Goal: Information Seeking & Learning: Learn about a topic

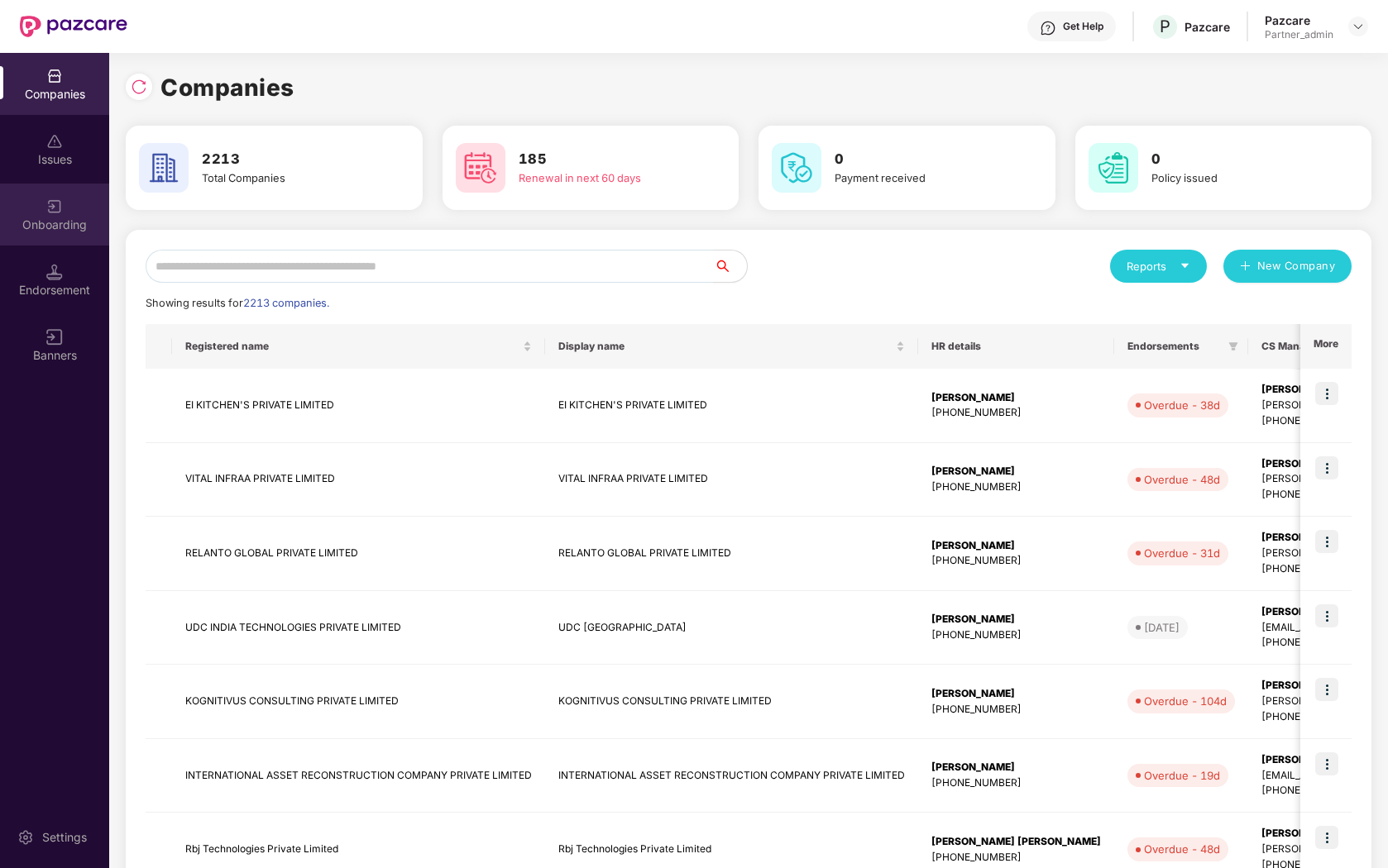
click at [50, 226] on div "Onboarding" at bounding box center [54, 224] width 109 height 17
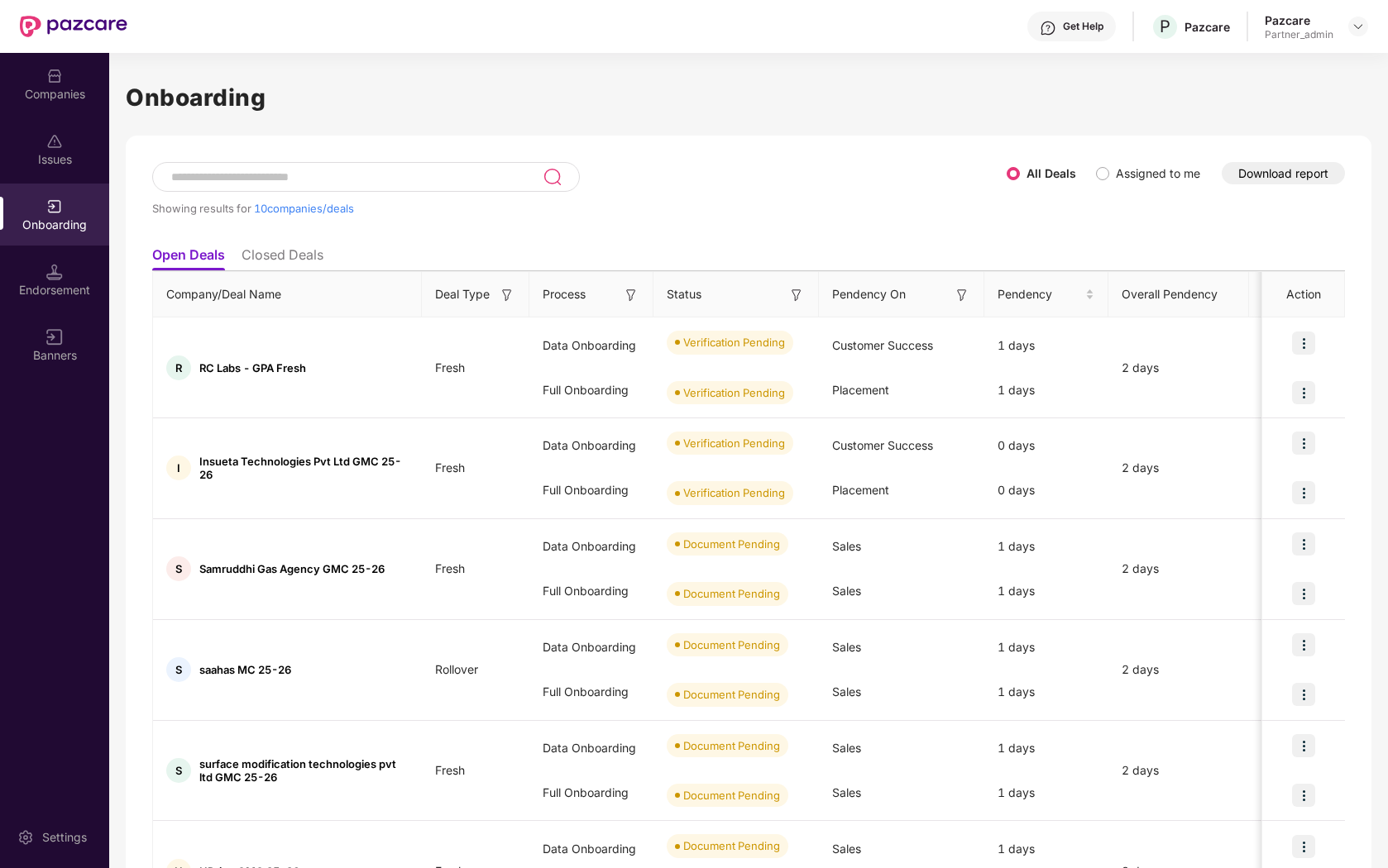
click at [1298, 172] on button "Download report" at bounding box center [1283, 173] width 124 height 22
click at [55, 102] on div "Companies" at bounding box center [54, 84] width 109 height 62
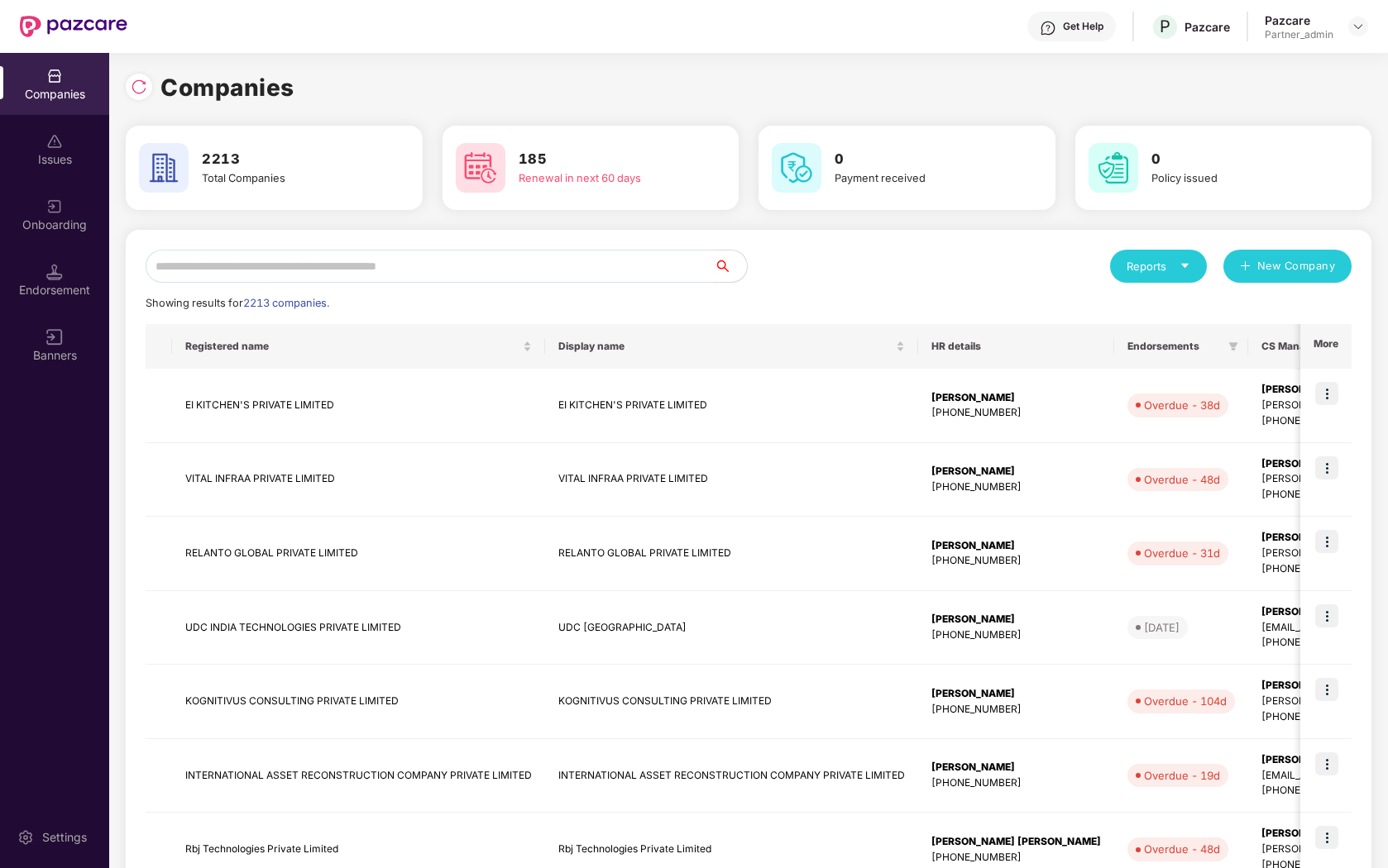
click at [292, 270] on input "text" at bounding box center [430, 265] width 569 height 33
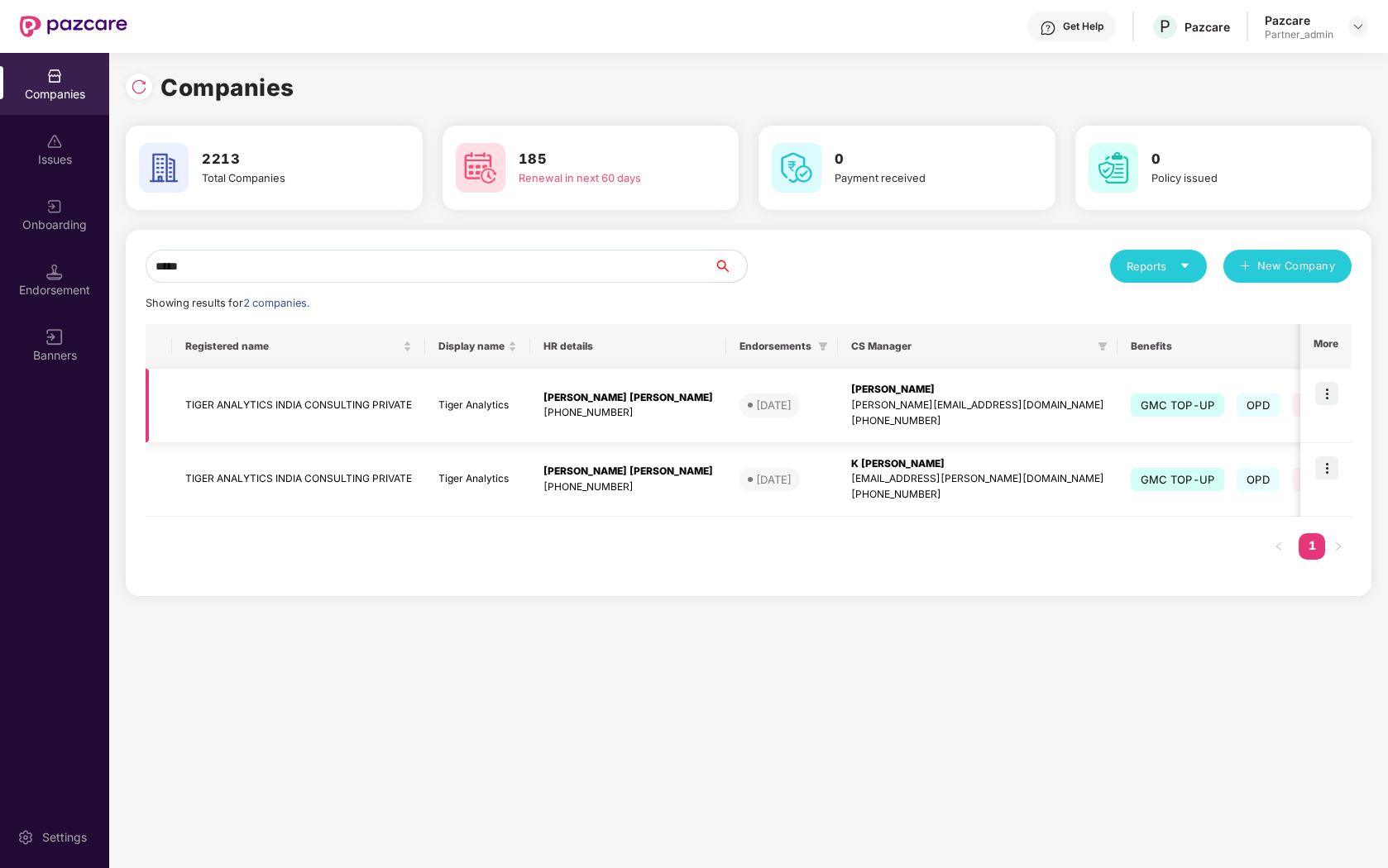
type input "*****"
click at [1331, 393] on img at bounding box center [1326, 393] width 23 height 23
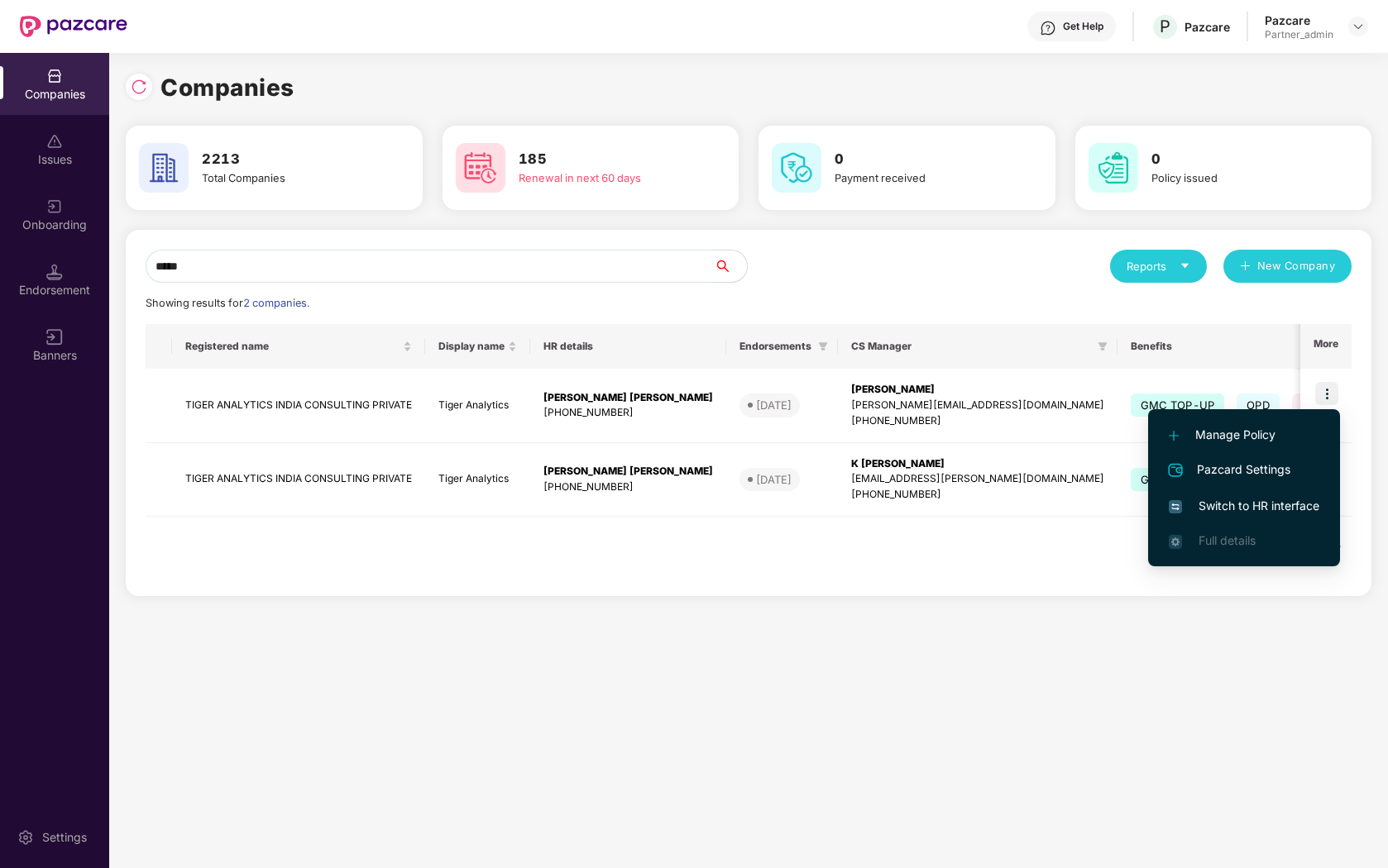
click at [1227, 507] on span "Switch to HR interface" at bounding box center [1243, 506] width 151 height 18
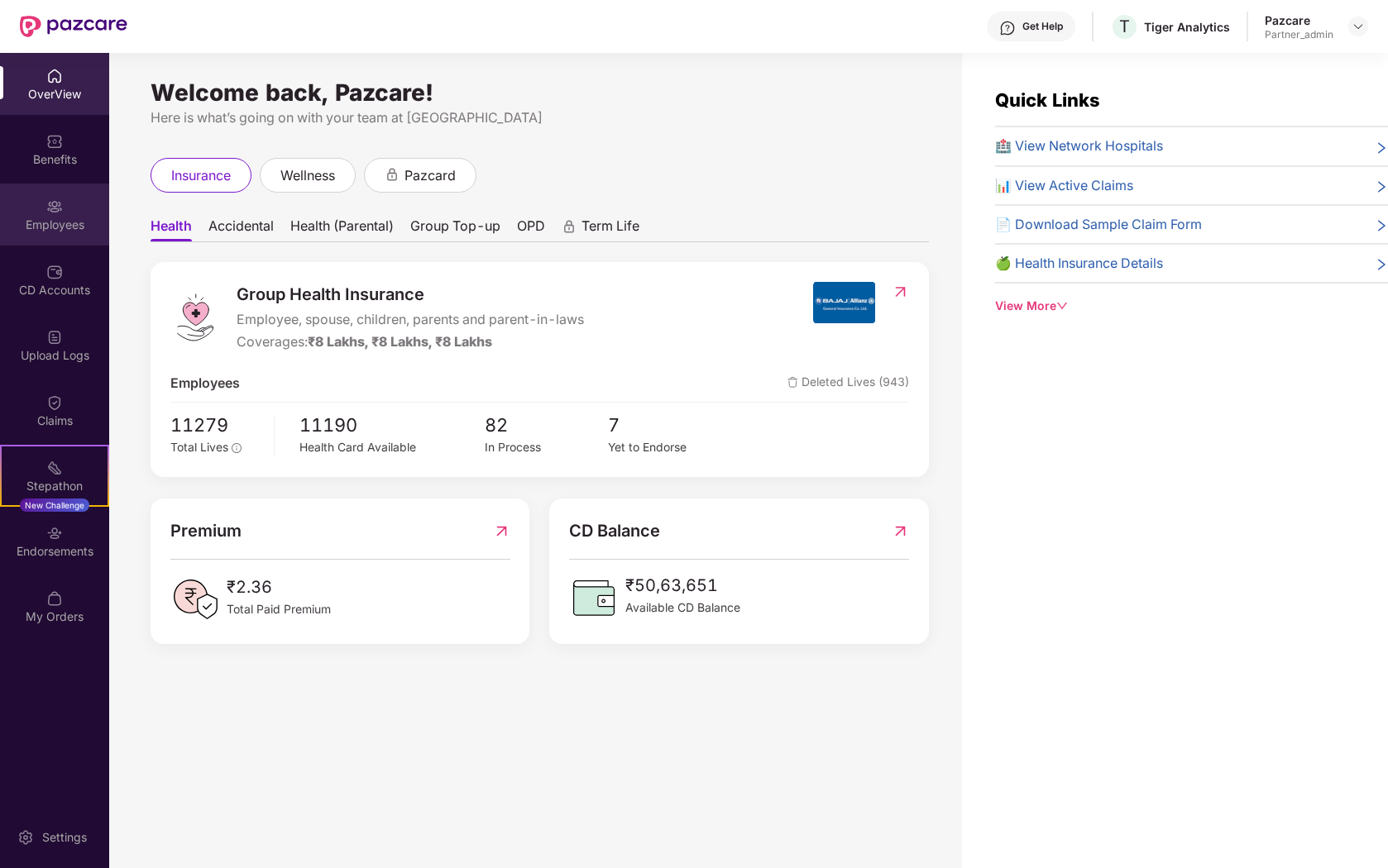
click at [57, 222] on div "Employees" at bounding box center [54, 224] width 109 height 17
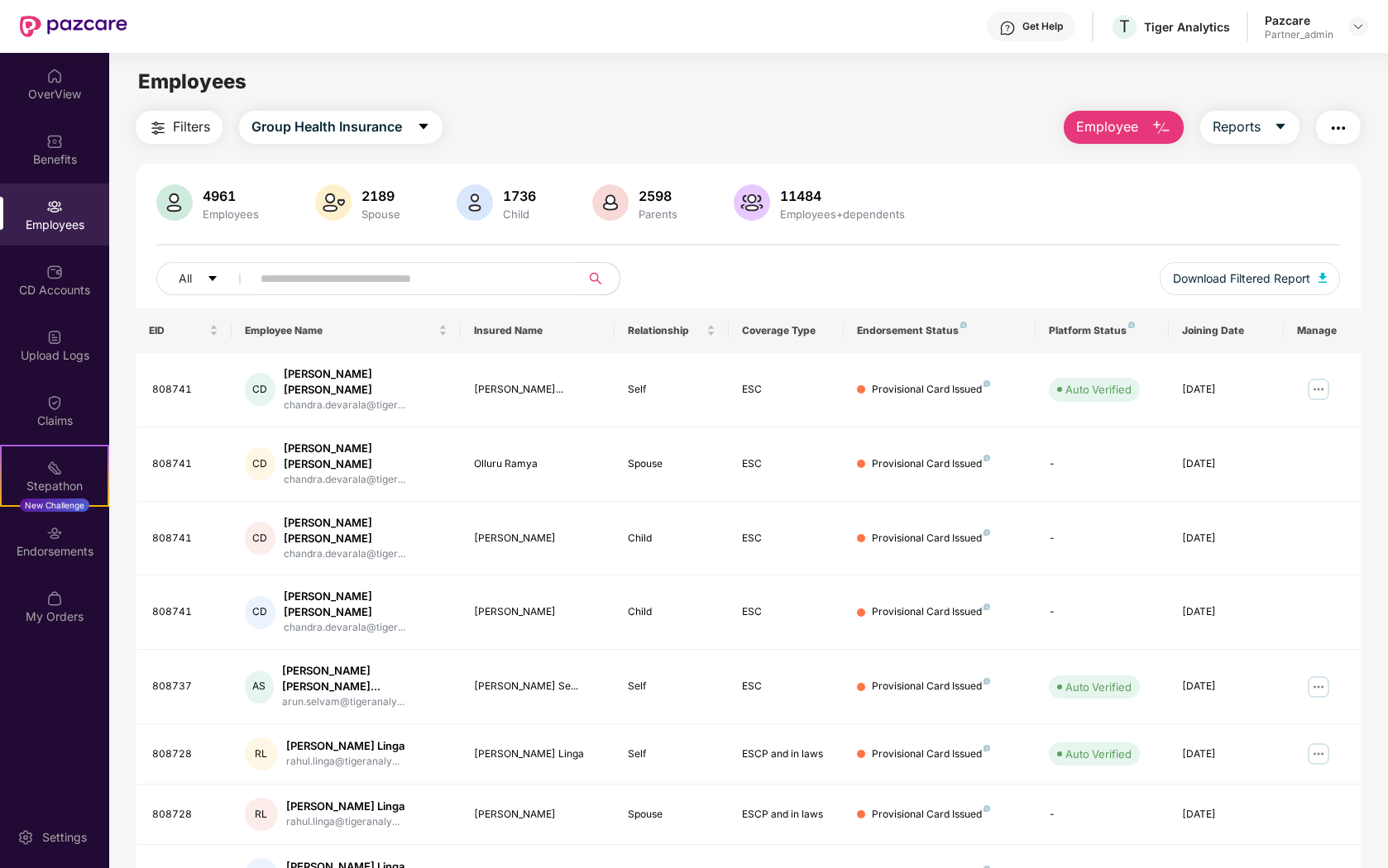
click at [374, 287] on input "text" at bounding box center [409, 278] width 297 height 25
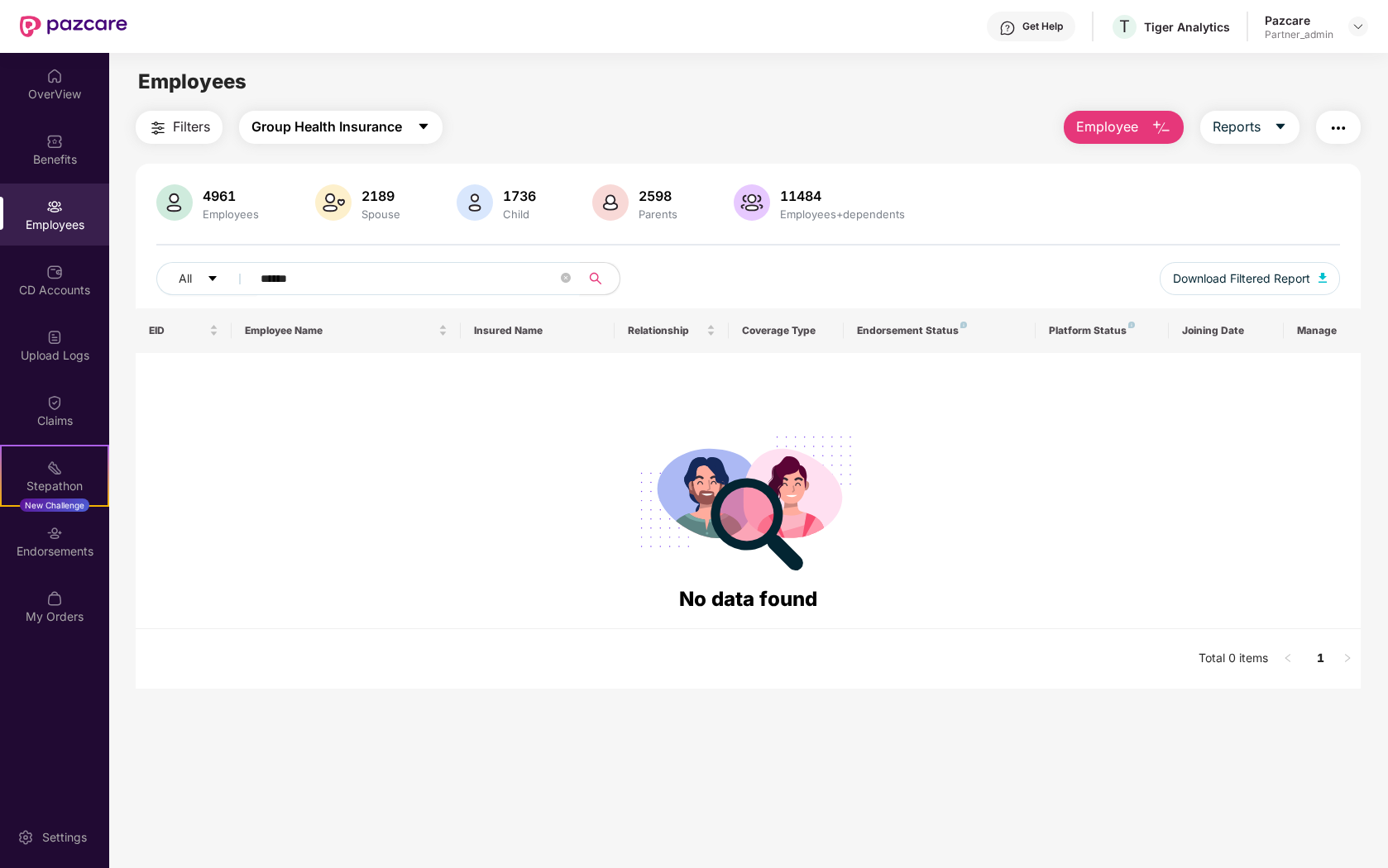
type input "******"
click at [404, 124] on button "Group Health Insurance" at bounding box center [341, 127] width 204 height 33
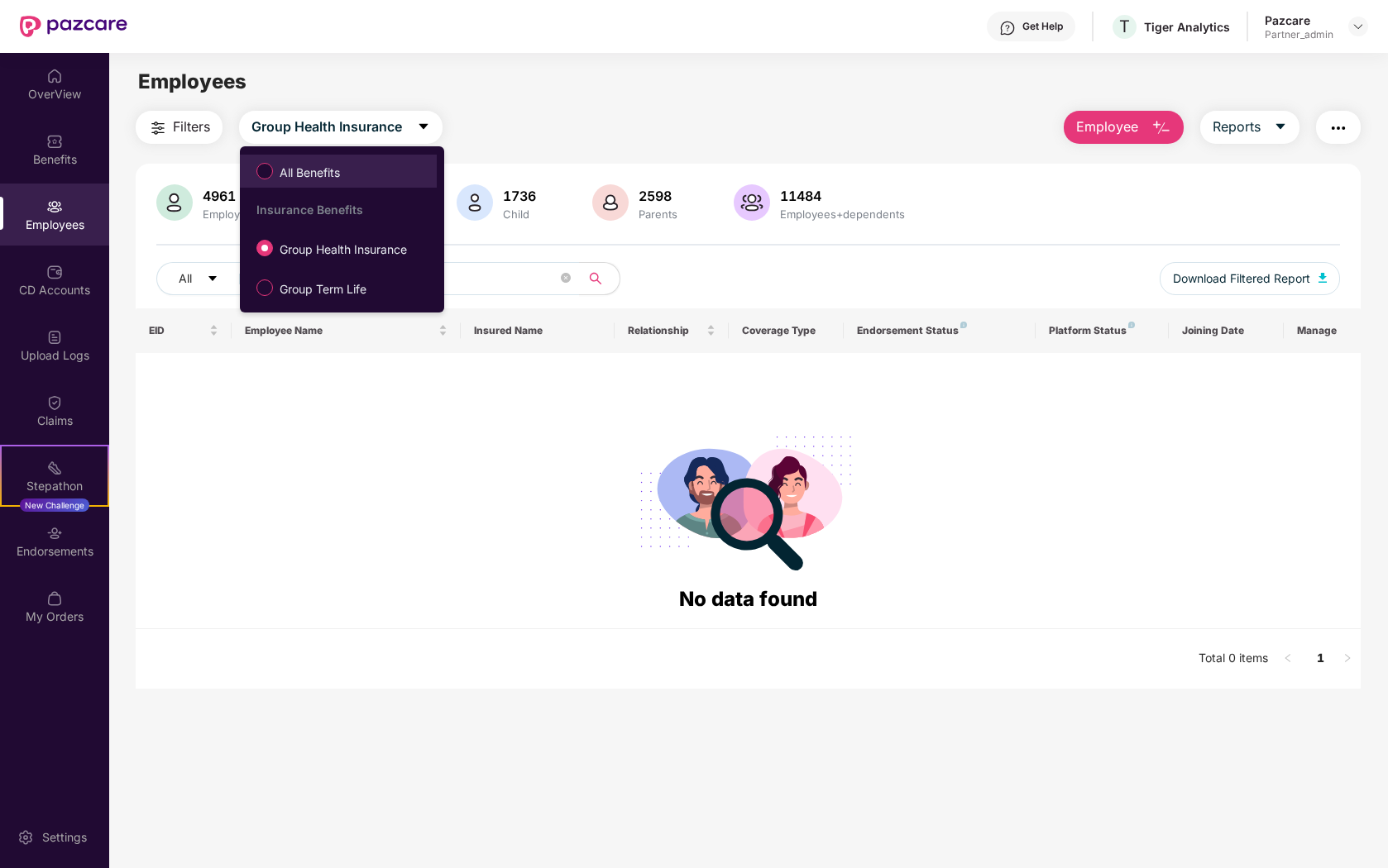
click at [384, 174] on span "All Benefits" at bounding box center [338, 172] width 181 height 28
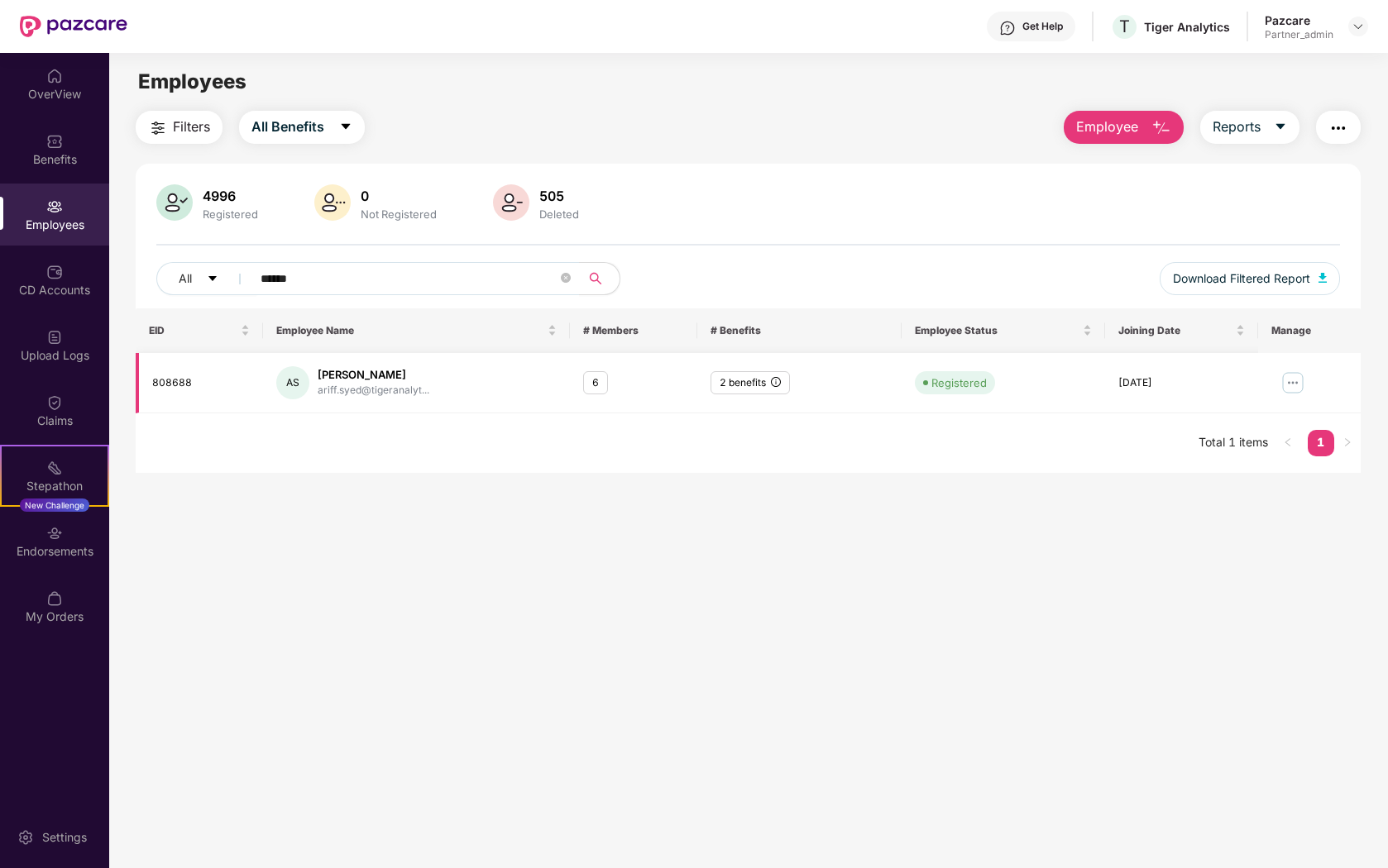
click at [746, 380] on div "2 benefits" at bounding box center [750, 383] width 80 height 24
click at [50, 76] on img at bounding box center [54, 76] width 17 height 17
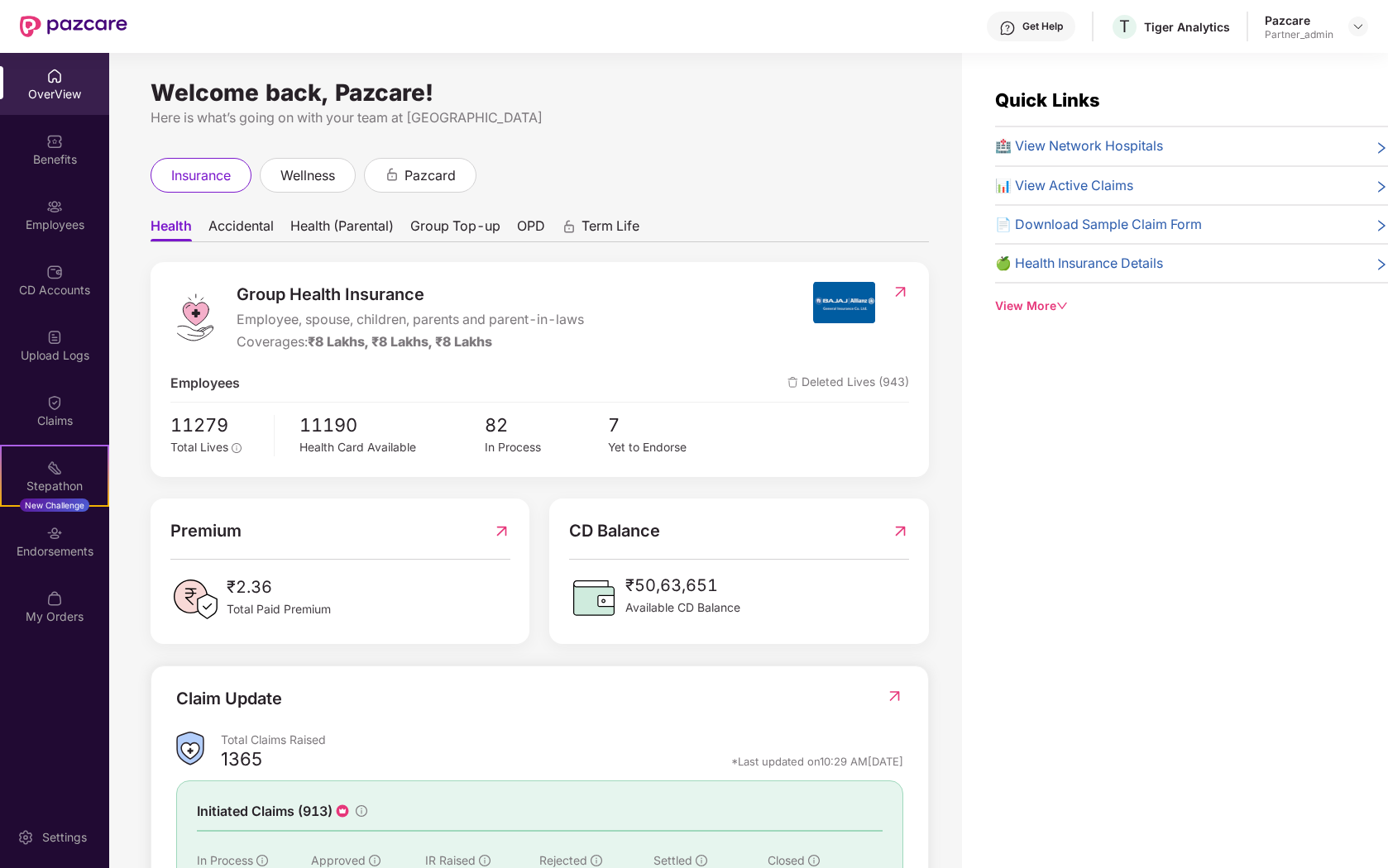
click at [244, 236] on span "Accidental" at bounding box center [240, 229] width 65 height 24
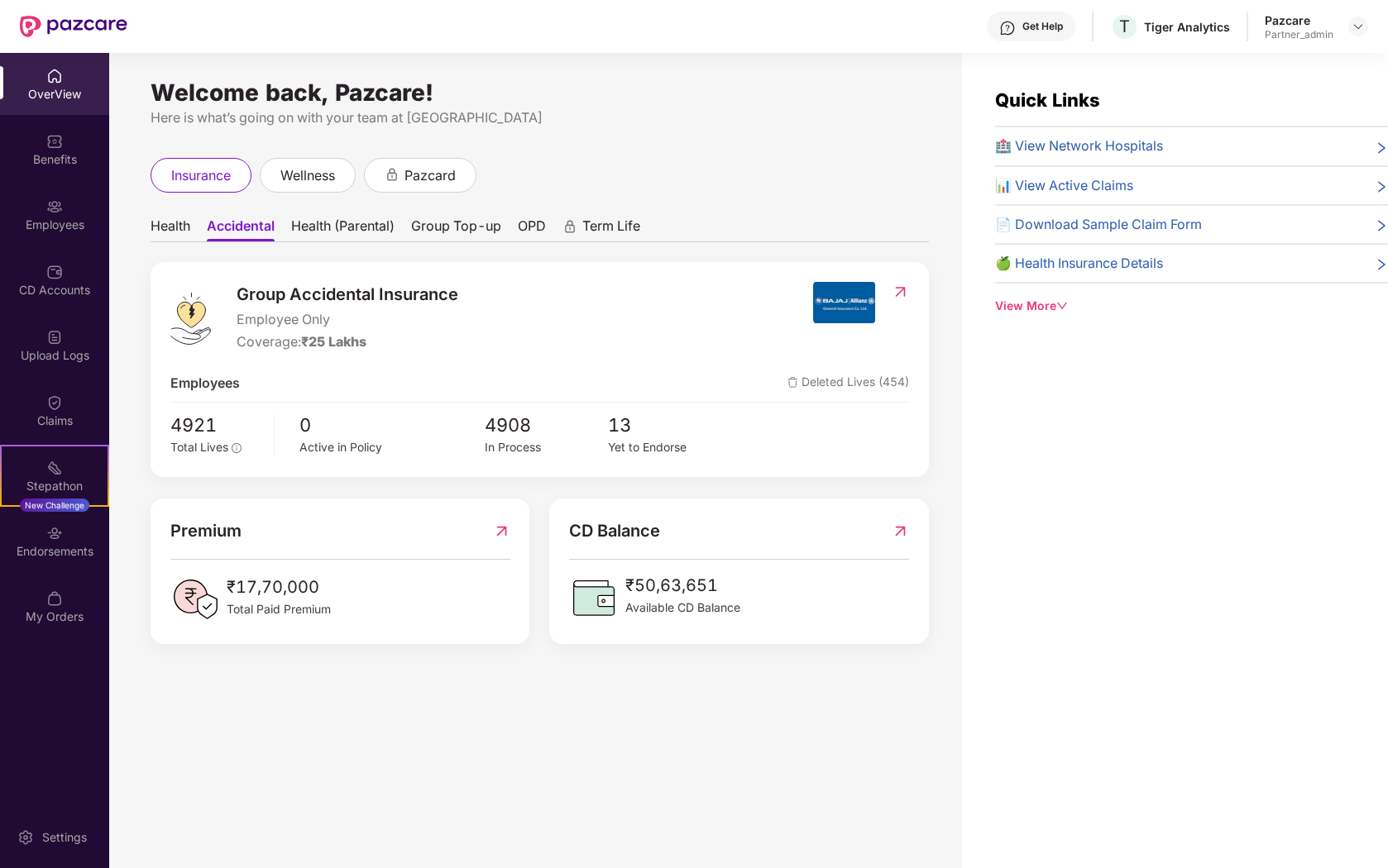
click at [331, 229] on span "Health (Parental)" at bounding box center [343, 229] width 104 height 24
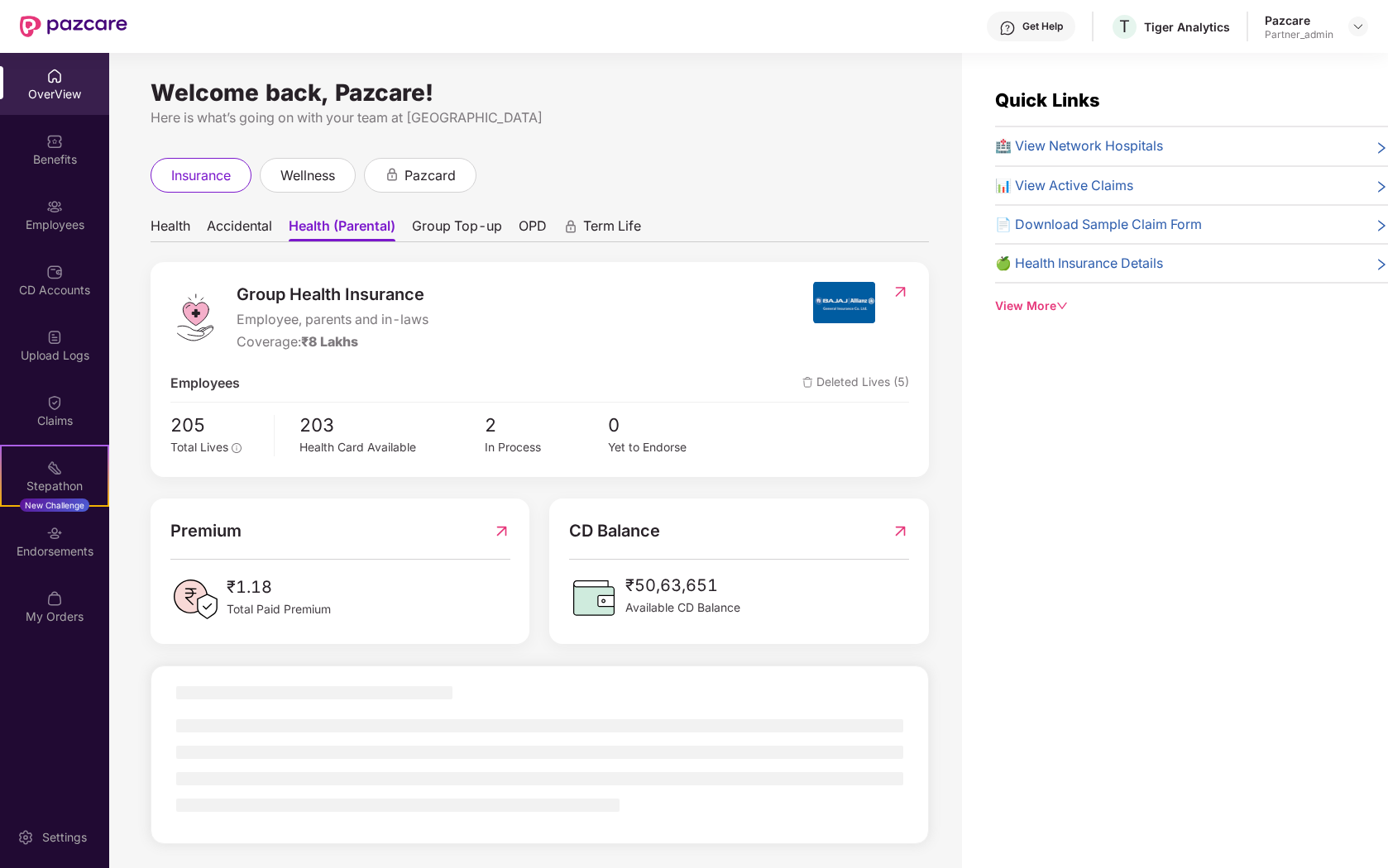
click at [252, 232] on span "Accidental" at bounding box center [238, 229] width 65 height 24
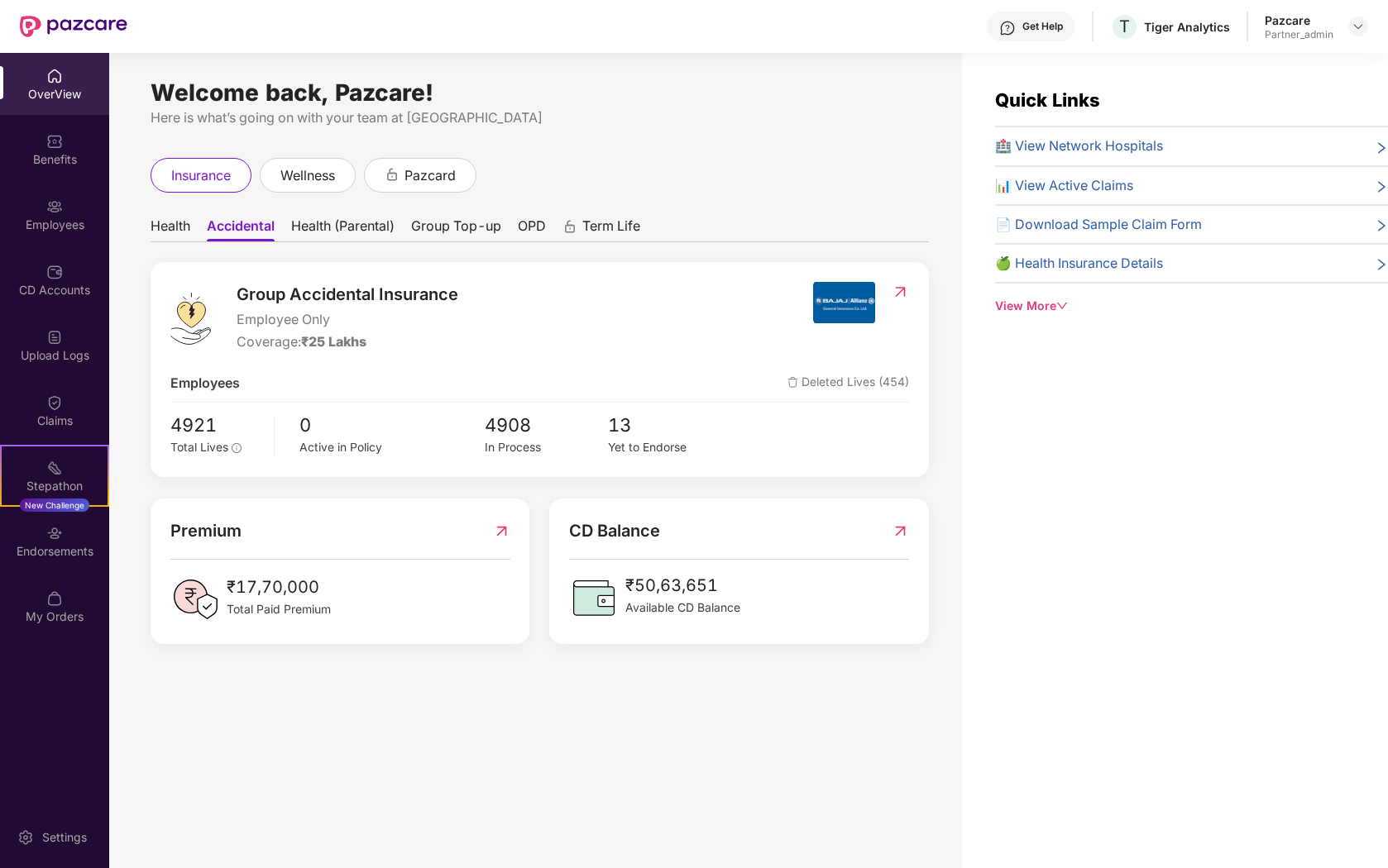
click at [320, 229] on span "Health (Parental)" at bounding box center [343, 229] width 104 height 24
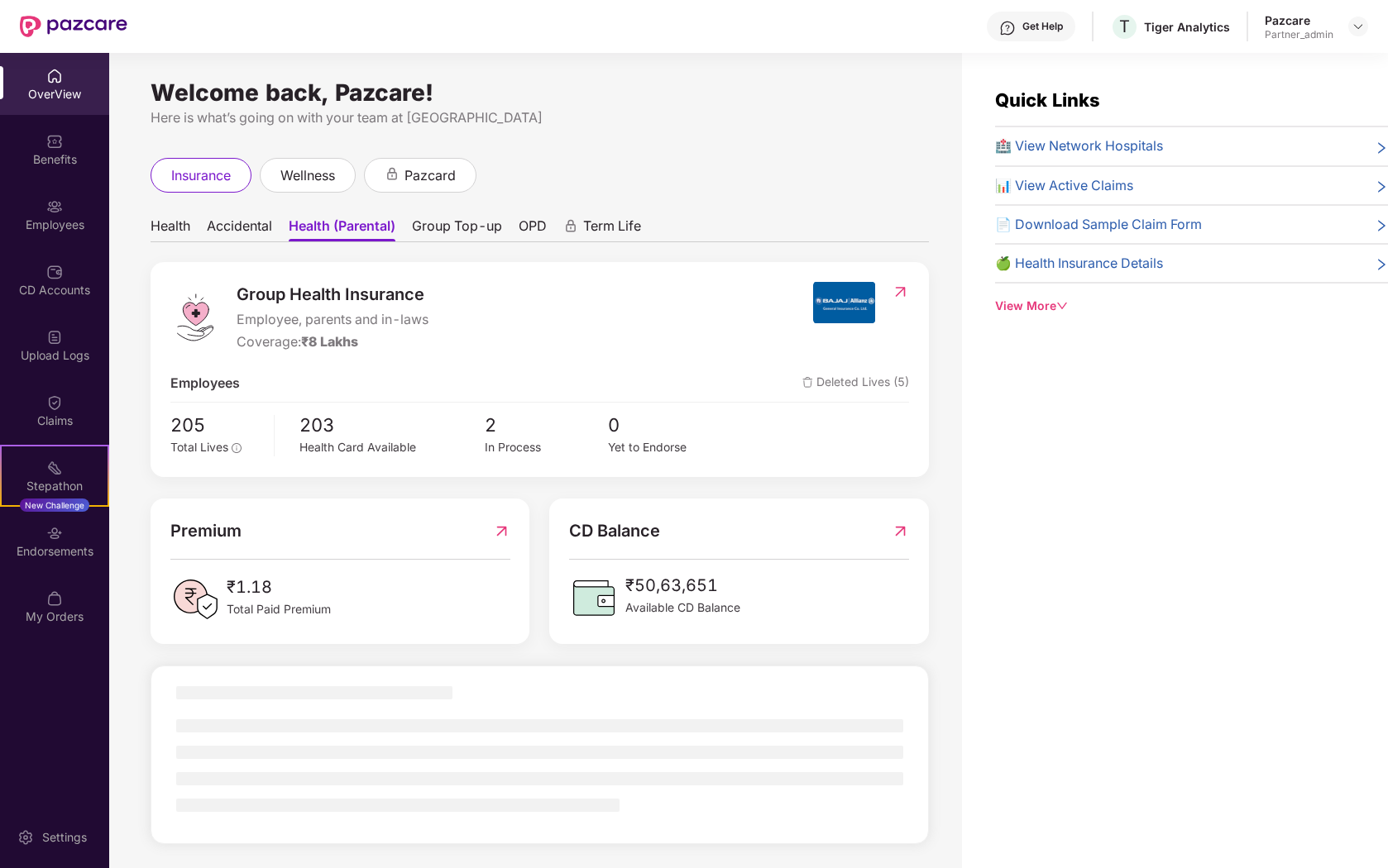
click at [465, 218] on span "Group Top-up" at bounding box center [457, 229] width 90 height 24
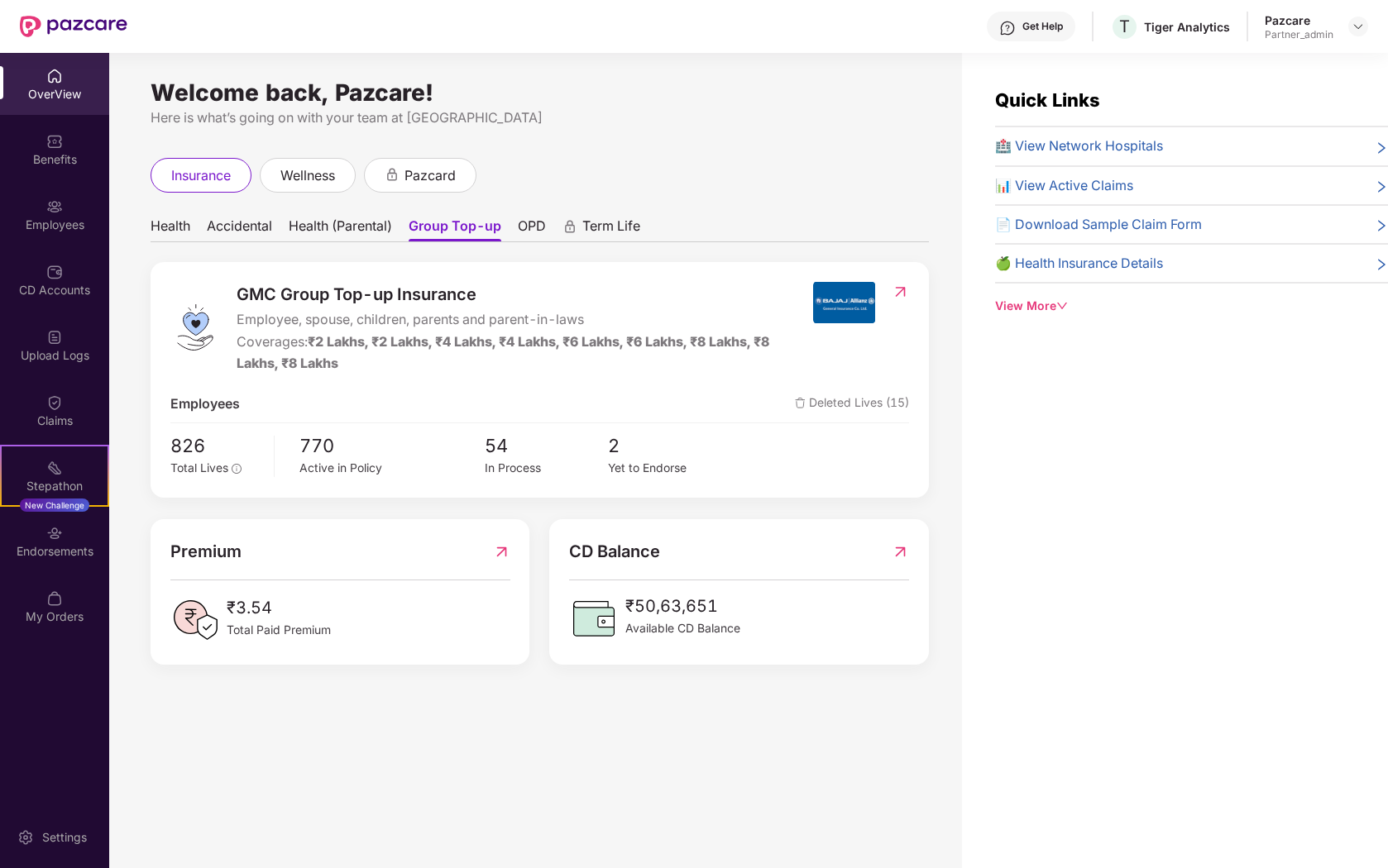
click at [529, 233] on span "OPD" at bounding box center [532, 229] width 28 height 24
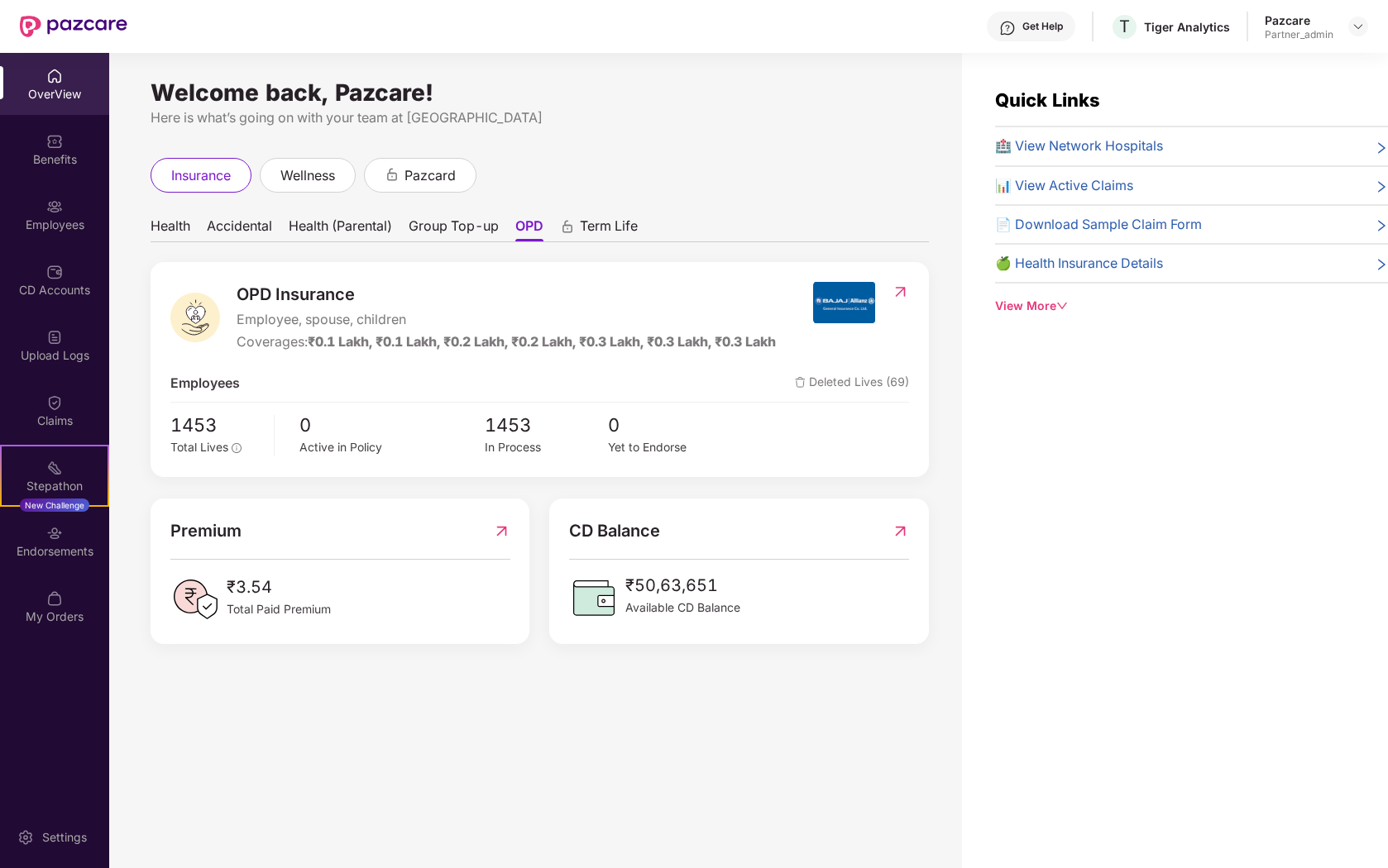
click at [476, 222] on span "Group Top-up" at bounding box center [454, 229] width 90 height 24
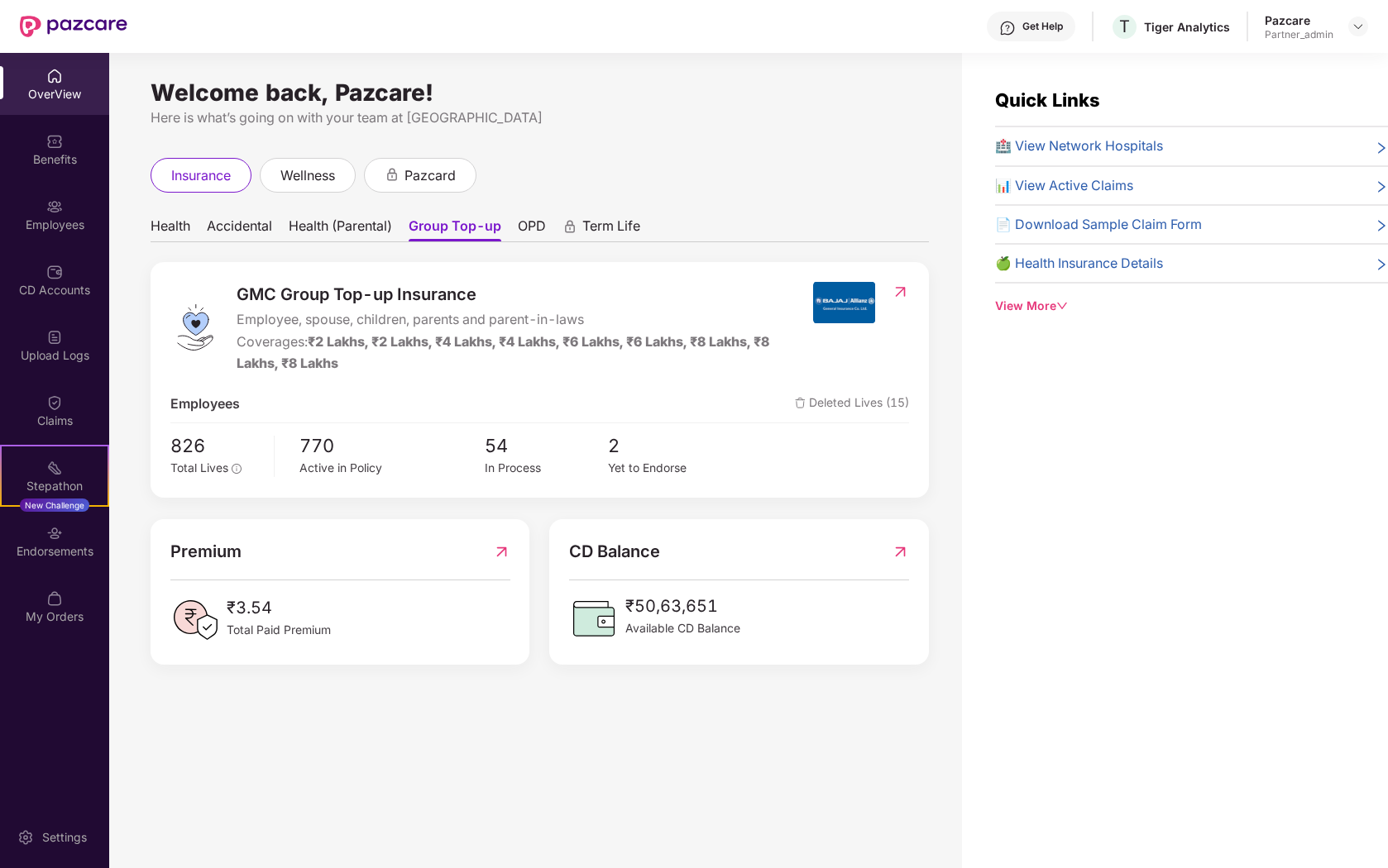
click at [343, 217] on ul "Health Accidental Health (Parental) Group Top-up OPD Term Life" at bounding box center [540, 225] width 778 height 33
click at [268, 224] on span "Accidental" at bounding box center [238, 229] width 65 height 24
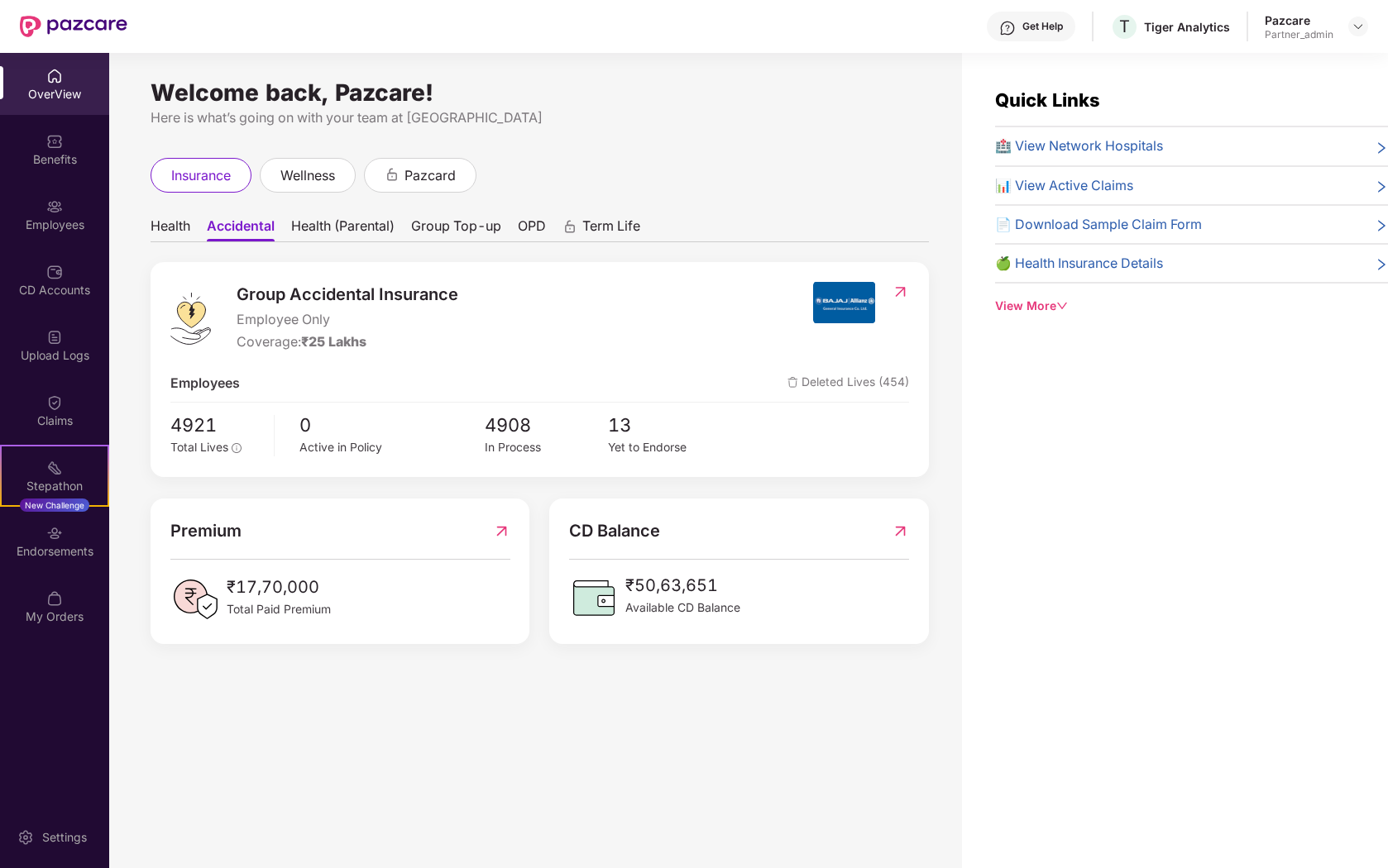
click at [170, 224] on span "Health" at bounding box center [171, 229] width 40 height 24
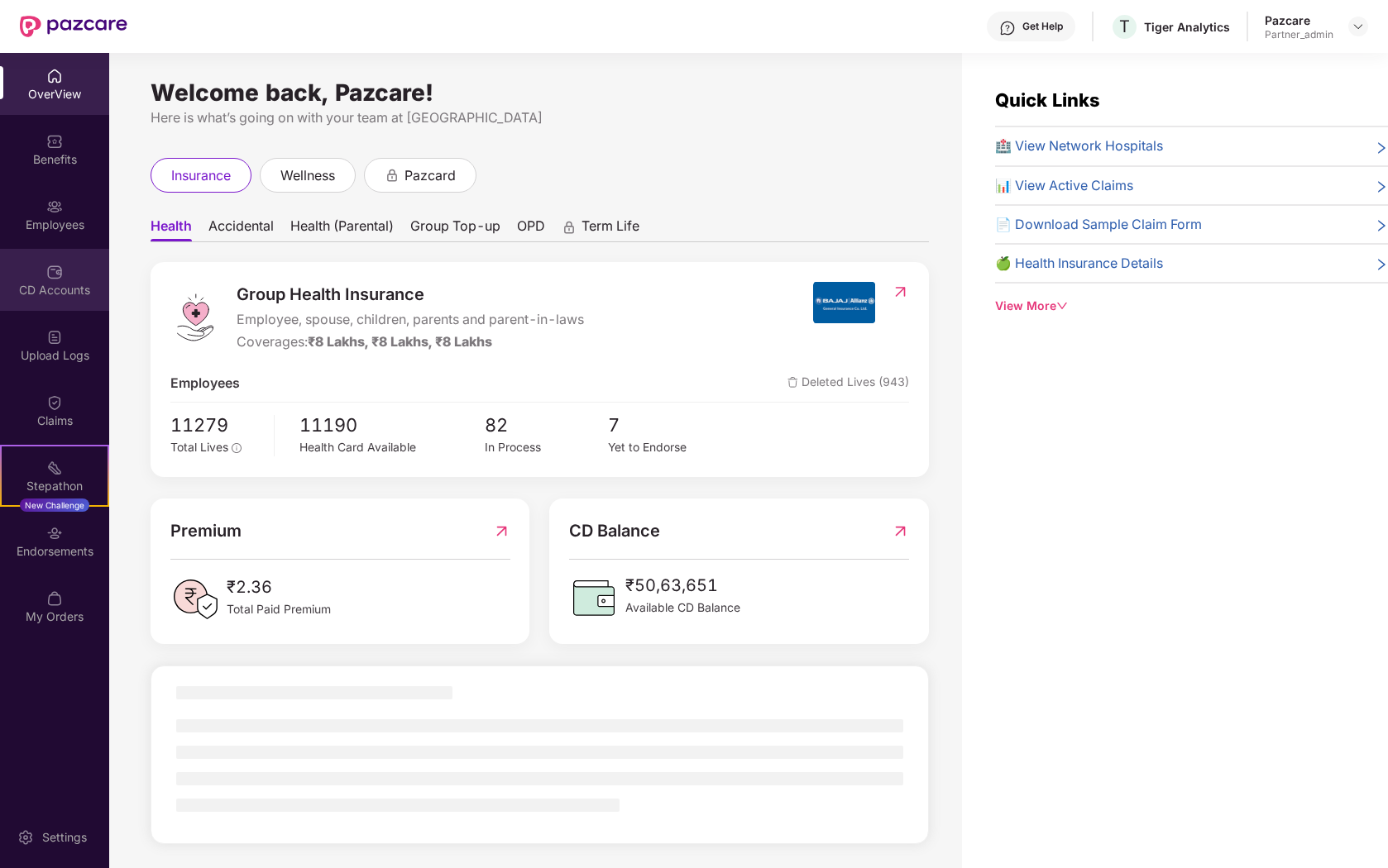
click at [81, 253] on div "CD Accounts" at bounding box center [54, 280] width 109 height 62
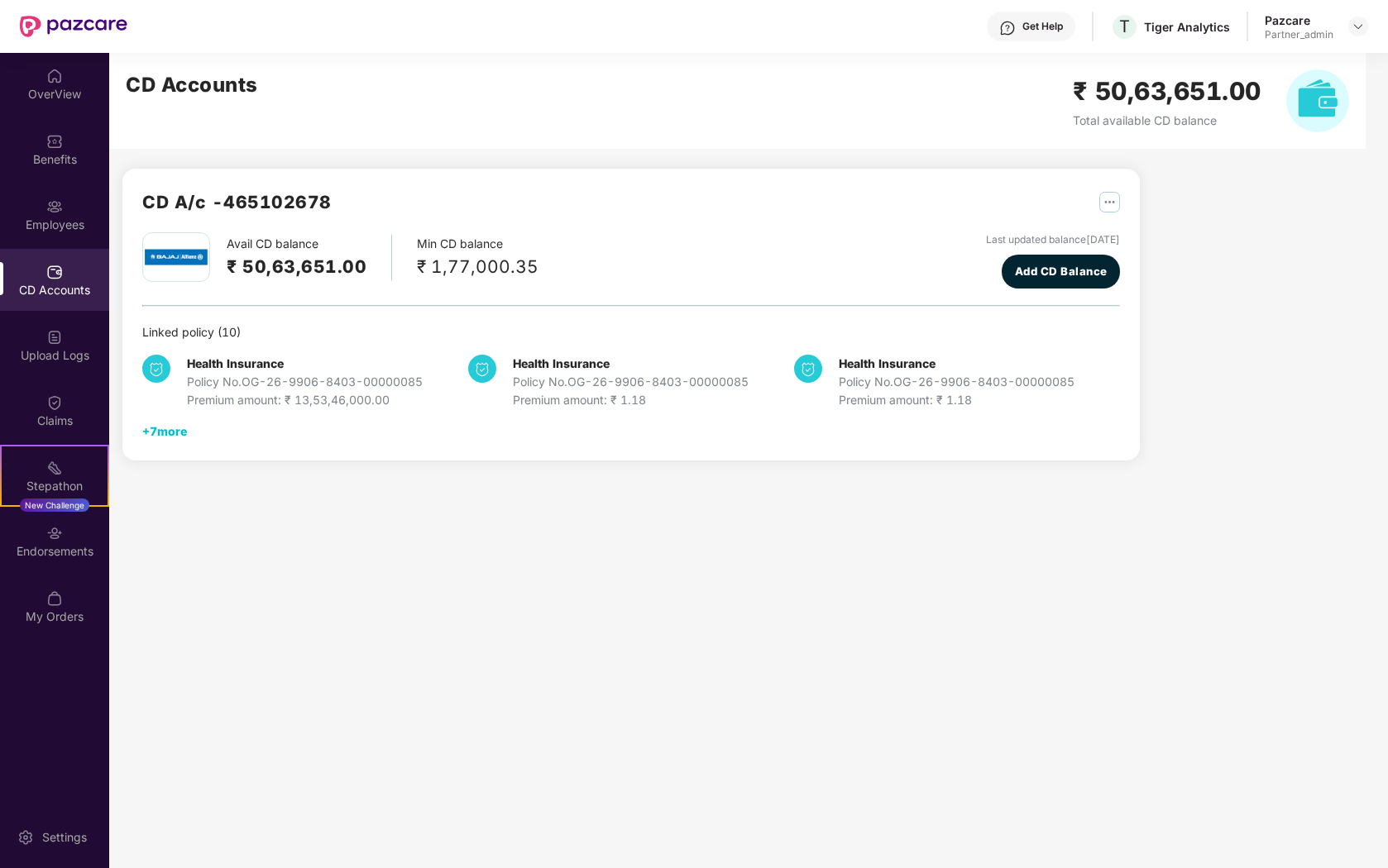
click at [166, 436] on div "+ 7 more" at bounding box center [165, 432] width 45 height 18
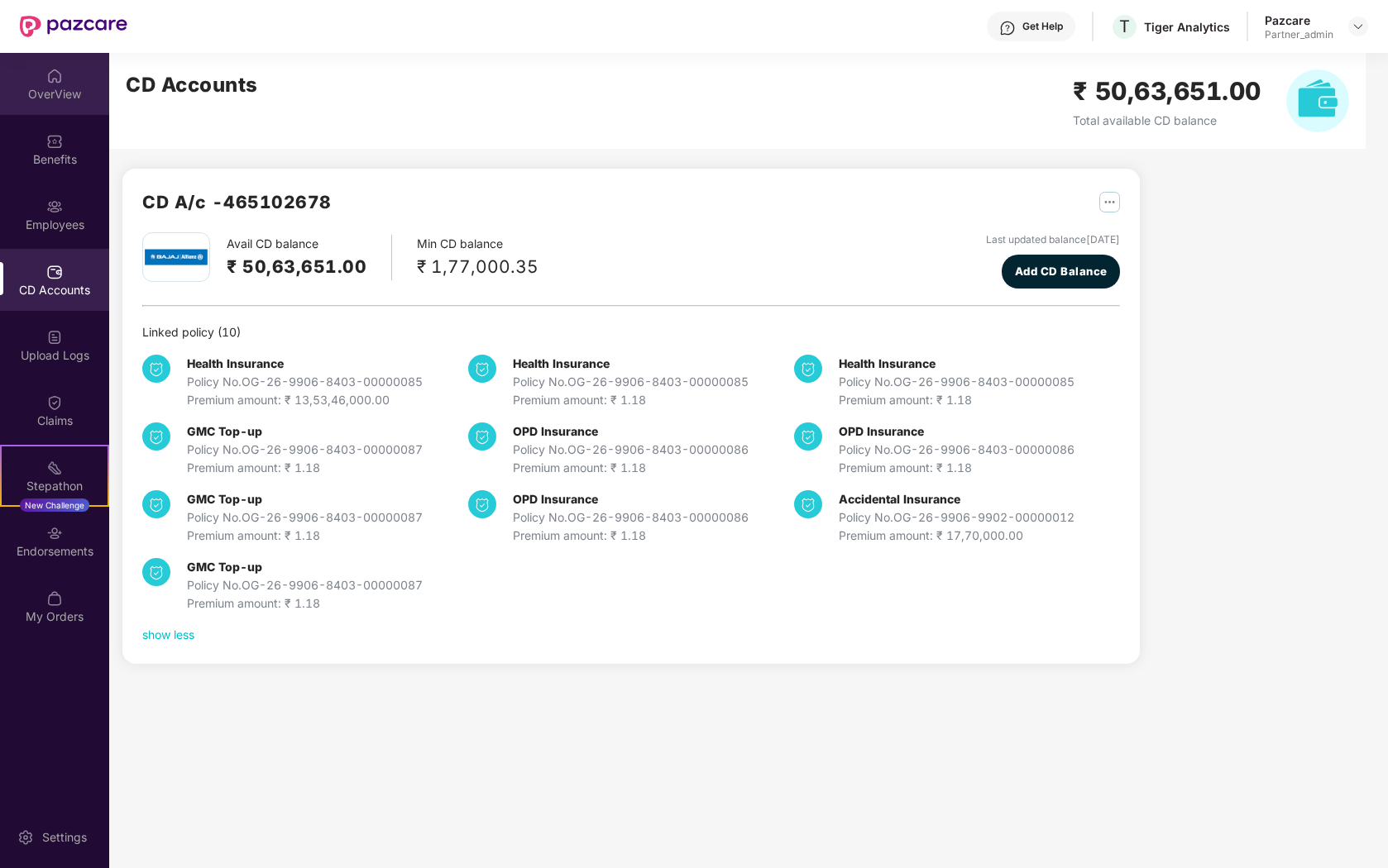
click at [44, 87] on div "OverView" at bounding box center [54, 94] width 109 height 17
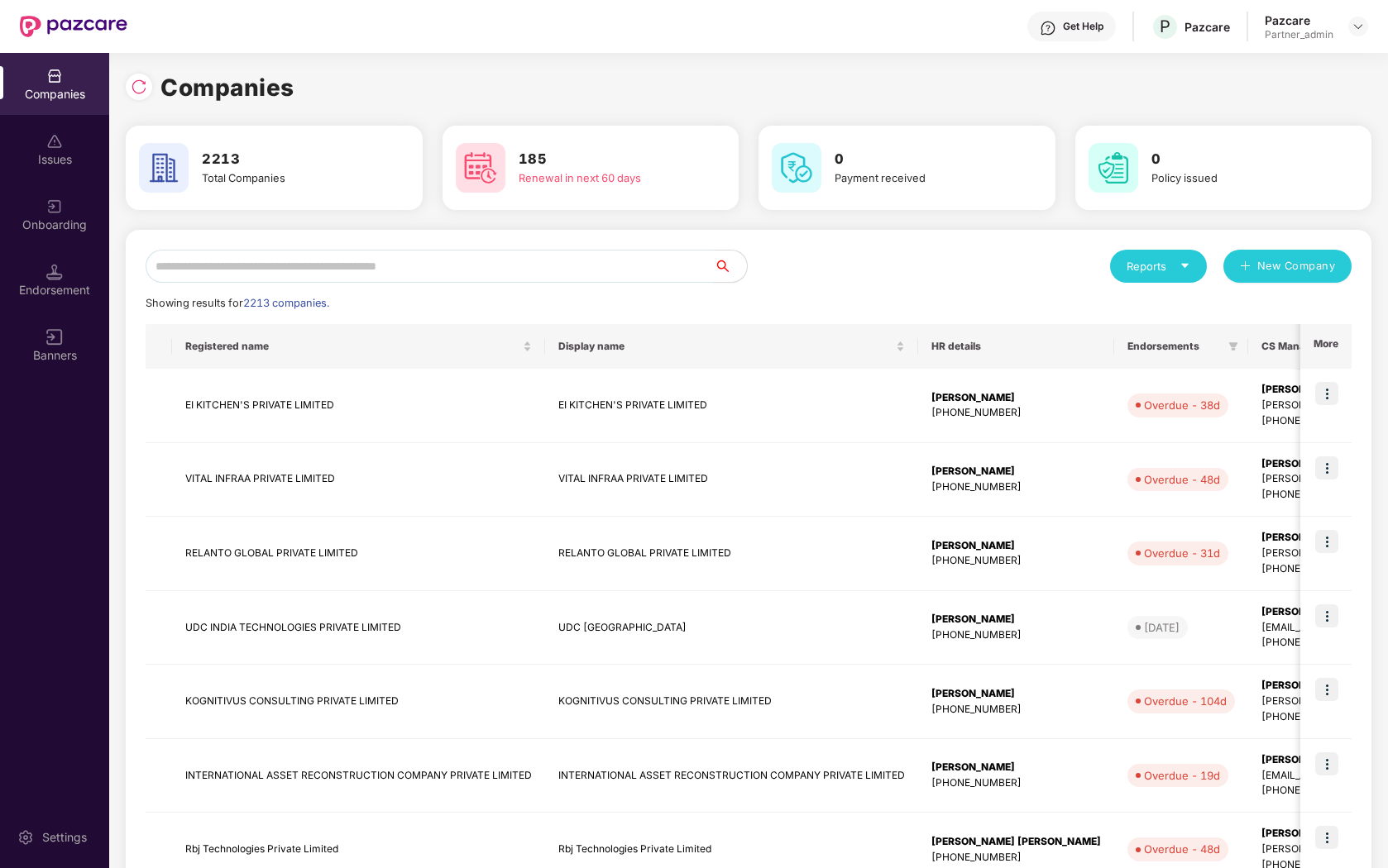
click at [419, 258] on input "text" at bounding box center [430, 265] width 569 height 33
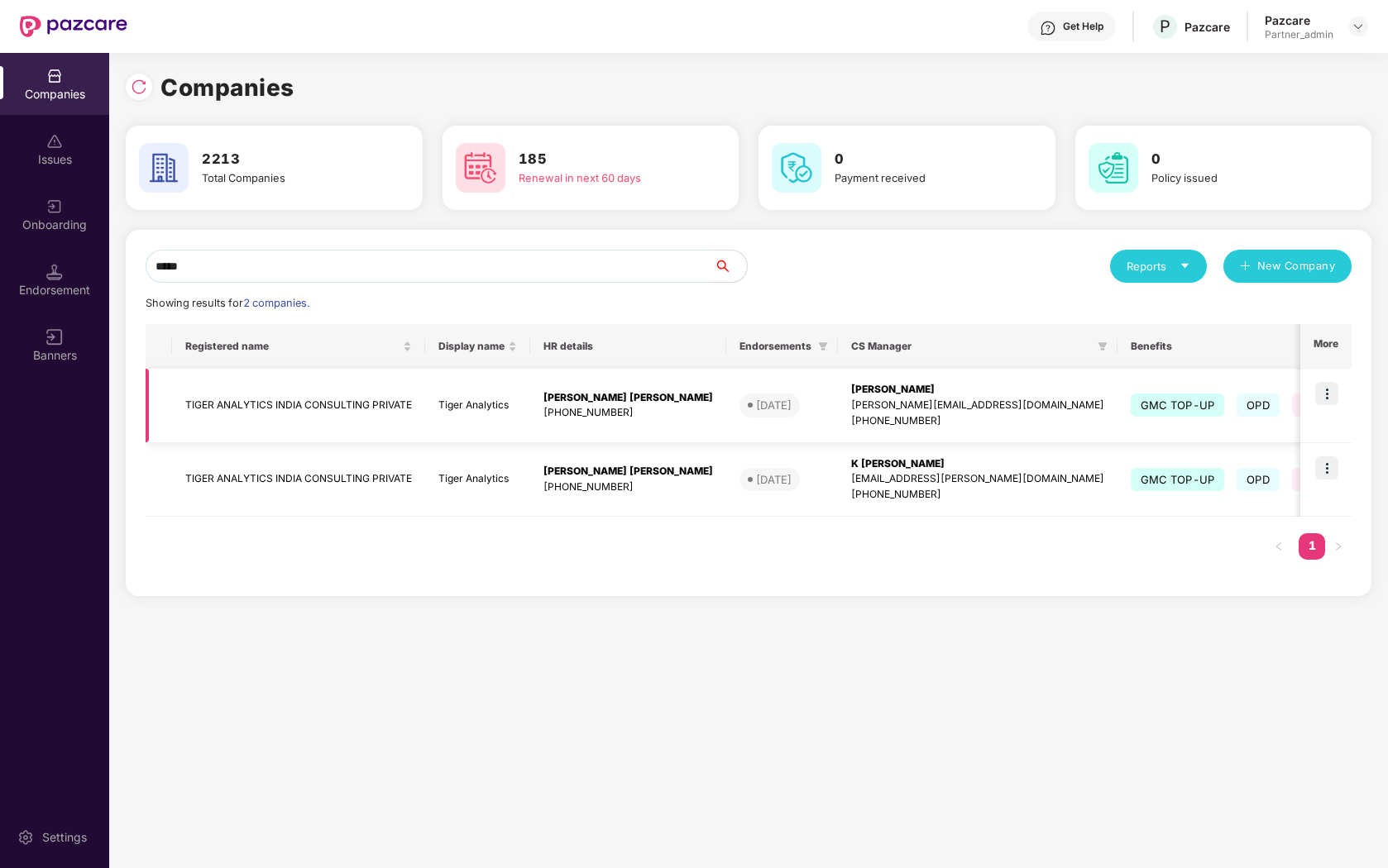
type input "*****"
click at [1328, 397] on img at bounding box center [1326, 393] width 23 height 23
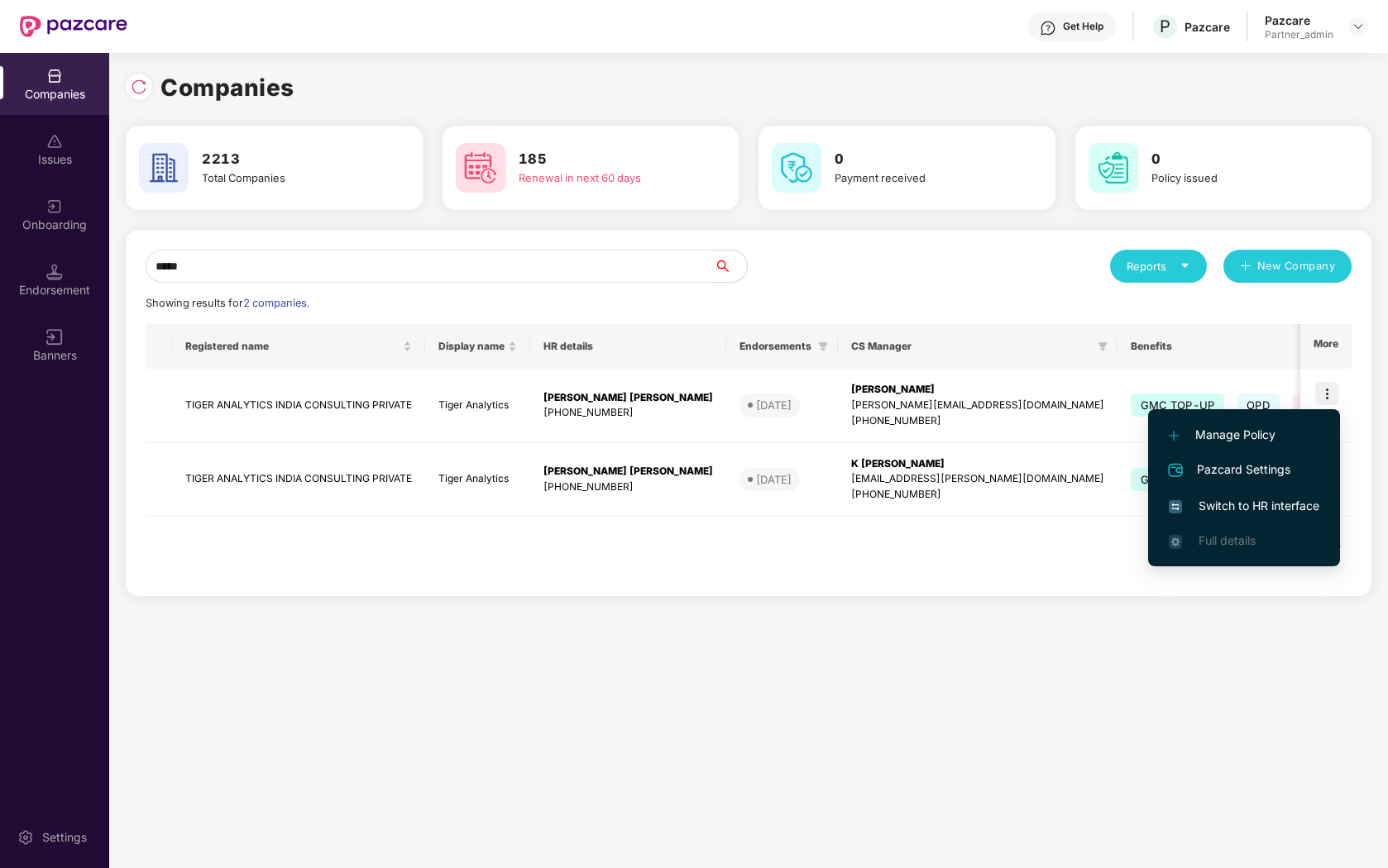
click at [1247, 506] on span "Switch to HR interface" at bounding box center [1243, 506] width 151 height 18
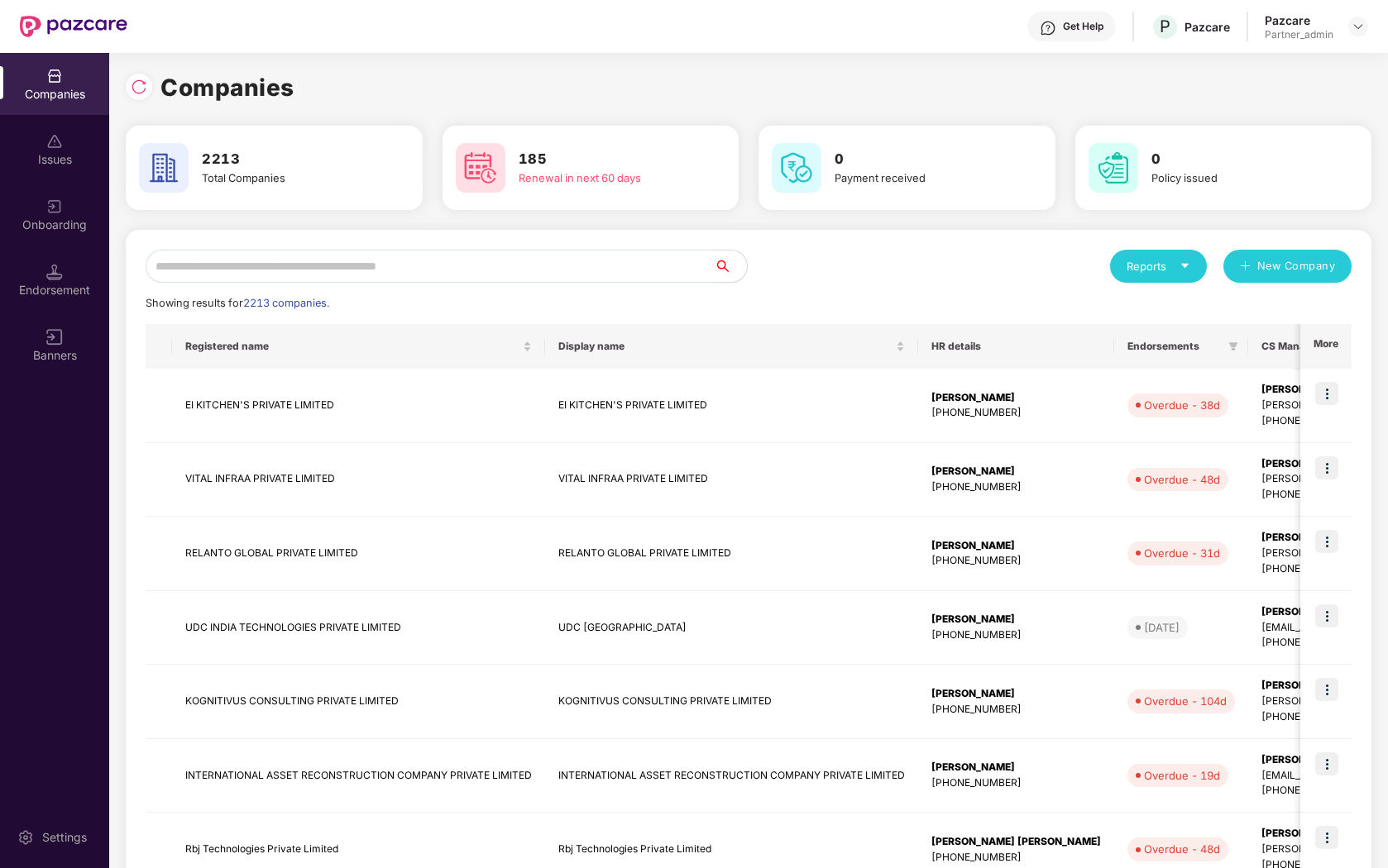
click at [366, 266] on input "text" at bounding box center [430, 265] width 569 height 33
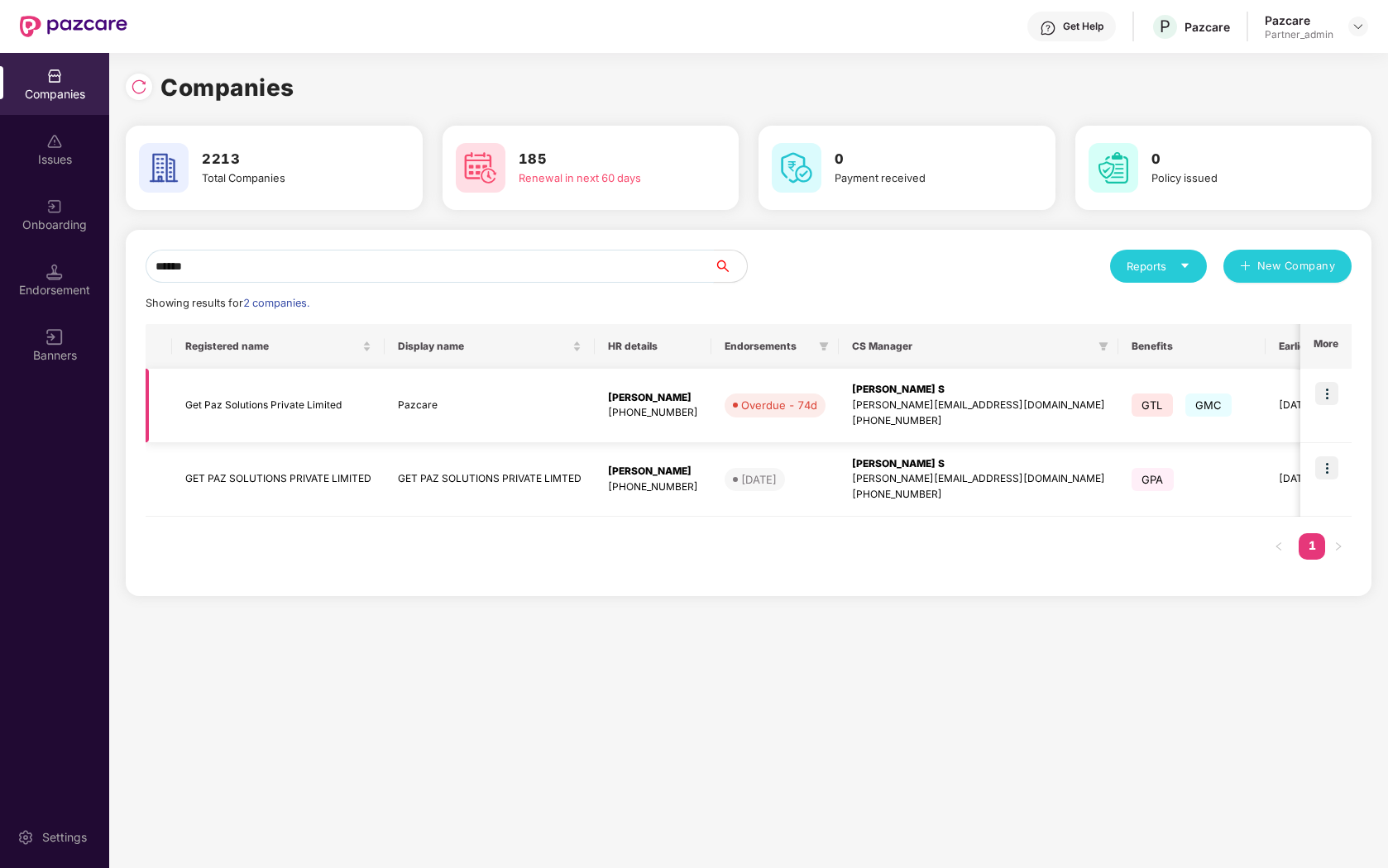
type input "******"
click at [1329, 392] on img at bounding box center [1326, 393] width 23 height 23
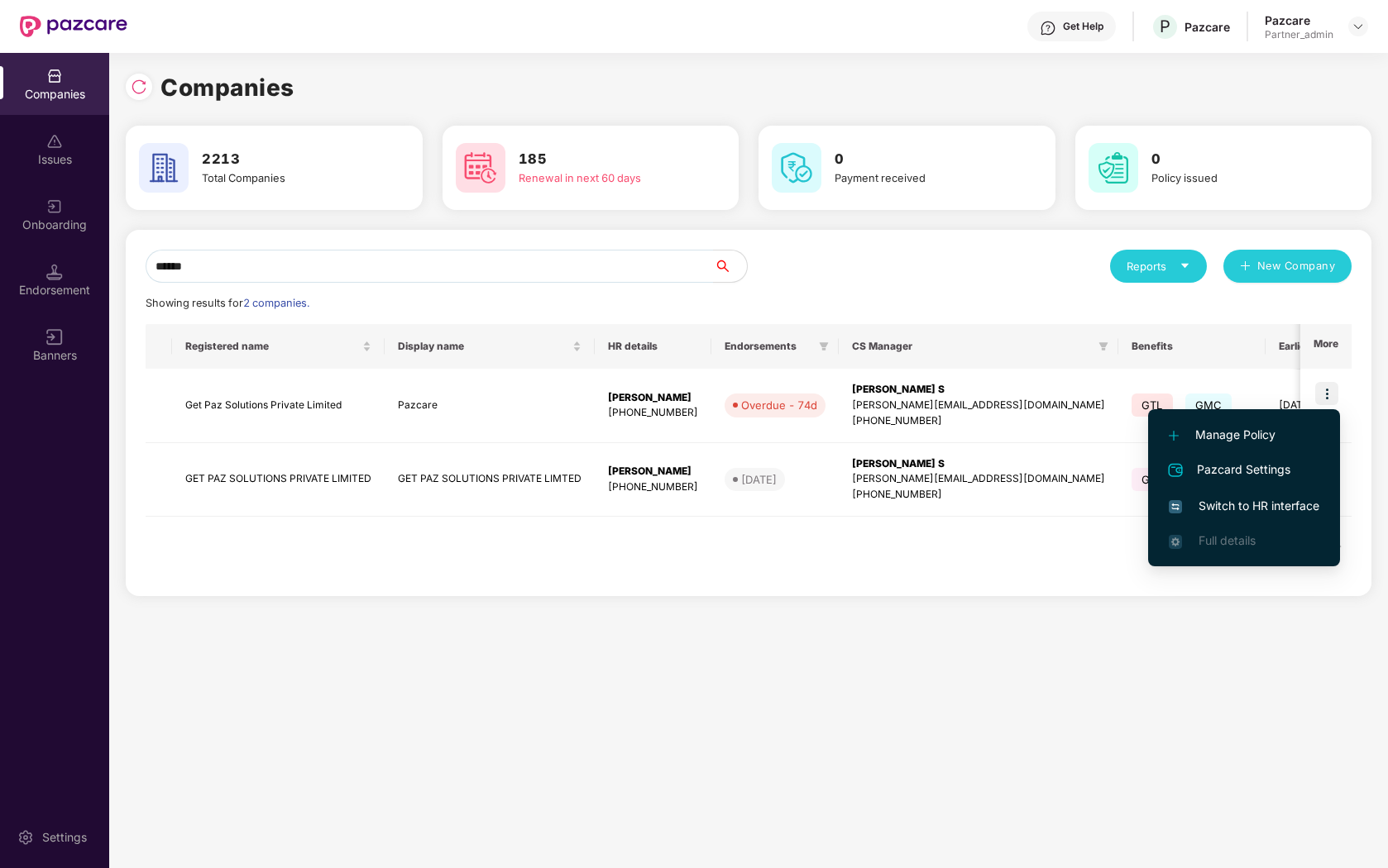
click at [1238, 513] on span "Switch to HR interface" at bounding box center [1243, 506] width 151 height 18
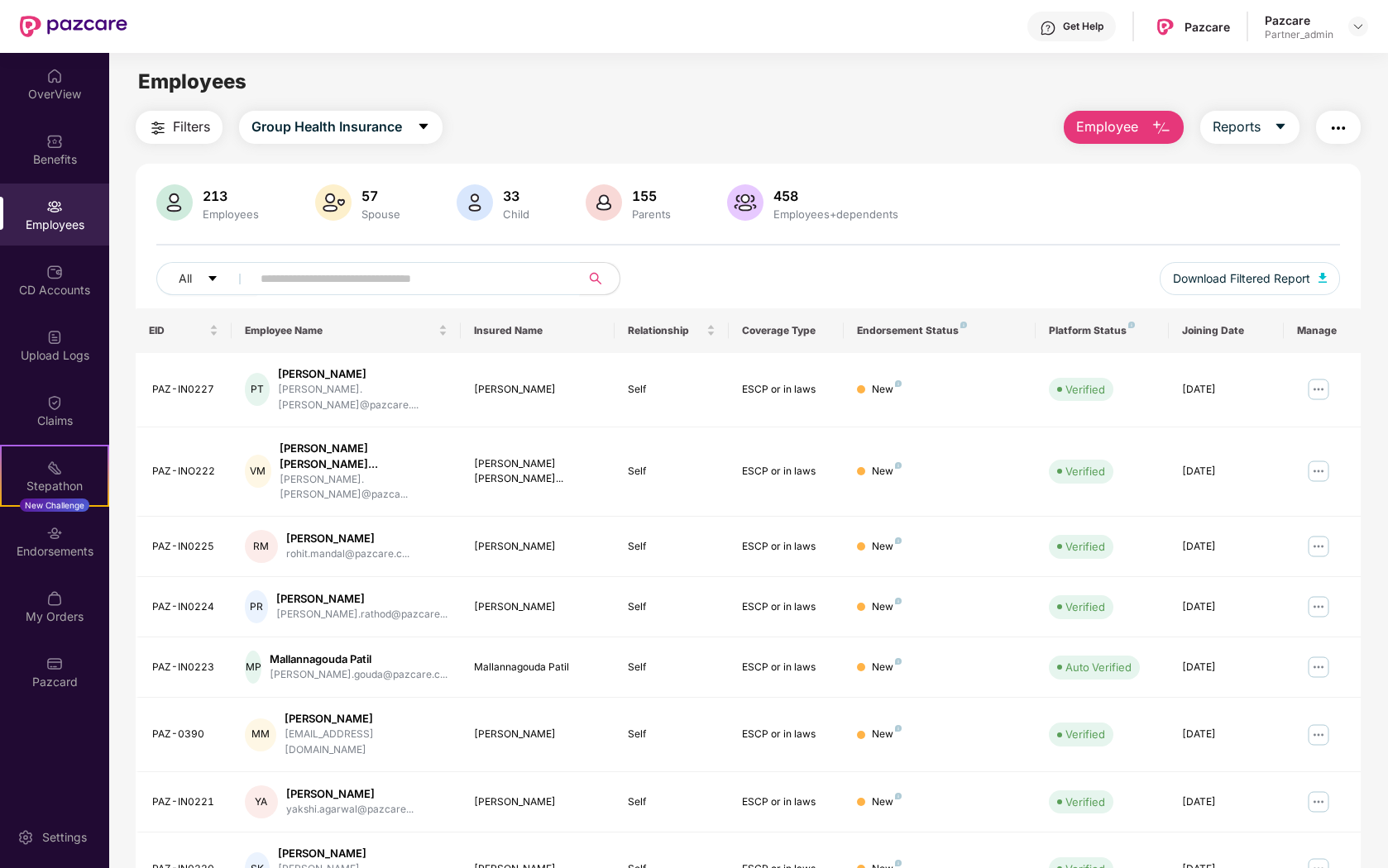
click at [340, 280] on input "text" at bounding box center [409, 278] width 297 height 25
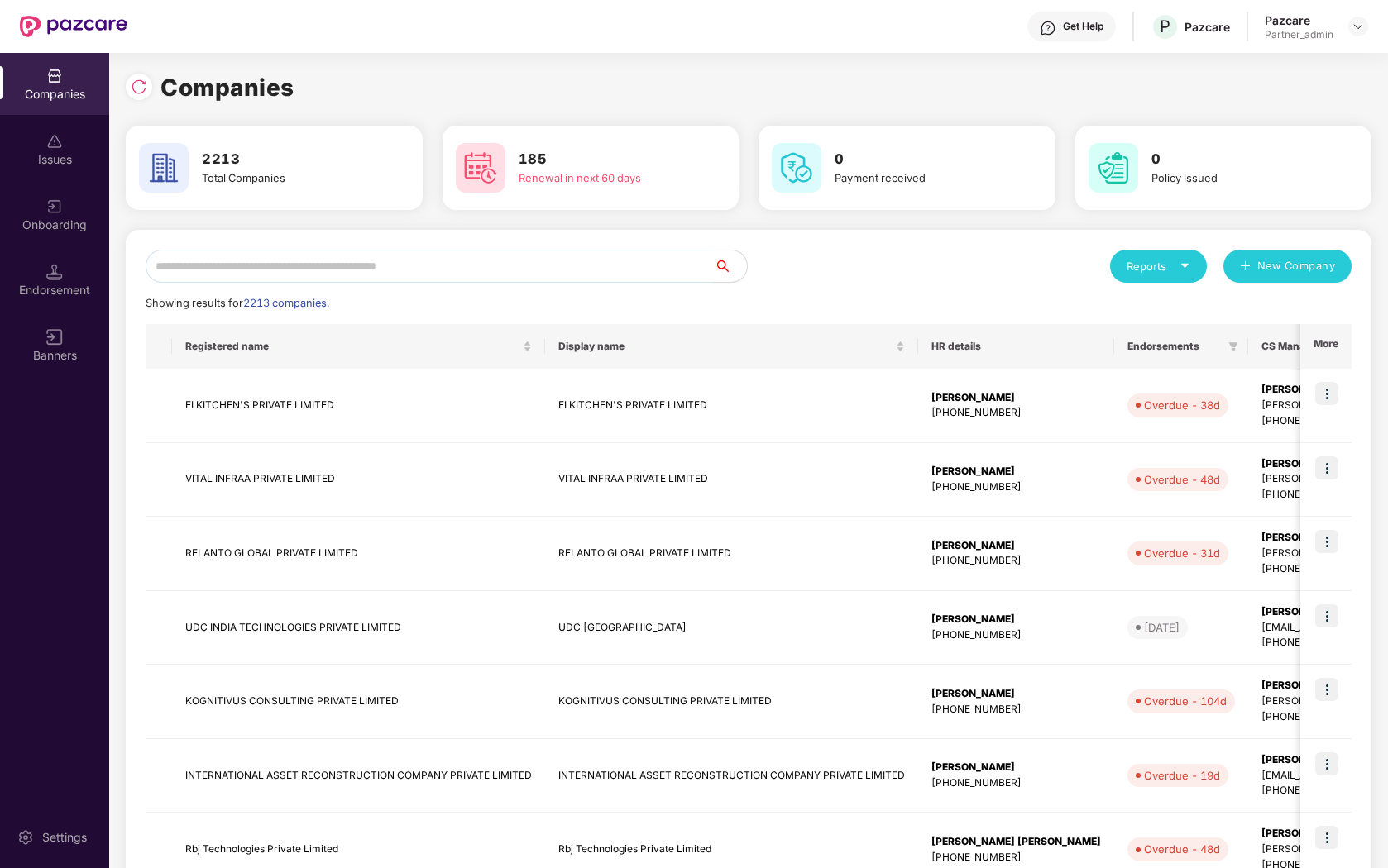
click at [360, 279] on input "text" at bounding box center [430, 265] width 569 height 33
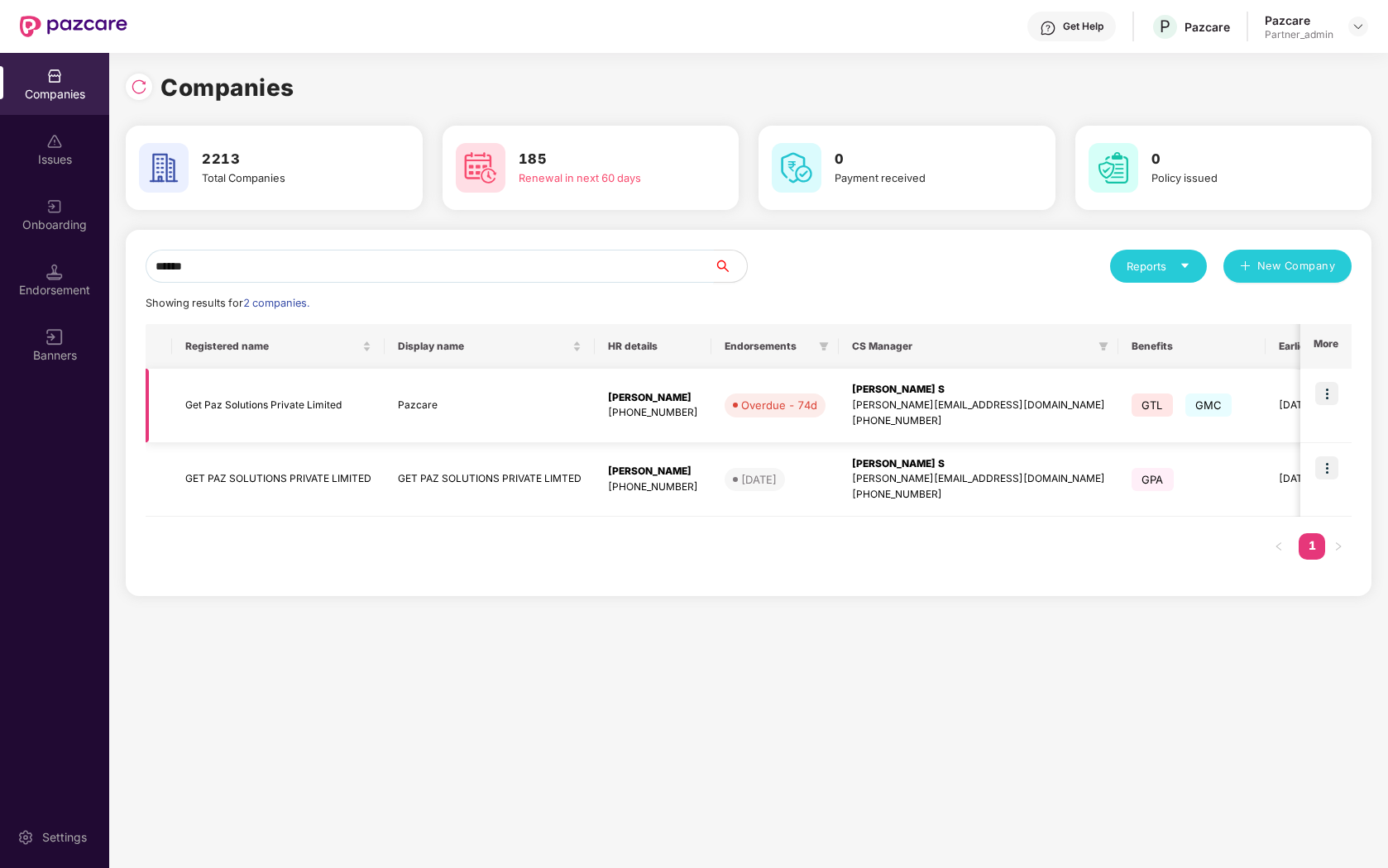
type input "******"
click at [1335, 395] on img at bounding box center [1326, 393] width 23 height 23
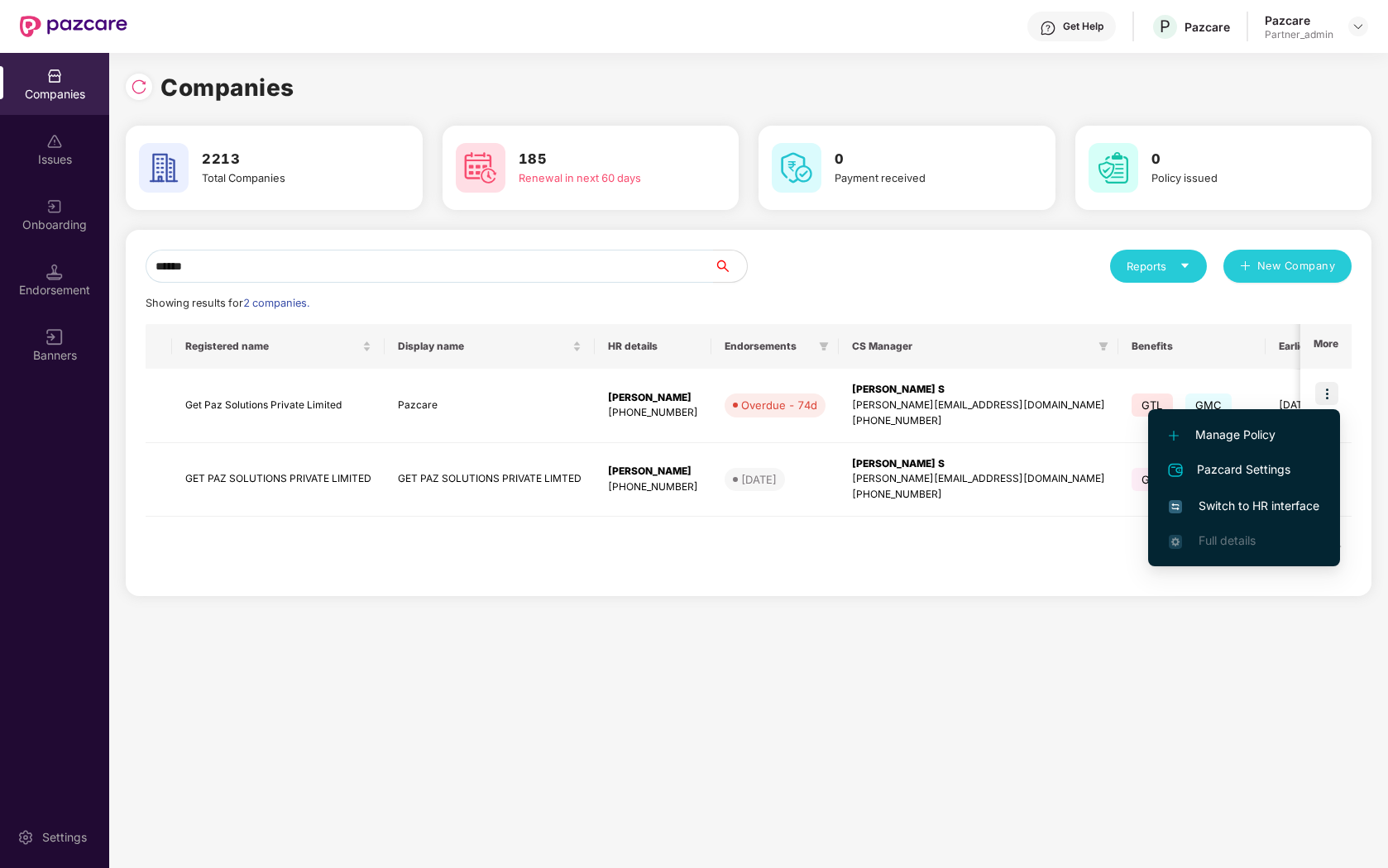
click at [1259, 506] on span "Switch to HR interface" at bounding box center [1243, 506] width 151 height 18
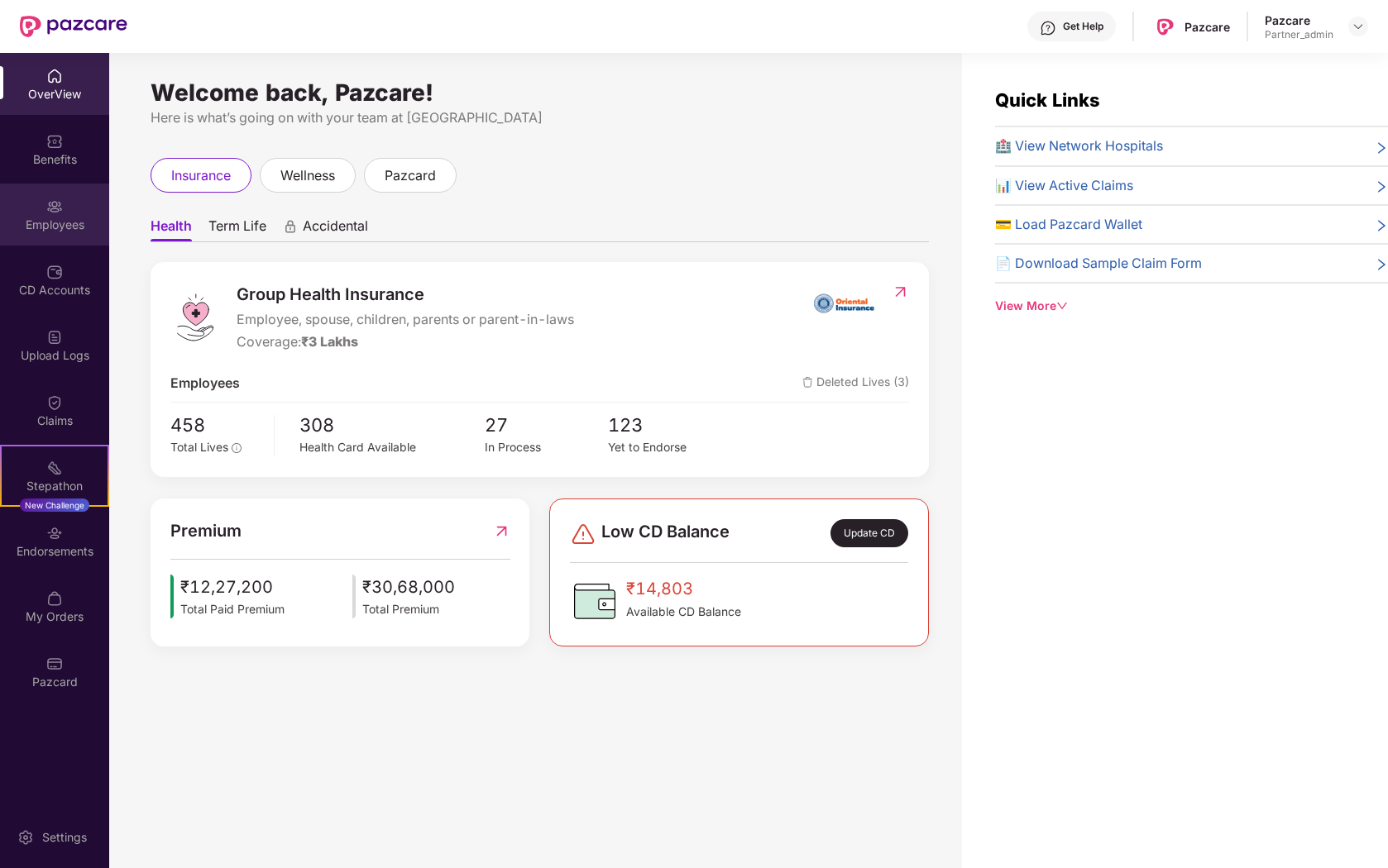
click at [37, 196] on div "Employees" at bounding box center [54, 215] width 109 height 62
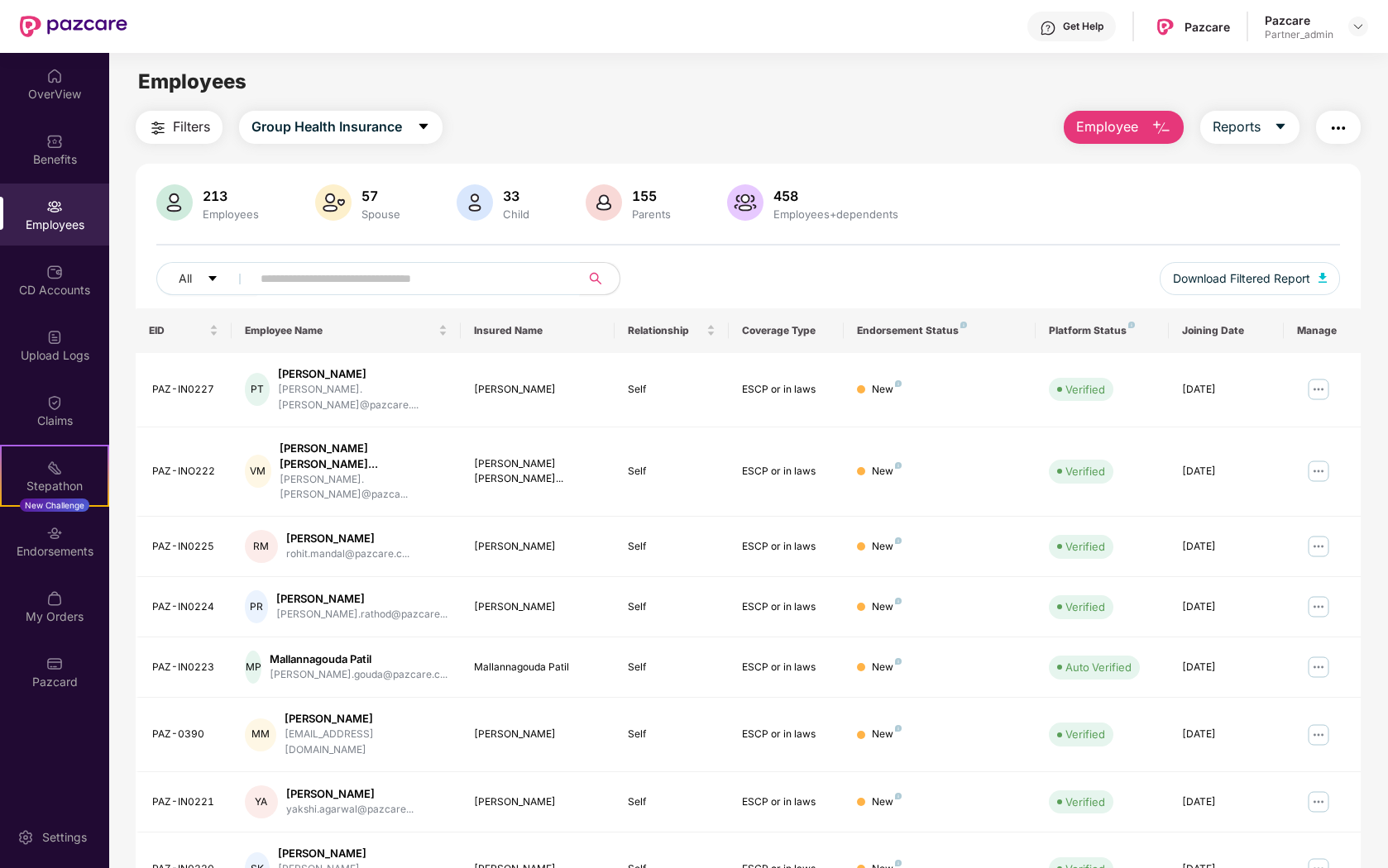
click at [366, 286] on input "text" at bounding box center [409, 278] width 297 height 25
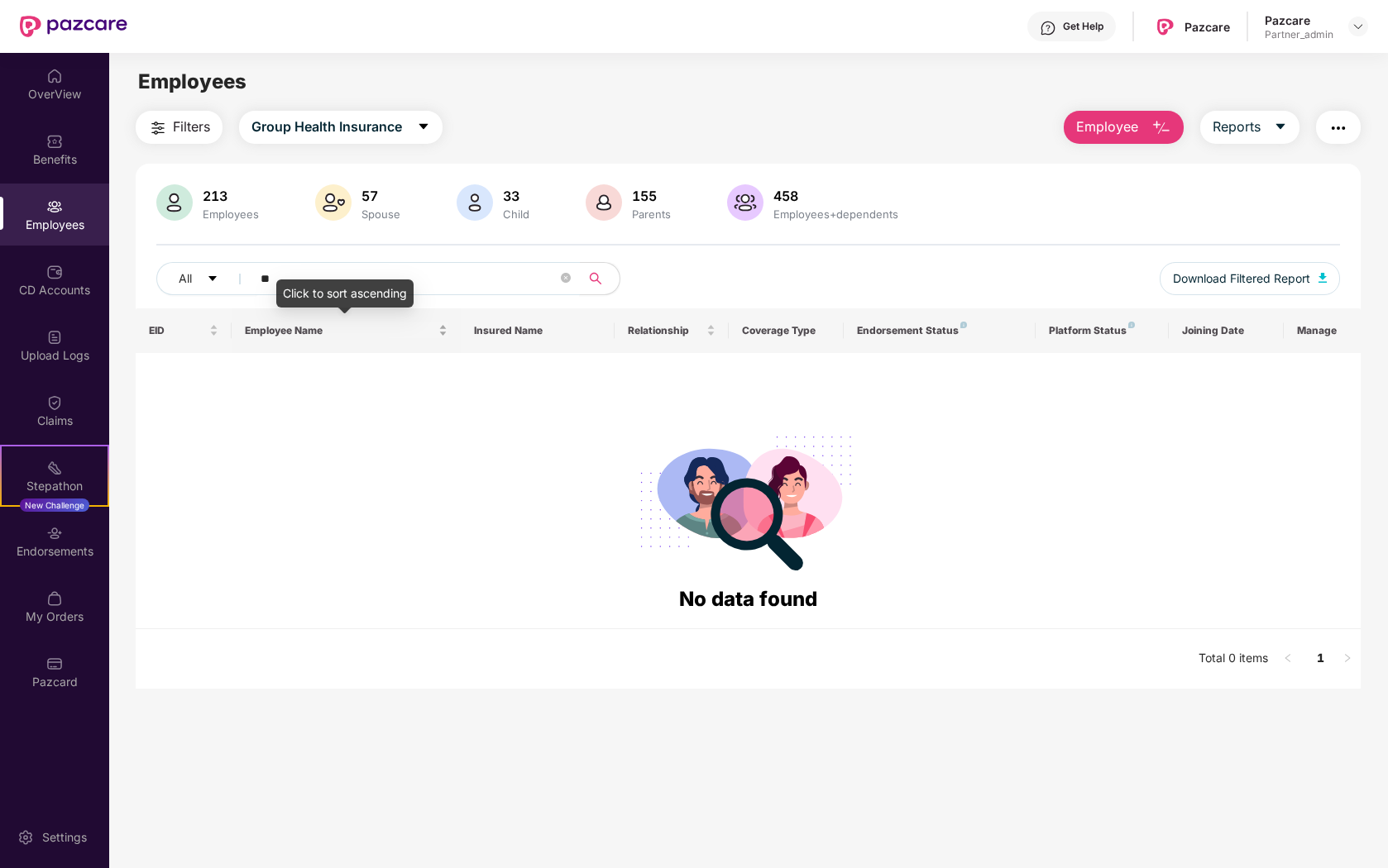
type input "*"
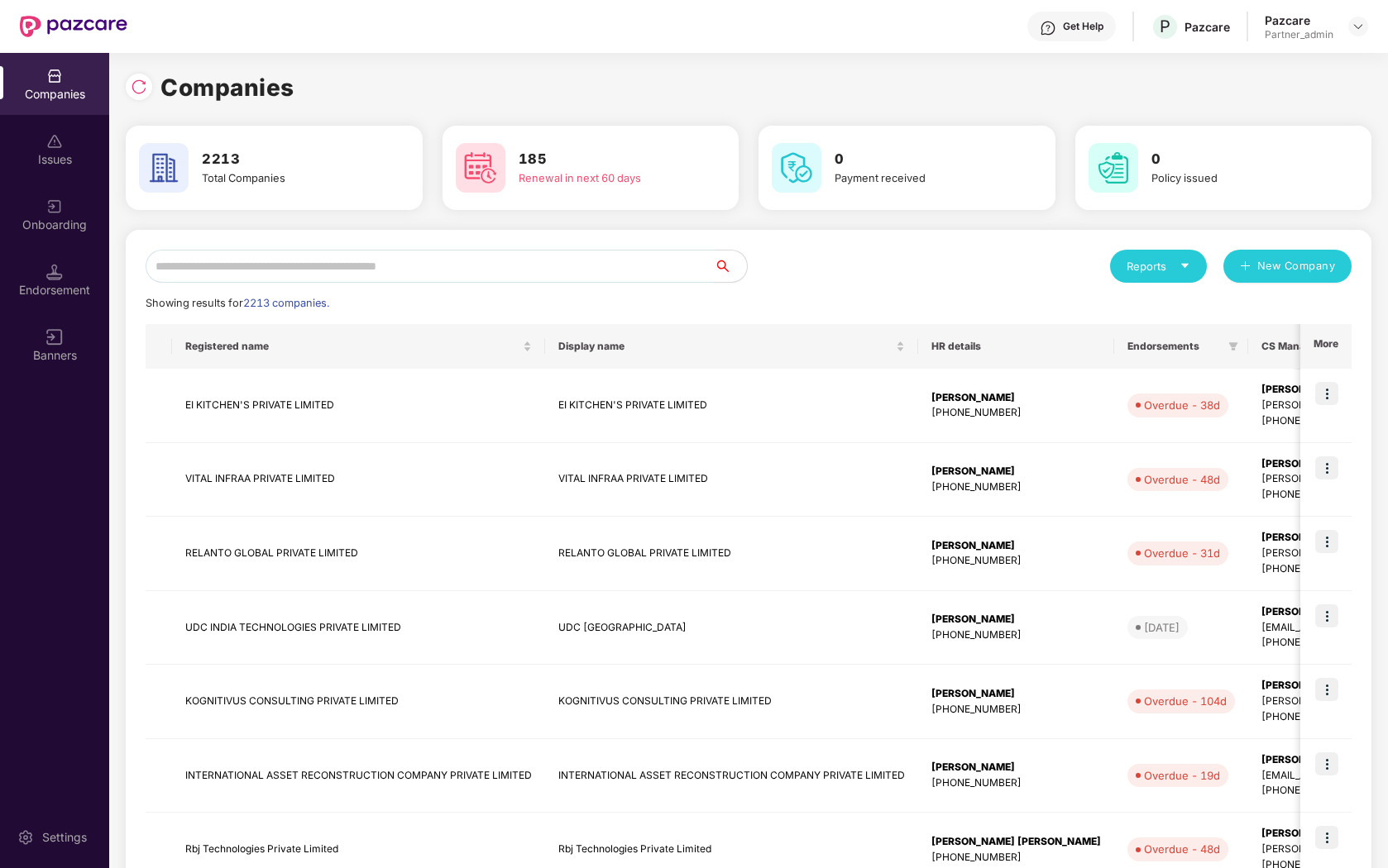
click at [395, 273] on input "text" at bounding box center [430, 265] width 569 height 33
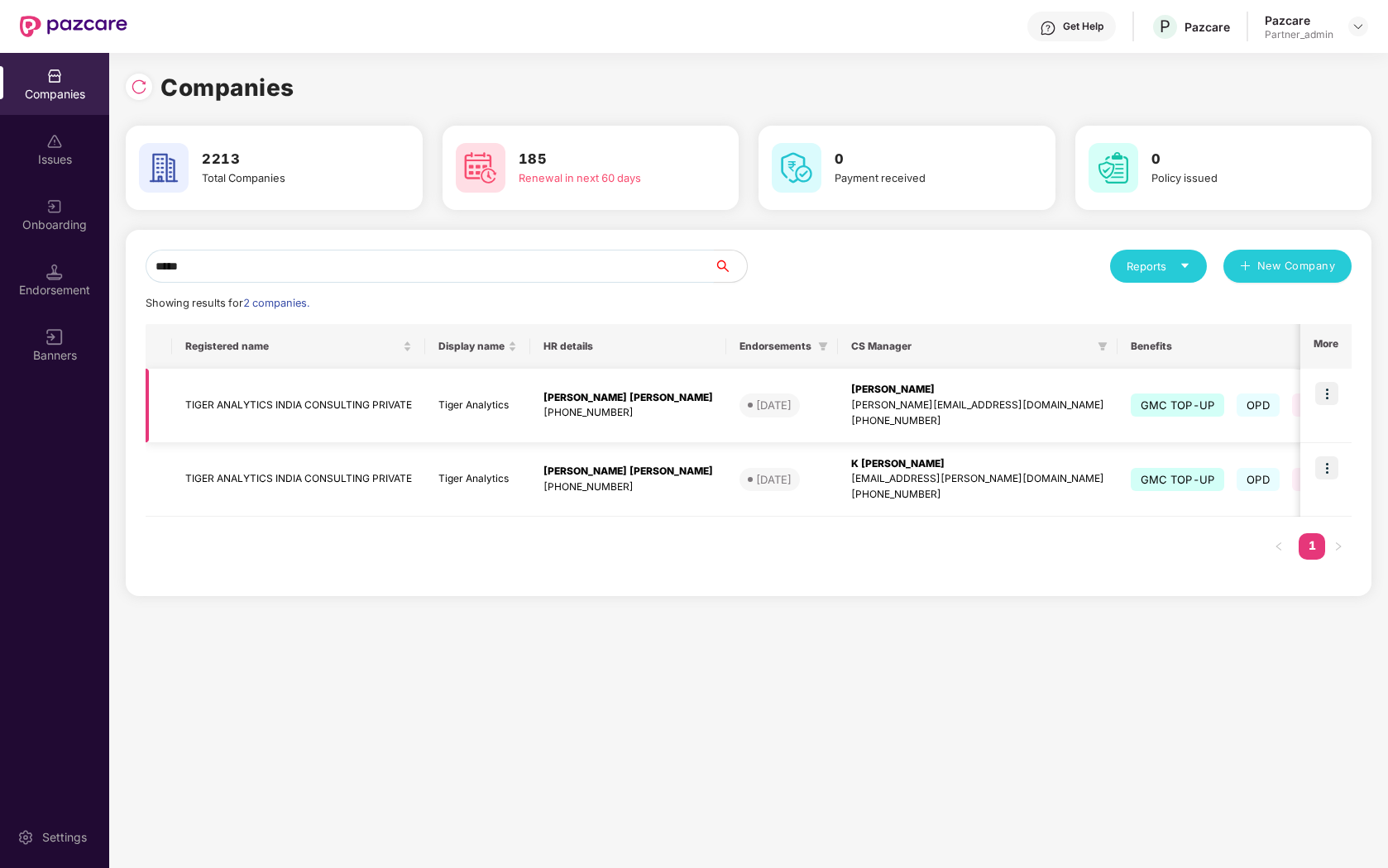
type input "*****"
click at [1326, 398] on img at bounding box center [1326, 393] width 23 height 23
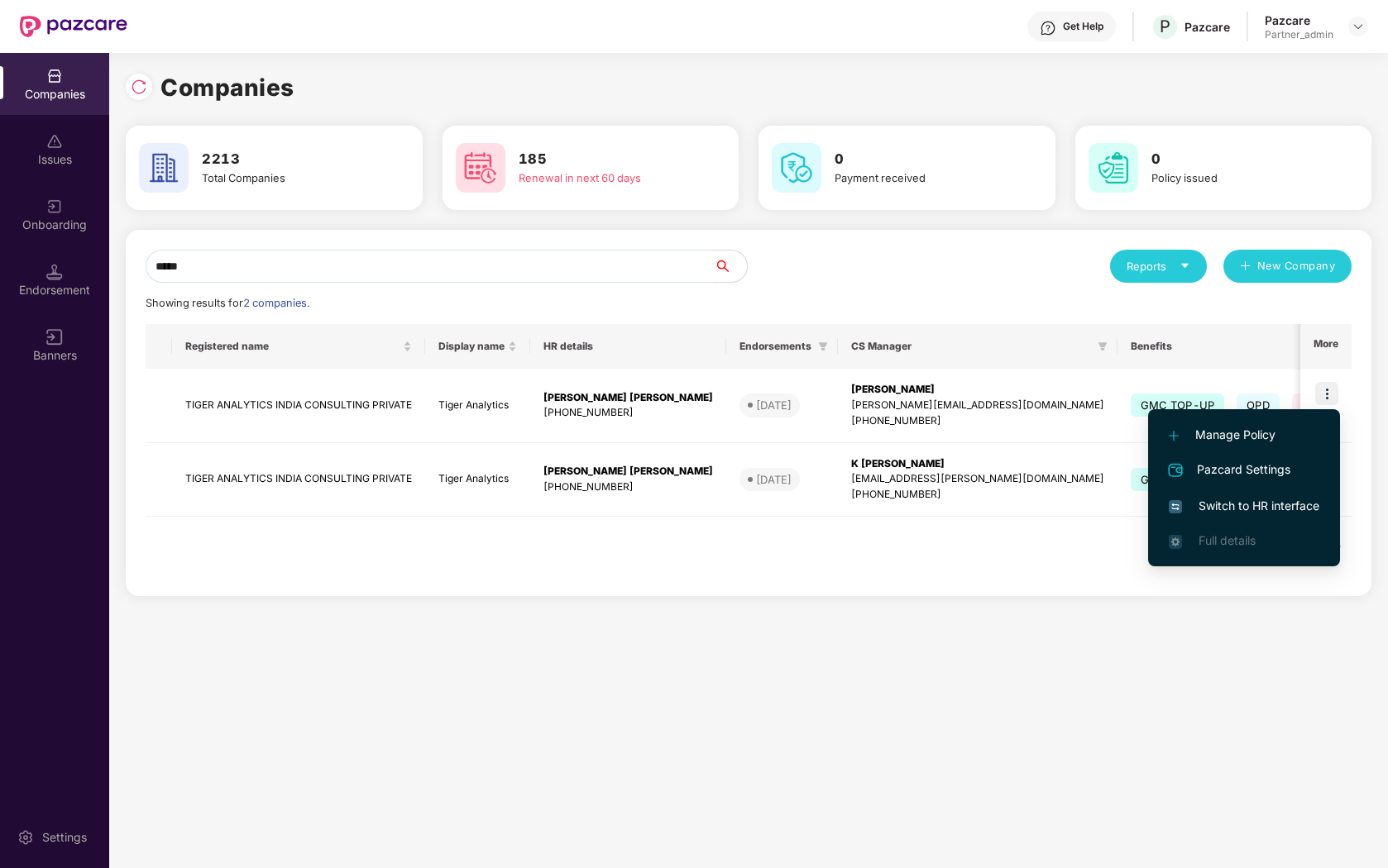
click at [1274, 518] on li "Switch to HR interface" at bounding box center [1244, 506] width 192 height 35
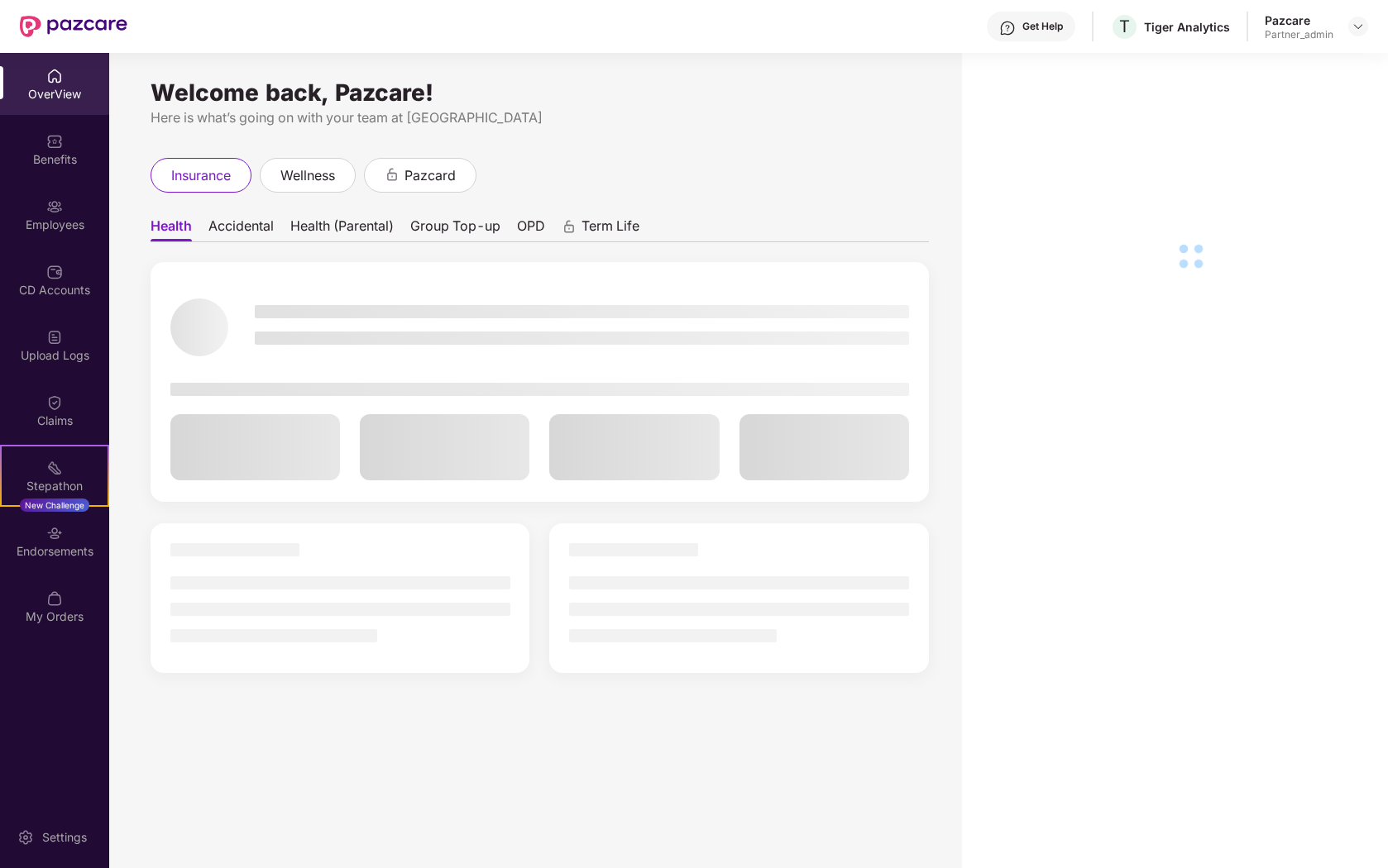
click at [52, 213] on img at bounding box center [54, 207] width 17 height 17
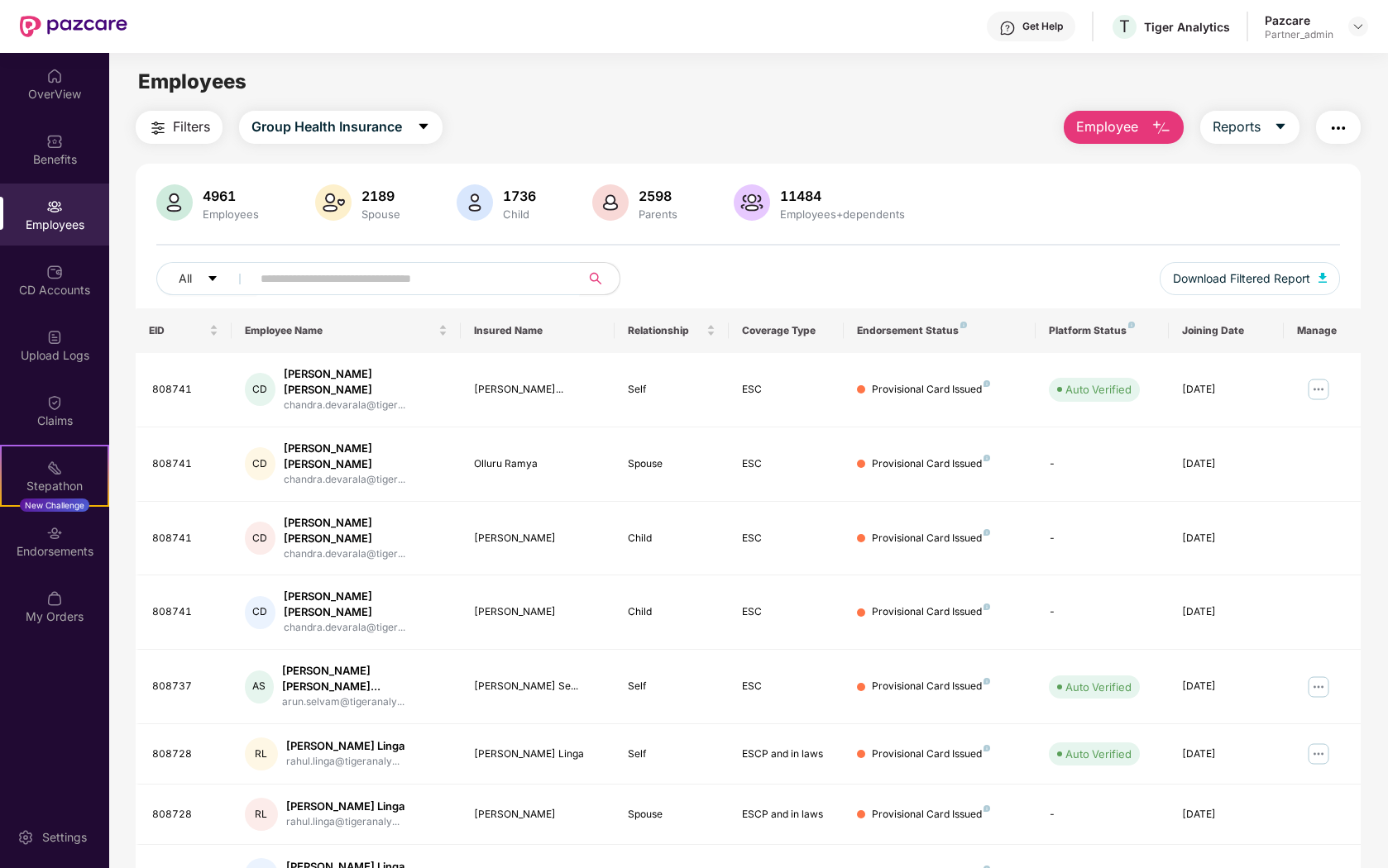
click at [393, 276] on input "text" at bounding box center [409, 278] width 297 height 25
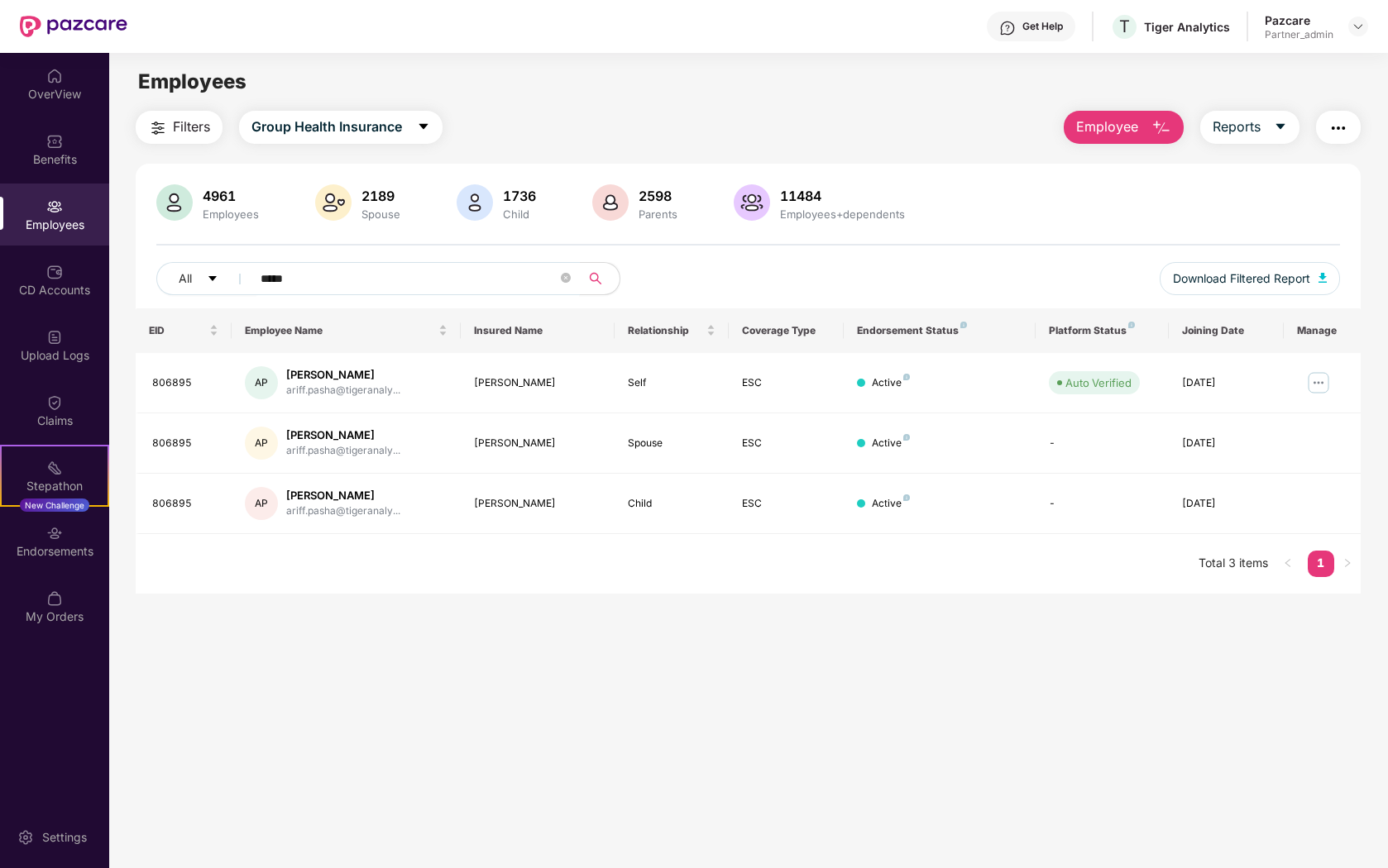
click at [438, 283] on input "*****" at bounding box center [409, 278] width 297 height 25
paste input "**********"
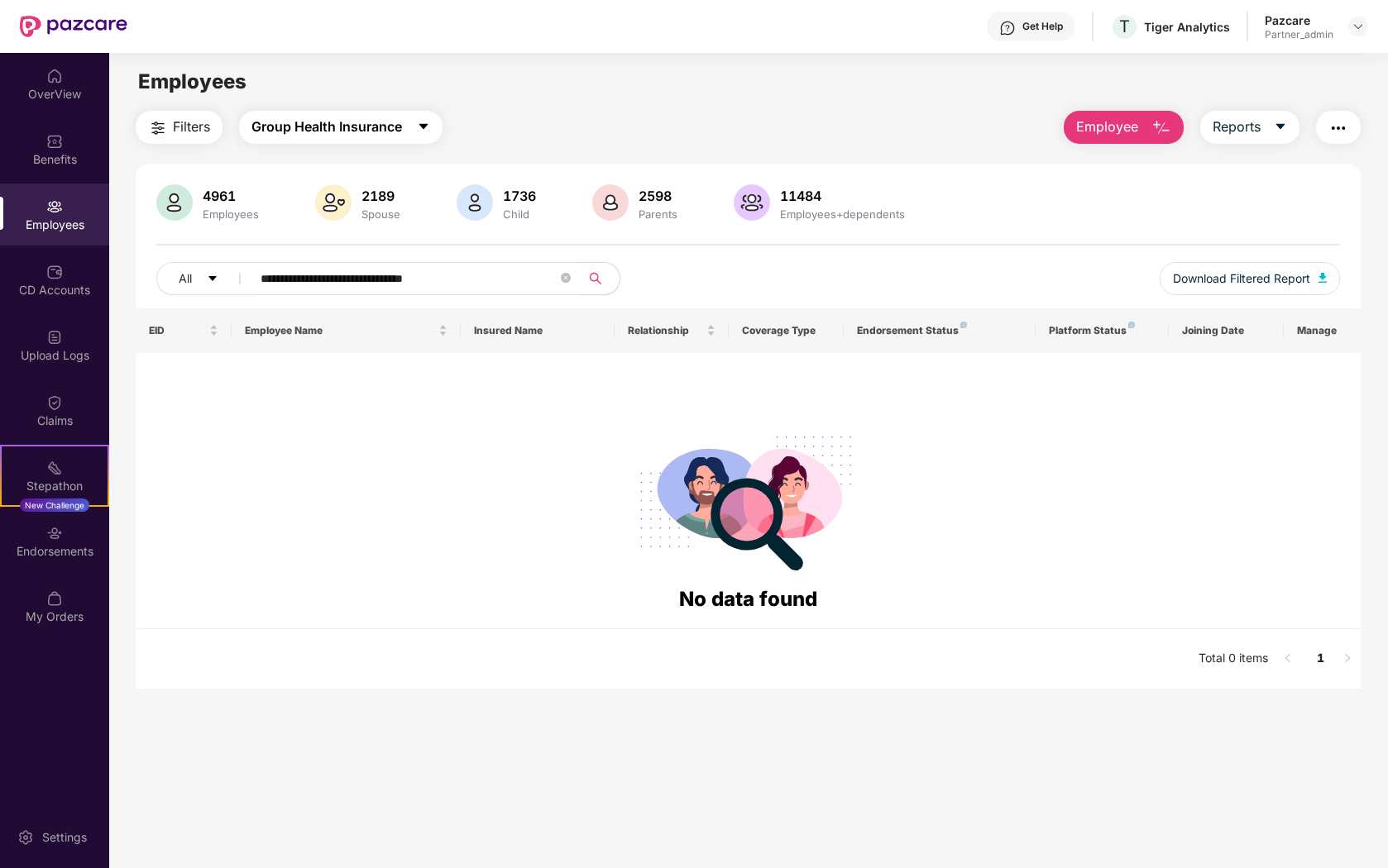
type input "**********"
click at [394, 123] on span "Group Health Insurance" at bounding box center [326, 127] width 151 height 21
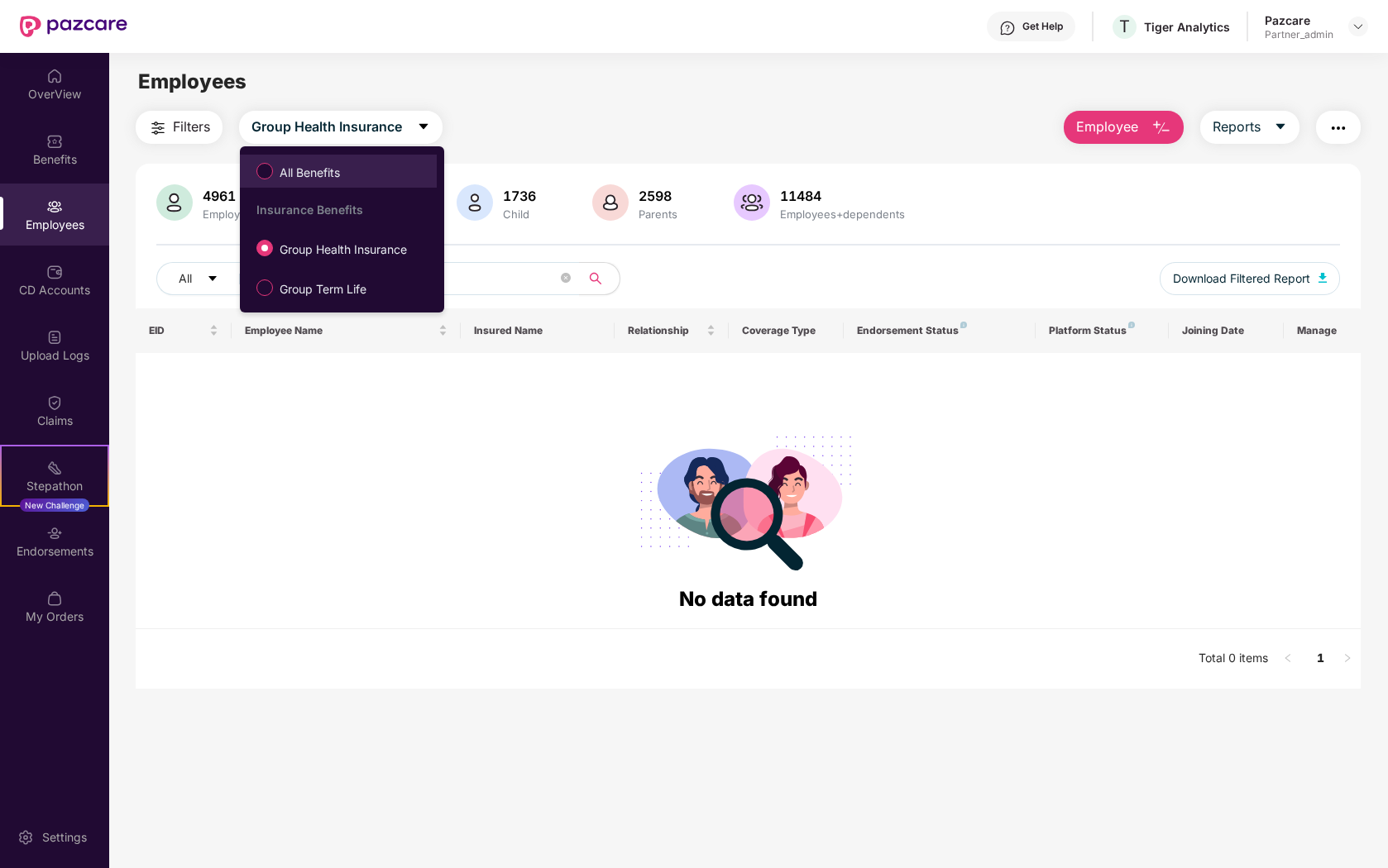
click at [366, 166] on span "All Benefits" at bounding box center [338, 172] width 181 height 28
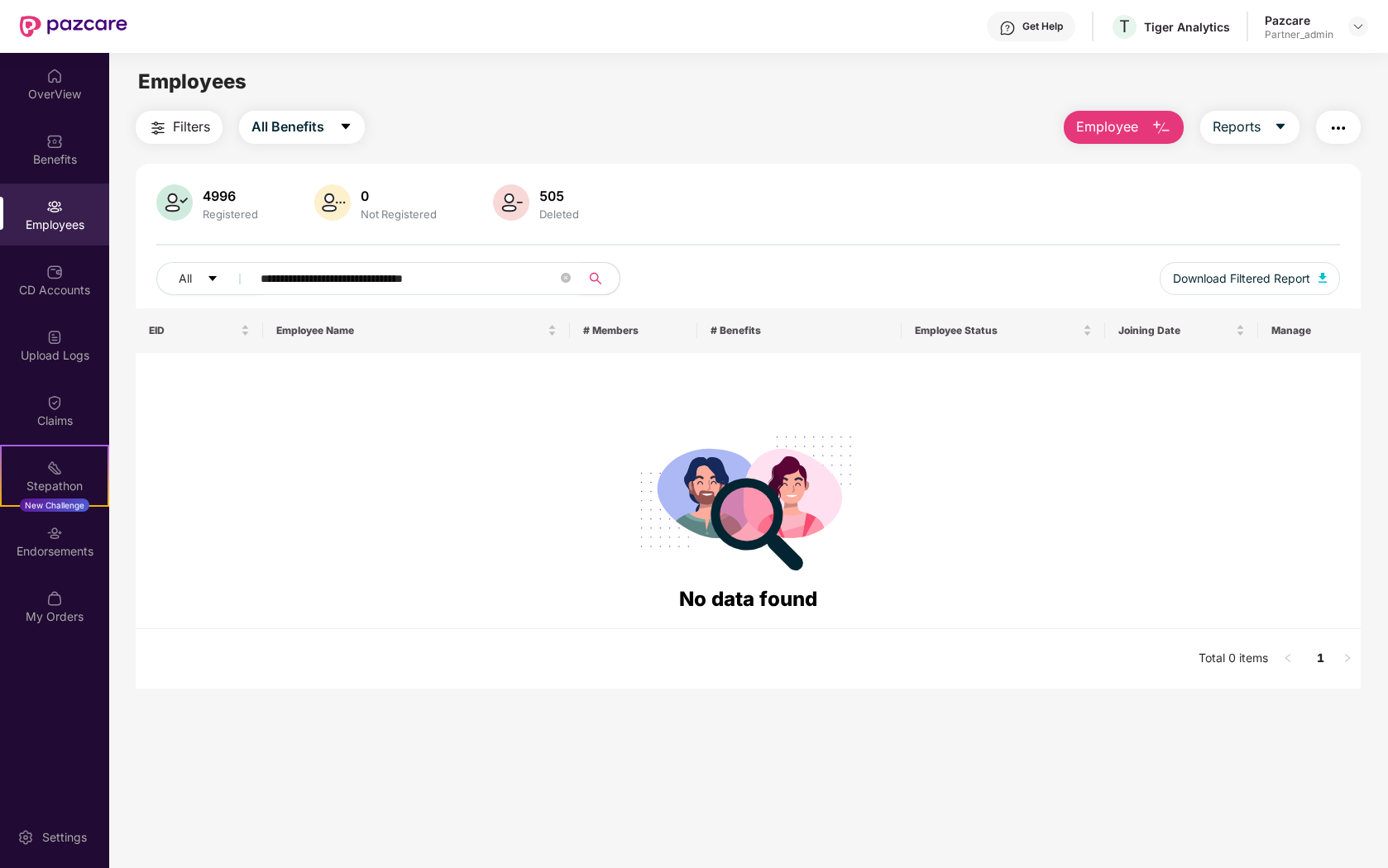
click at [482, 287] on input "**********" at bounding box center [409, 278] width 297 height 25
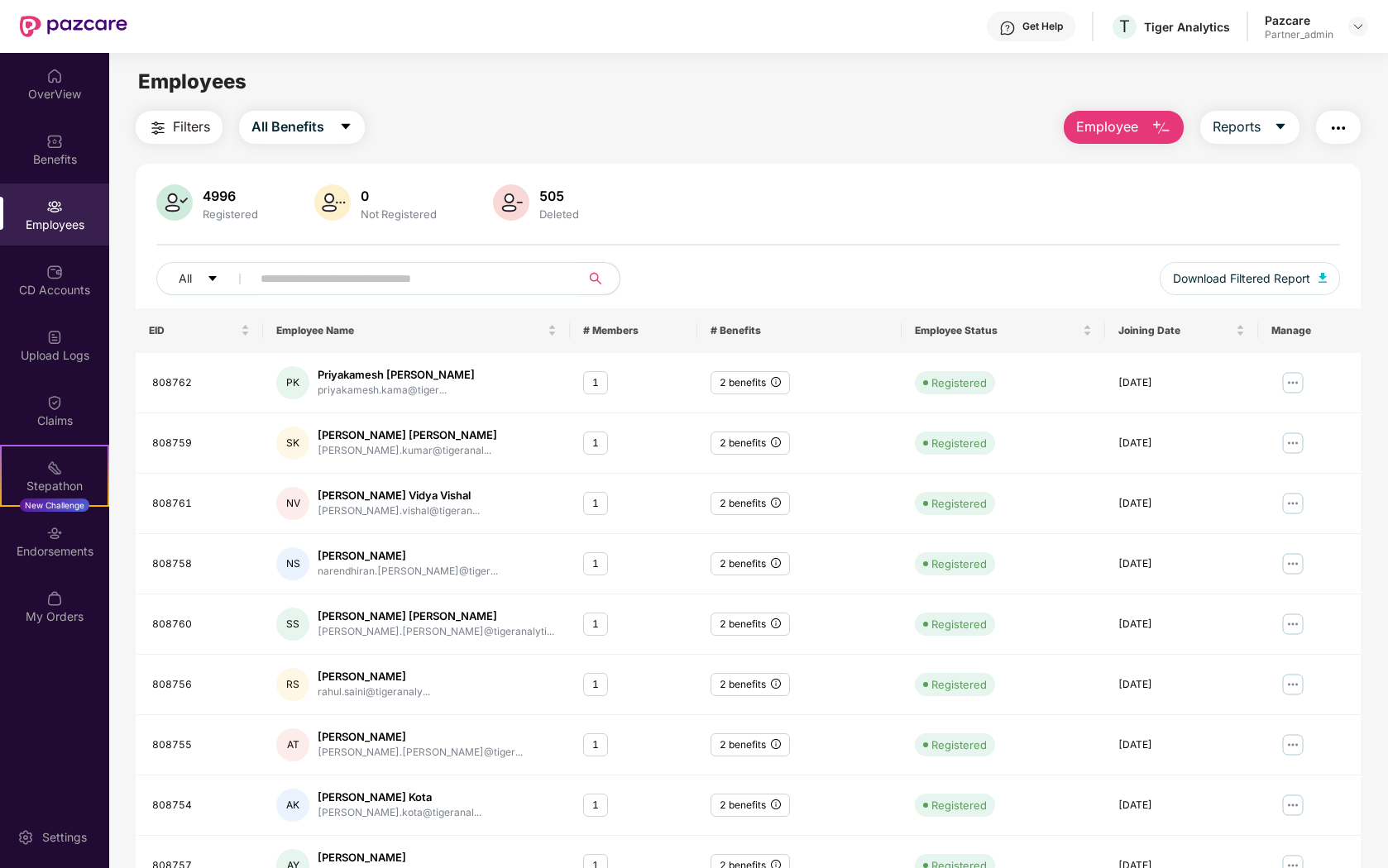
click at [404, 278] on input "text" at bounding box center [409, 278] width 297 height 25
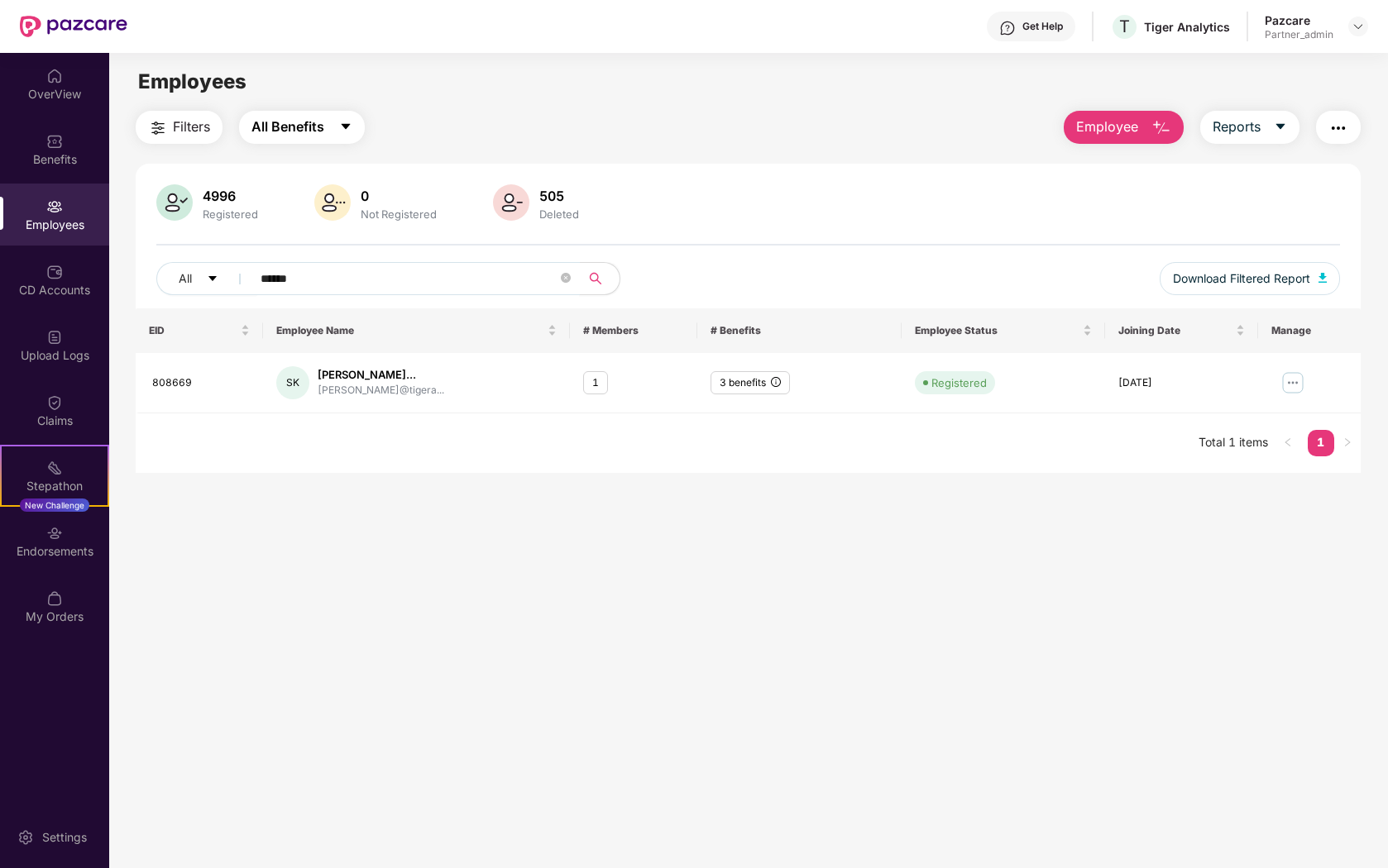
type input "******"
click at [327, 124] on button "All Benefits" at bounding box center [302, 127] width 126 height 33
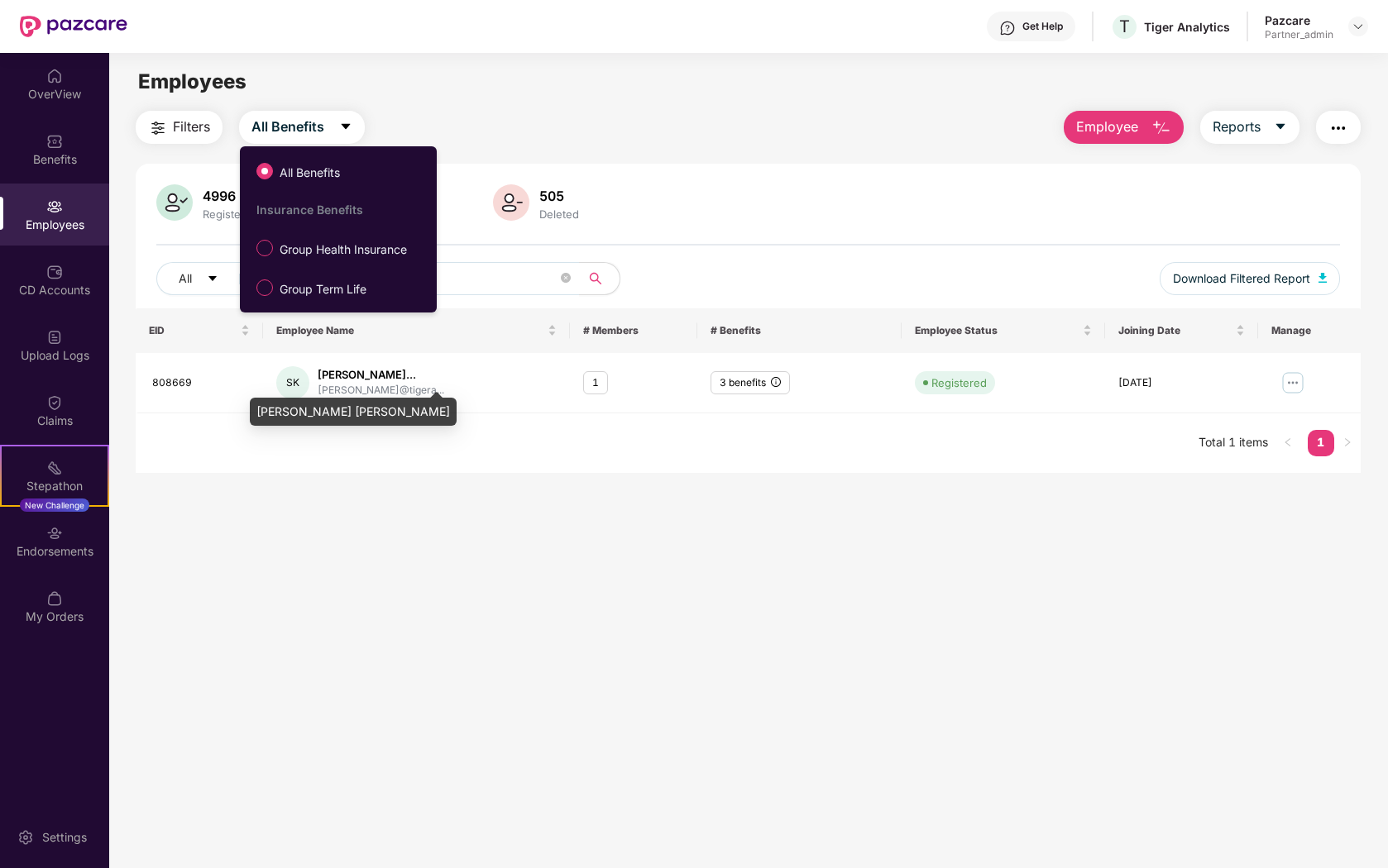
click at [395, 391] on div "Sivasubramanian Varadappa Narayanasamy Krishnaraj" at bounding box center [352, 406] width 207 height 40
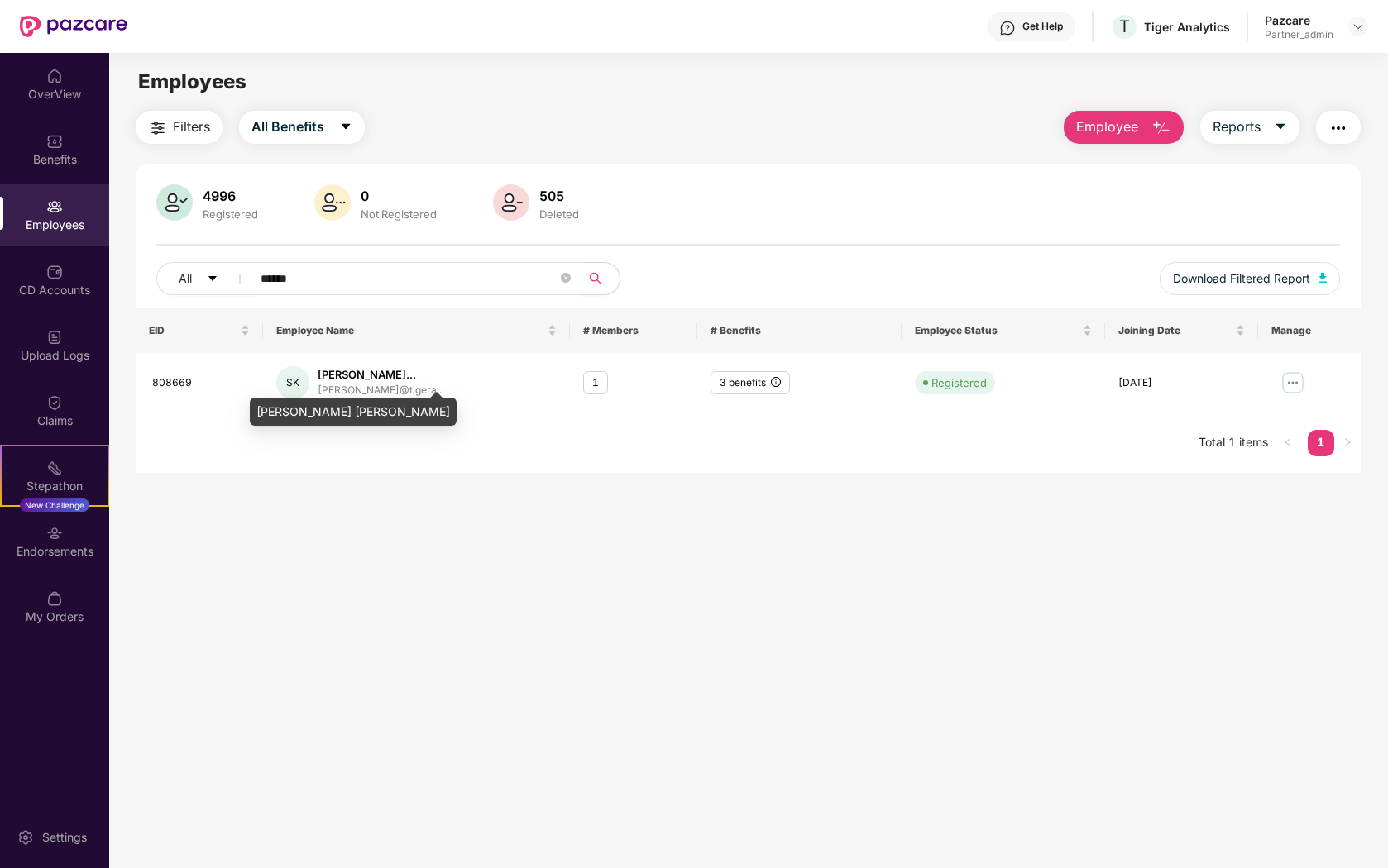
click at [379, 389] on div "Sivasubramanian Varadappa Narayanasamy Krishnaraj" at bounding box center [352, 406] width 207 height 40
click at [513, 443] on div "EID Employee Name # Members # Benefits Employee Status Joining Date Manage 8086…" at bounding box center [748, 390] width 1225 height 165
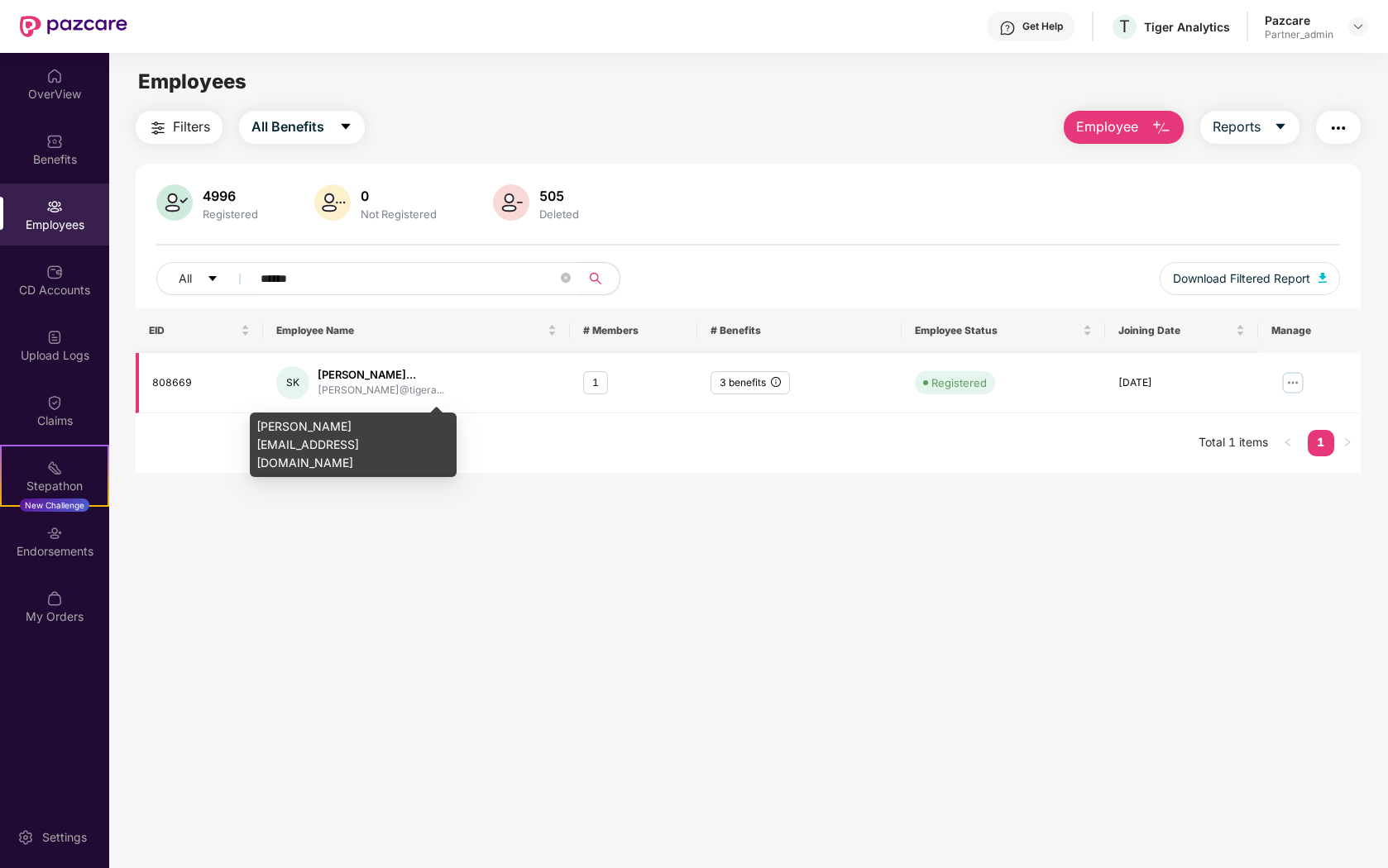
click at [384, 394] on div "sivasubramanian@tigera..." at bounding box center [380, 391] width 127 height 16
drag, startPoint x: 258, startPoint y: 428, endPoint x: 287, endPoint y: 454, distance: 38.9
click at [287, 454] on div "sivasubramanian@tigeranalytics.com" at bounding box center [352, 445] width 207 height 65
copy div "sivasubramanian@tigeranalytics.com"
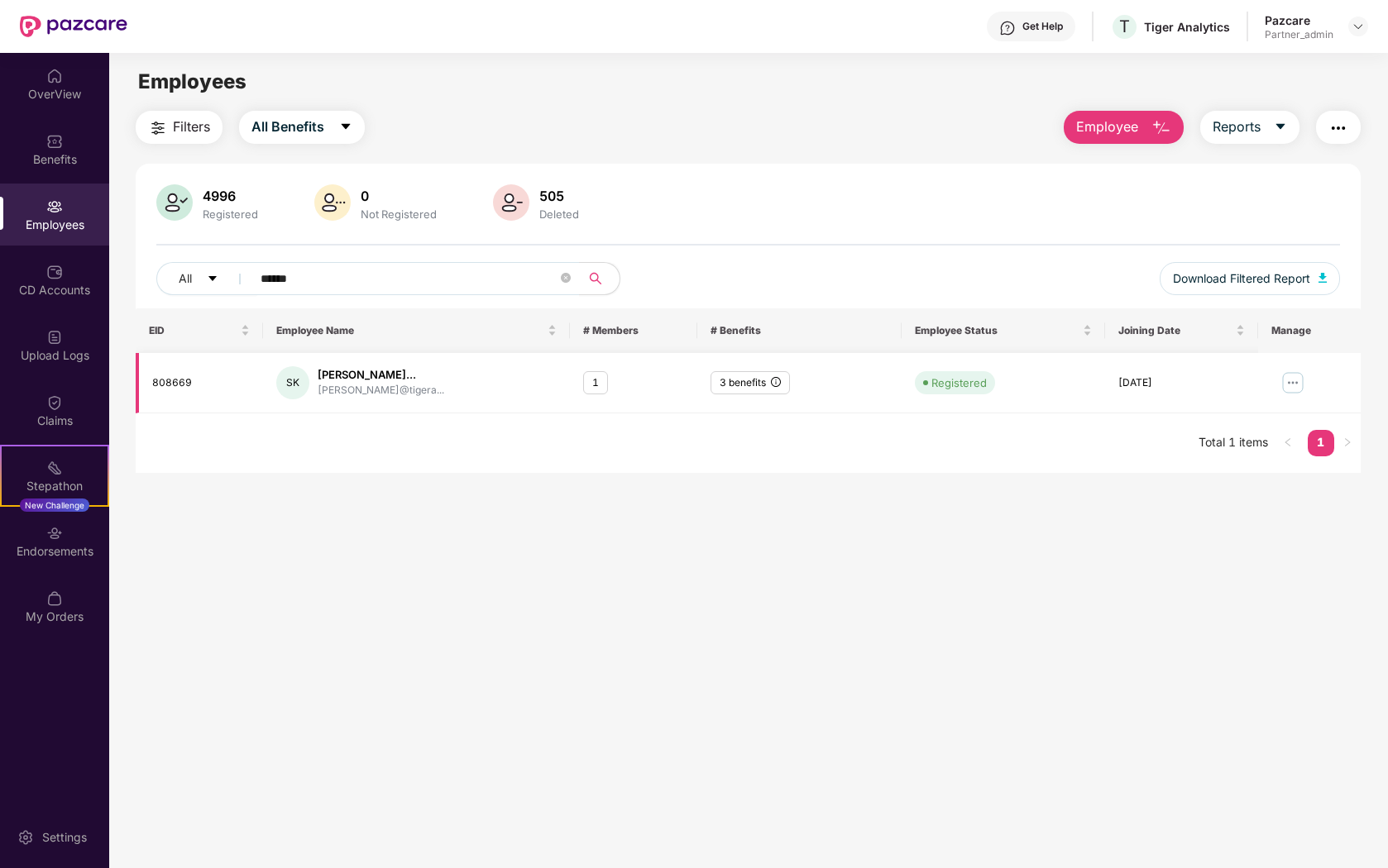
click at [1284, 383] on img at bounding box center [1292, 383] width 27 height 27
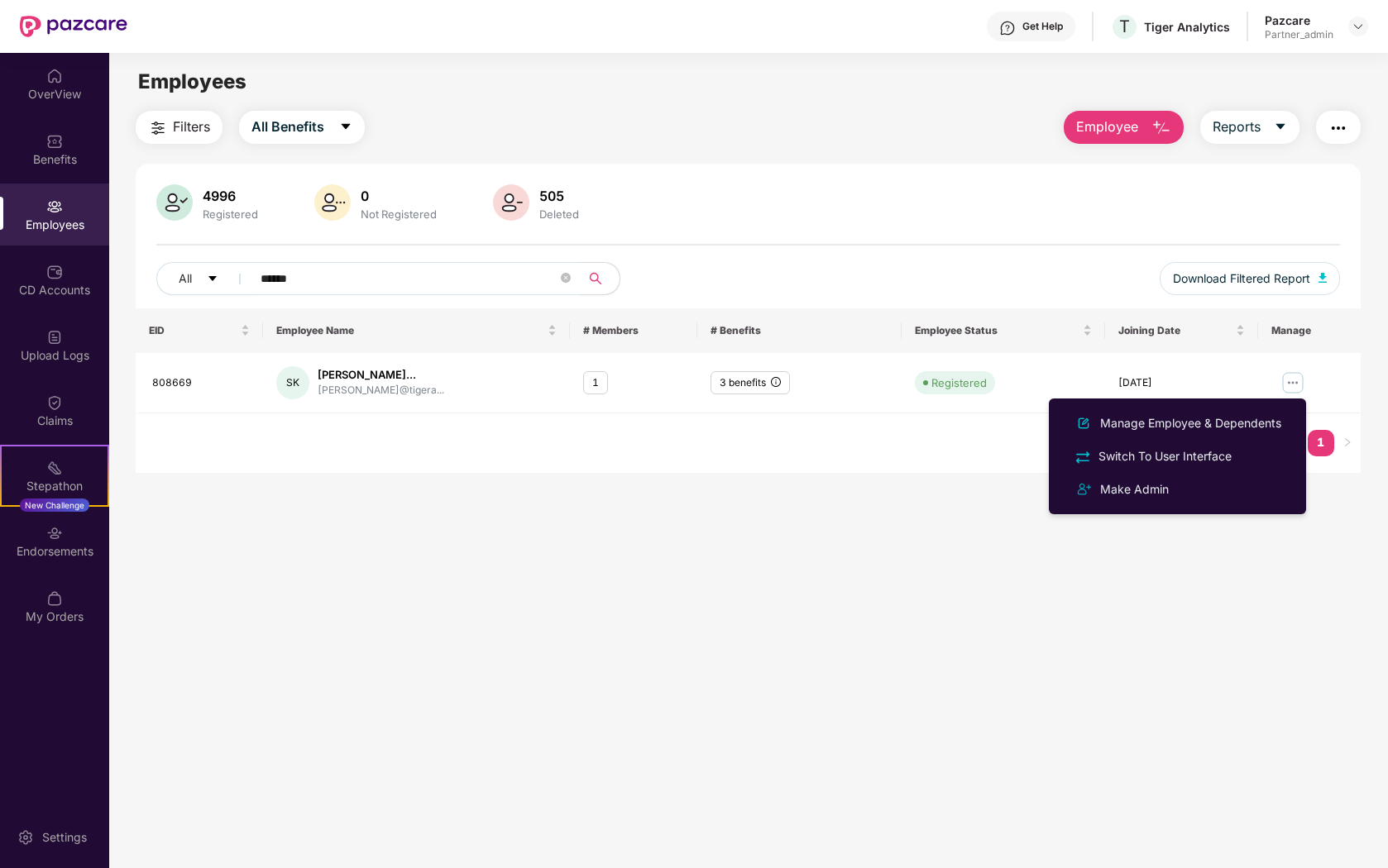
click at [1364, 670] on main "Employees Filters All Benefits Employee Reports 4996 Registered 0 Not Registere…" at bounding box center [747, 487] width 1278 height 868
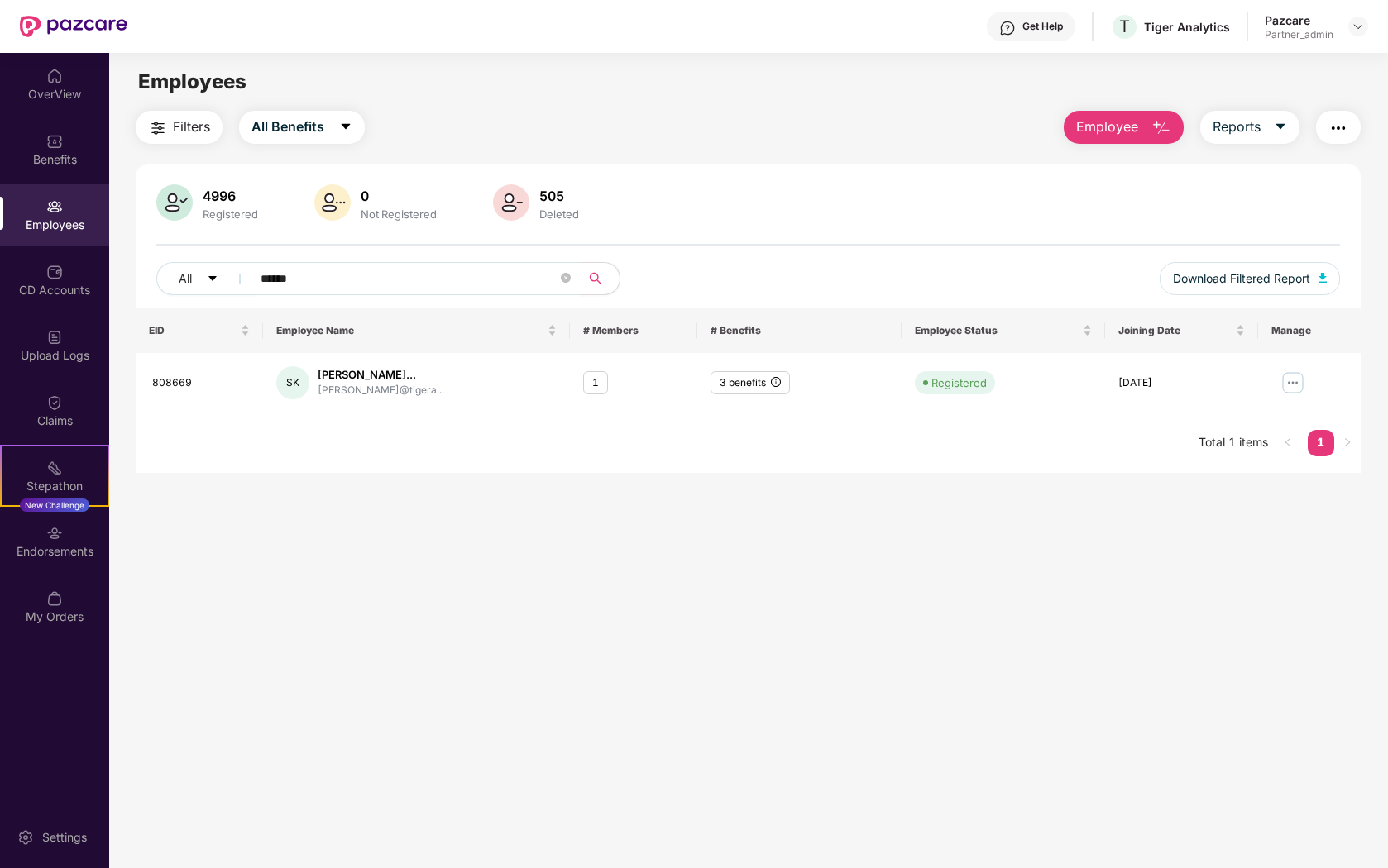
click at [364, 292] on span "******" at bounding box center [410, 278] width 339 height 33
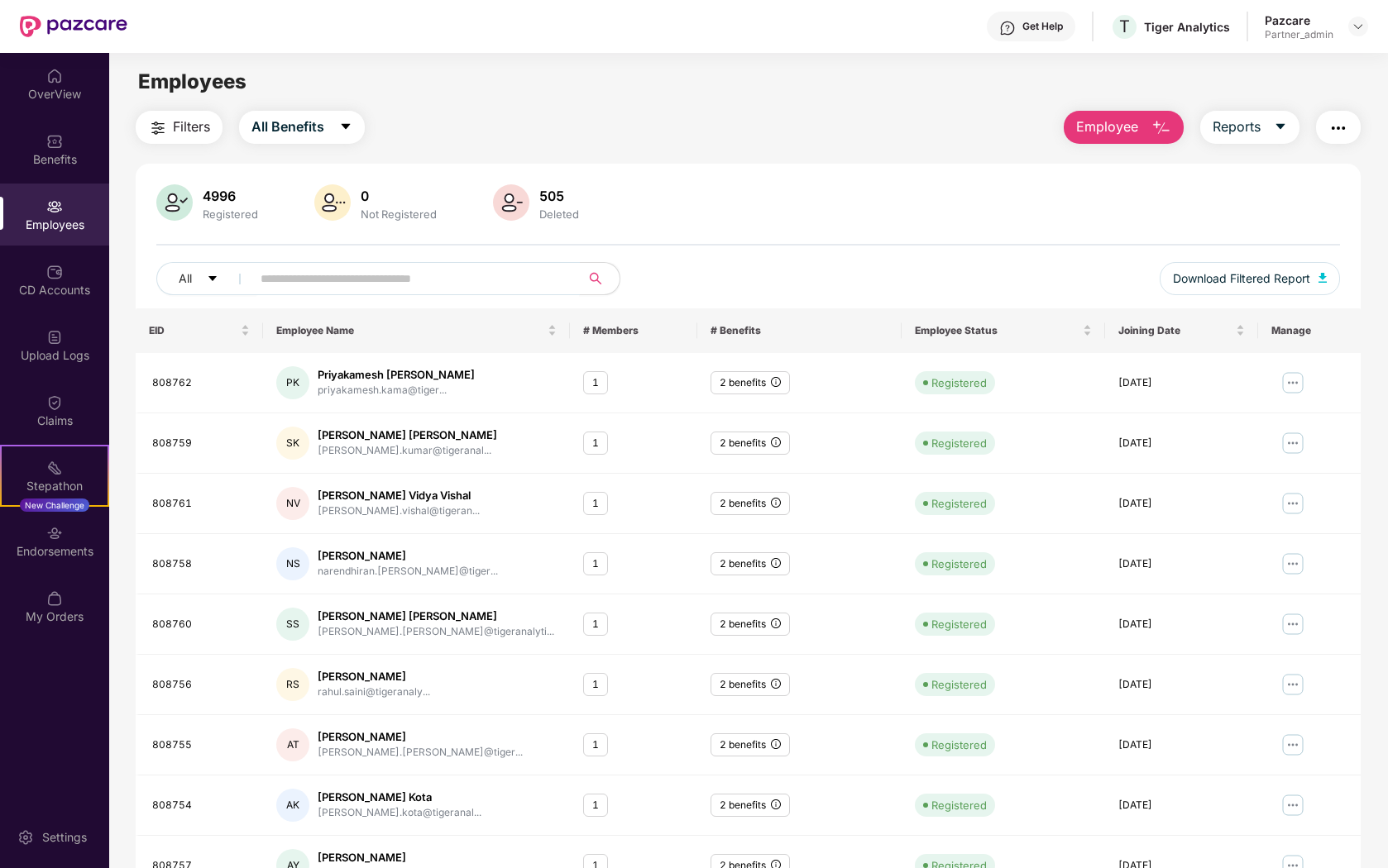
click at [203, 123] on span "Filters" at bounding box center [191, 127] width 37 height 21
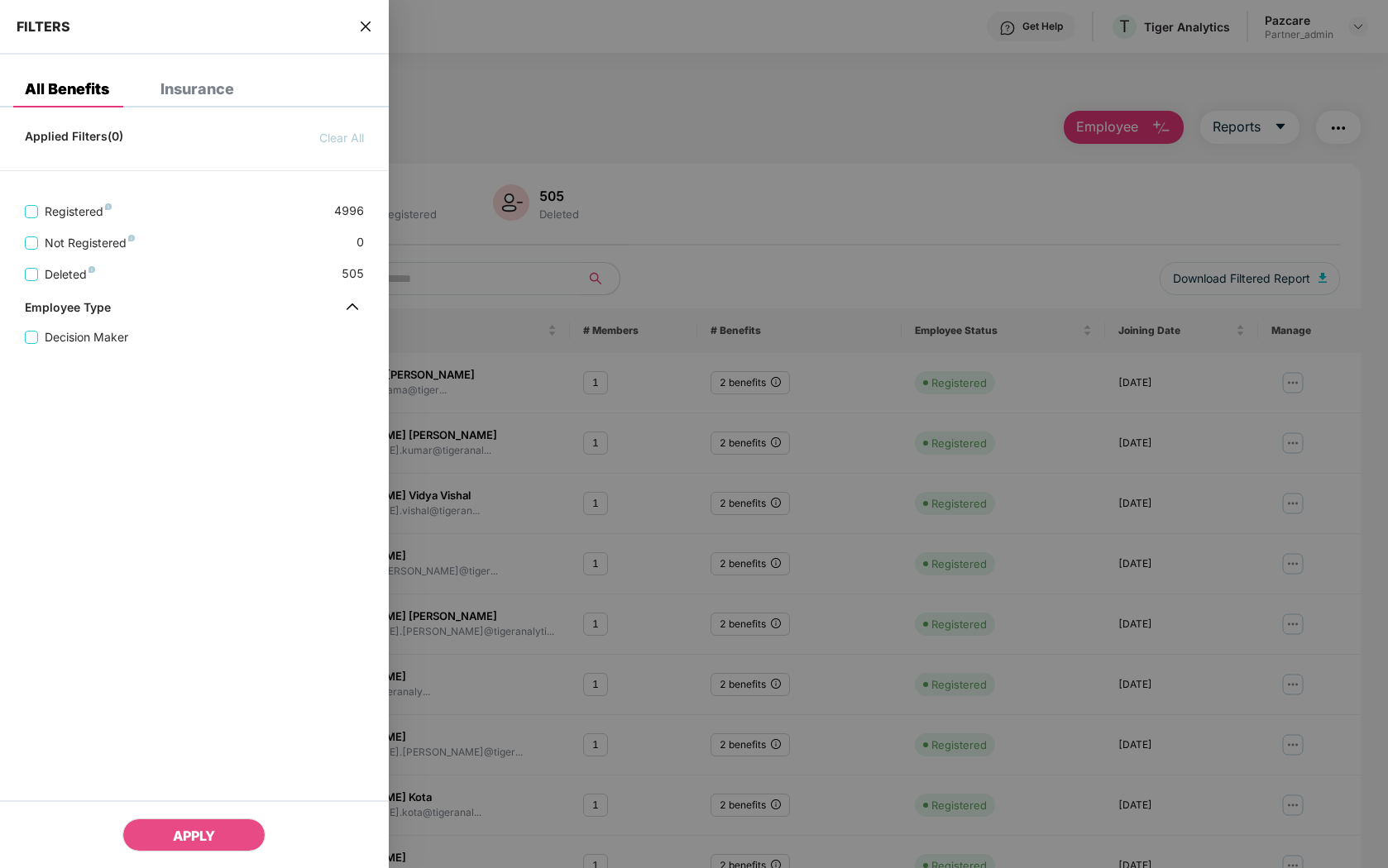
click at [365, 24] on icon "close" at bounding box center [365, 26] width 13 height 13
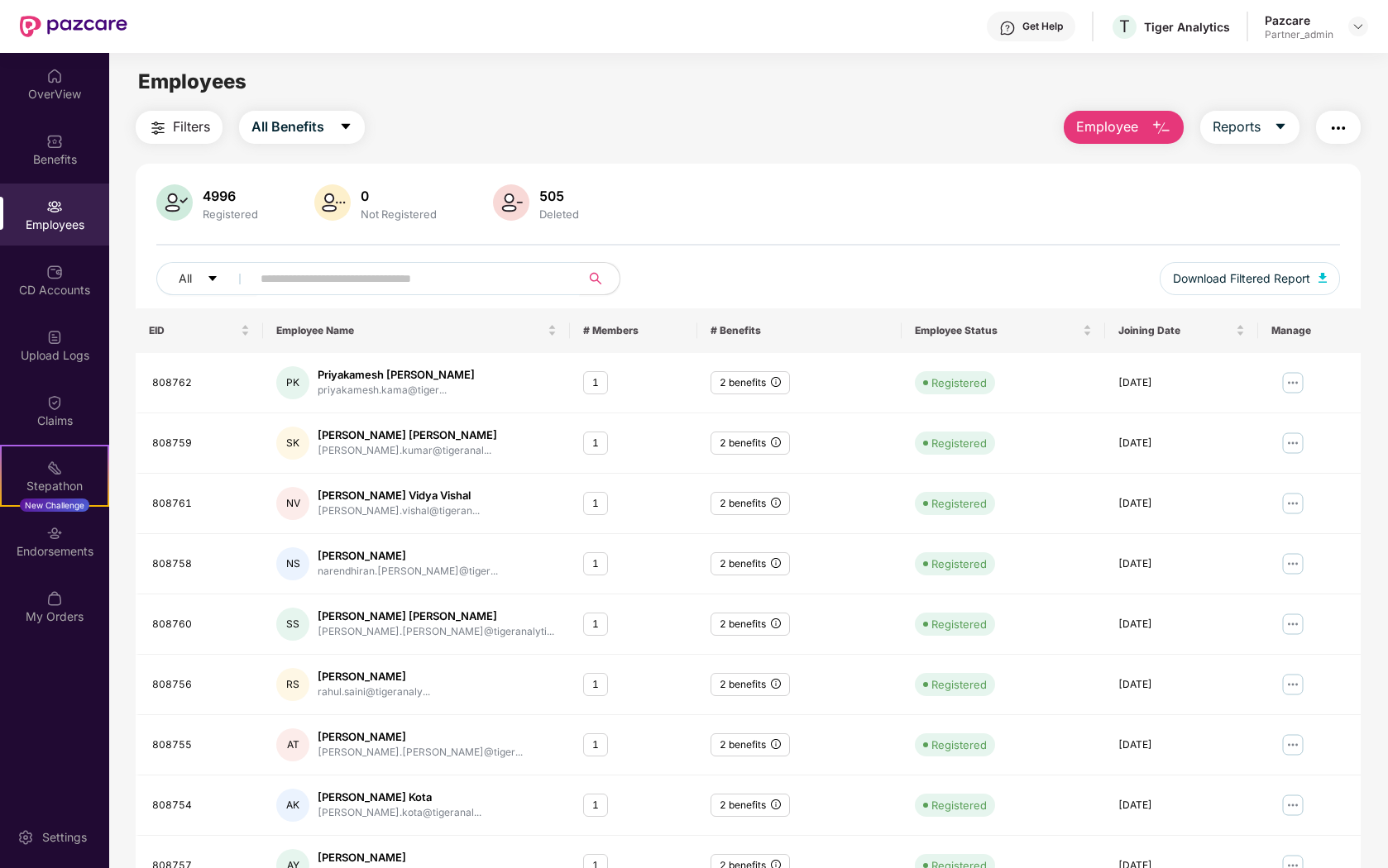
click at [356, 286] on input "text" at bounding box center [409, 278] width 297 height 25
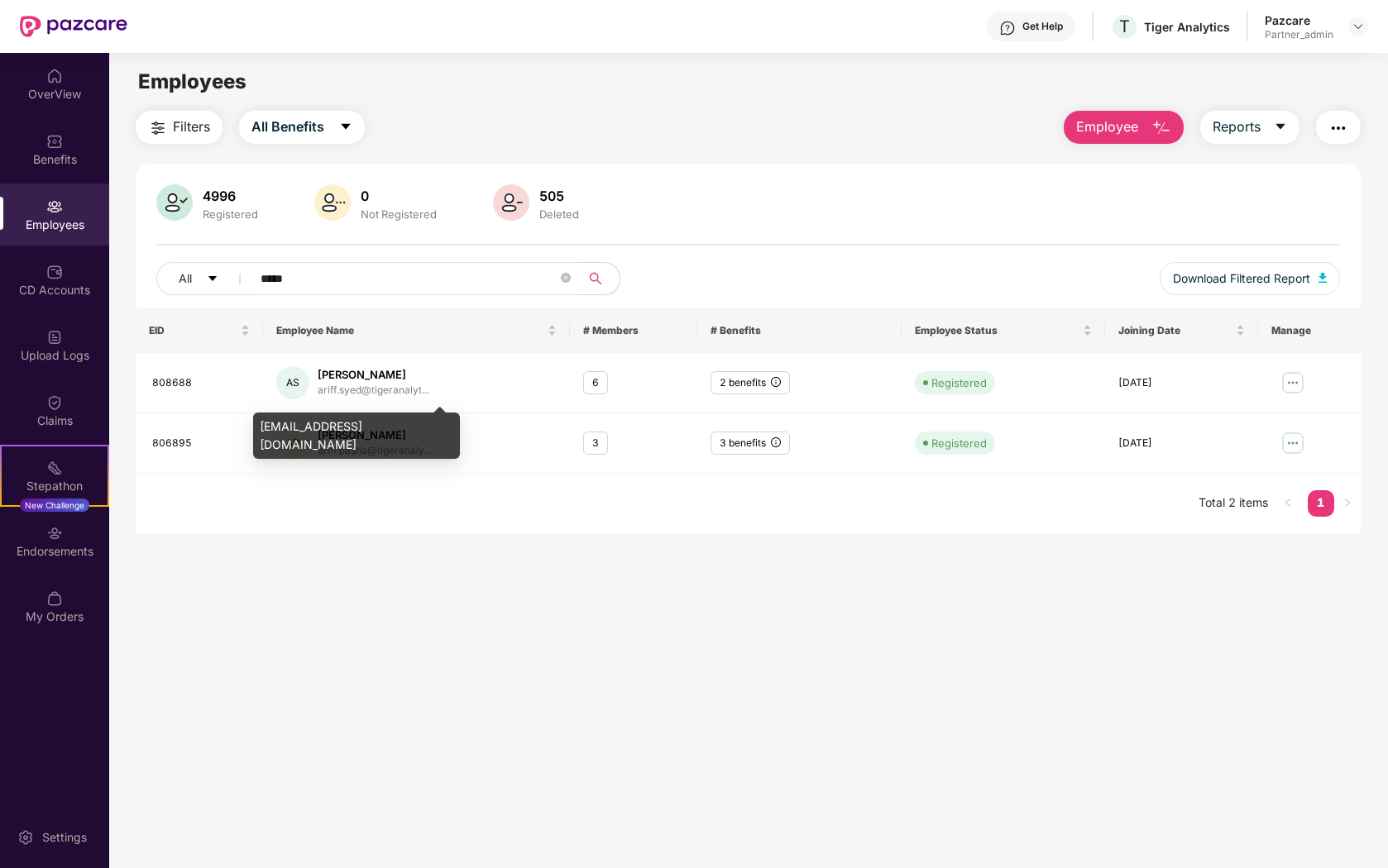
type input "*****"
drag, startPoint x: 419, startPoint y: 426, endPoint x: 257, endPoint y: 429, distance: 162.0
click at [257, 428] on div "ariff.syed@tigeranalytics.com" at bounding box center [356, 436] width 207 height 46
copy div "ariff.syed@tigeranalytics.com"
click at [683, 284] on div "All *****" at bounding box center [502, 278] width 691 height 33
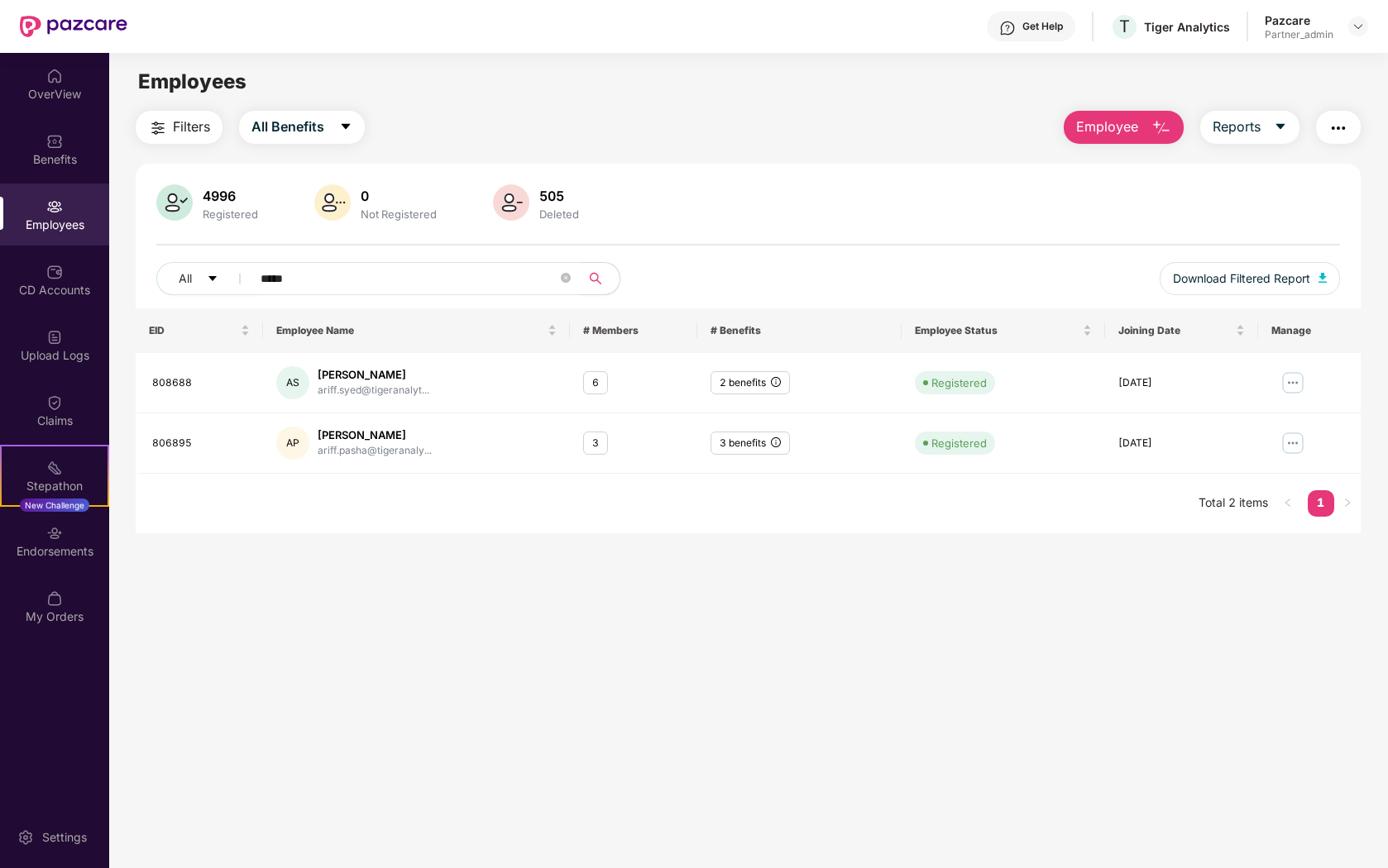
click at [433, 284] on input "*****" at bounding box center [409, 278] width 297 height 25
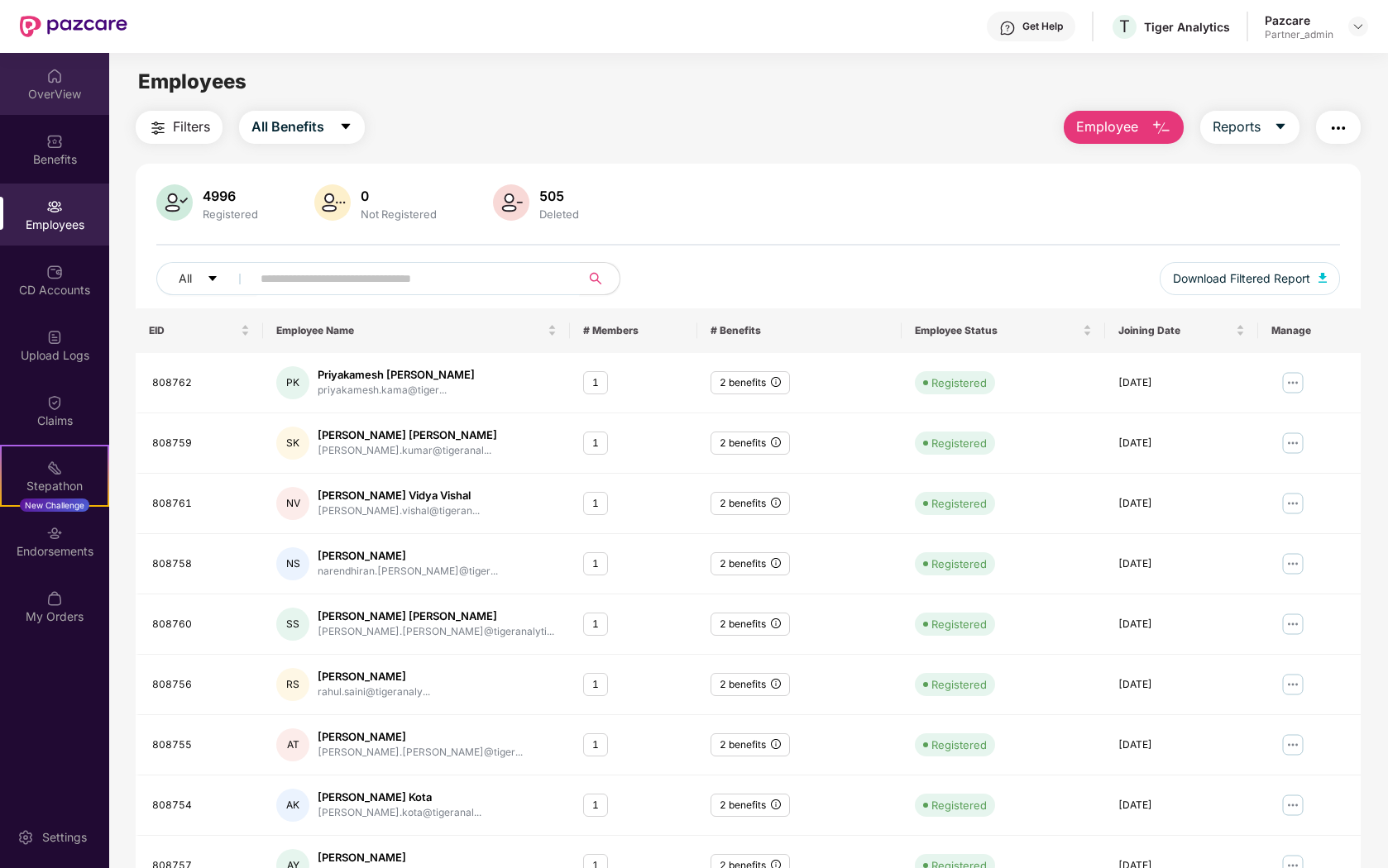
click at [46, 99] on div "OverView" at bounding box center [54, 94] width 109 height 17
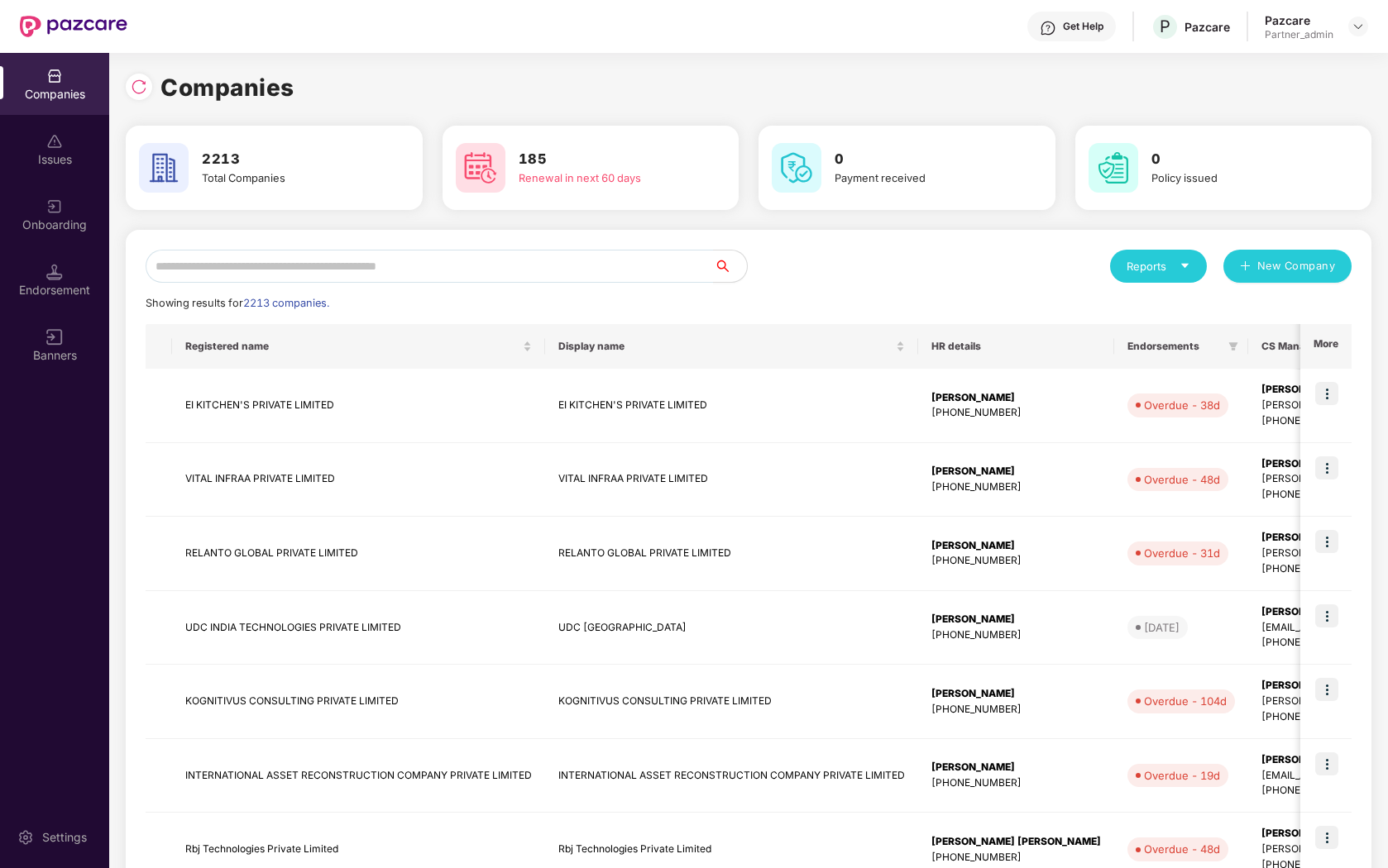
click at [823, 320] on div "Reports New Company Showing results for 2213 companies. Registered name Display…" at bounding box center [748, 708] width 1206 height 919
click at [61, 278] on img at bounding box center [54, 271] width 17 height 17
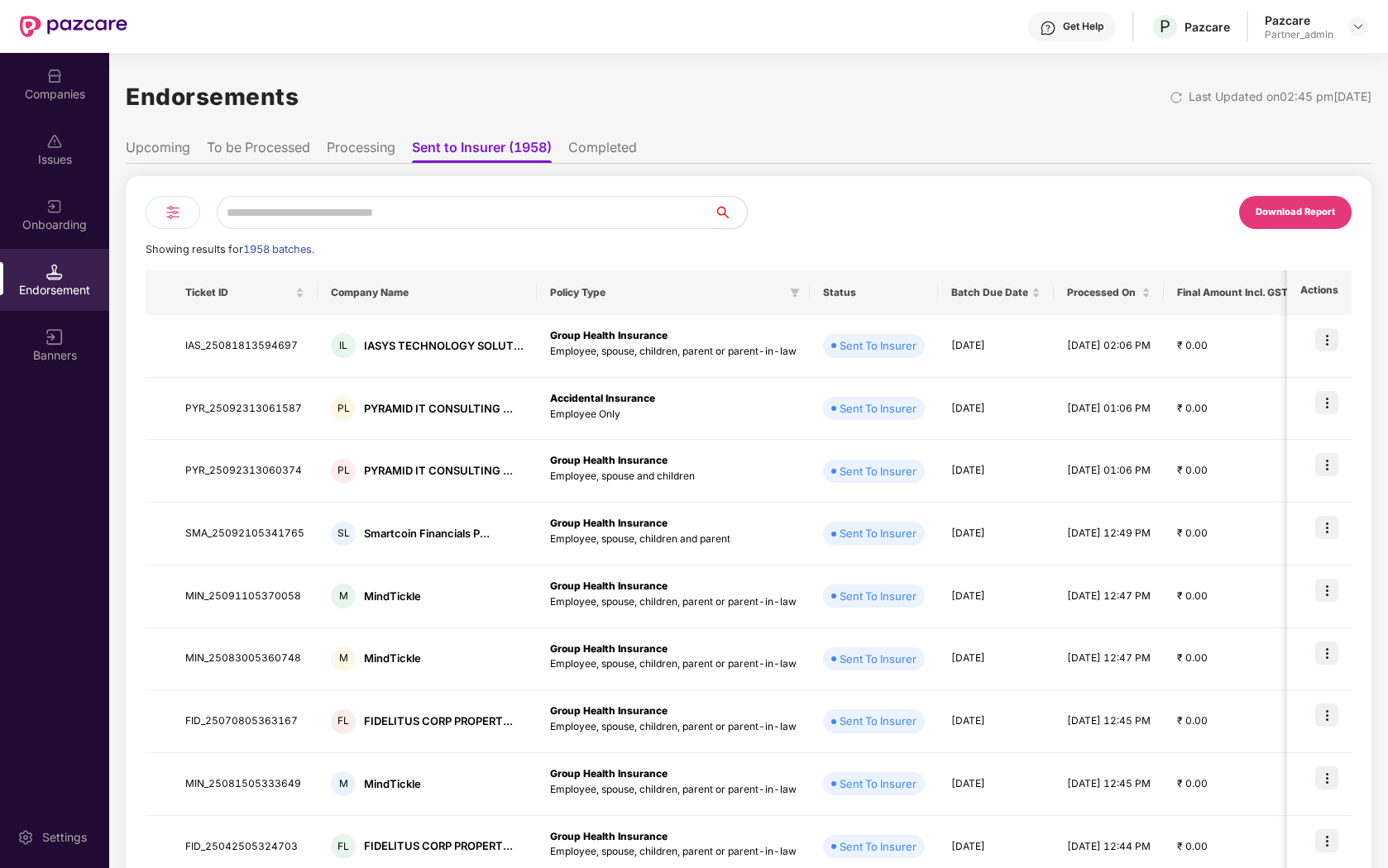
click at [369, 161] on li "Processing" at bounding box center [360, 151] width 69 height 24
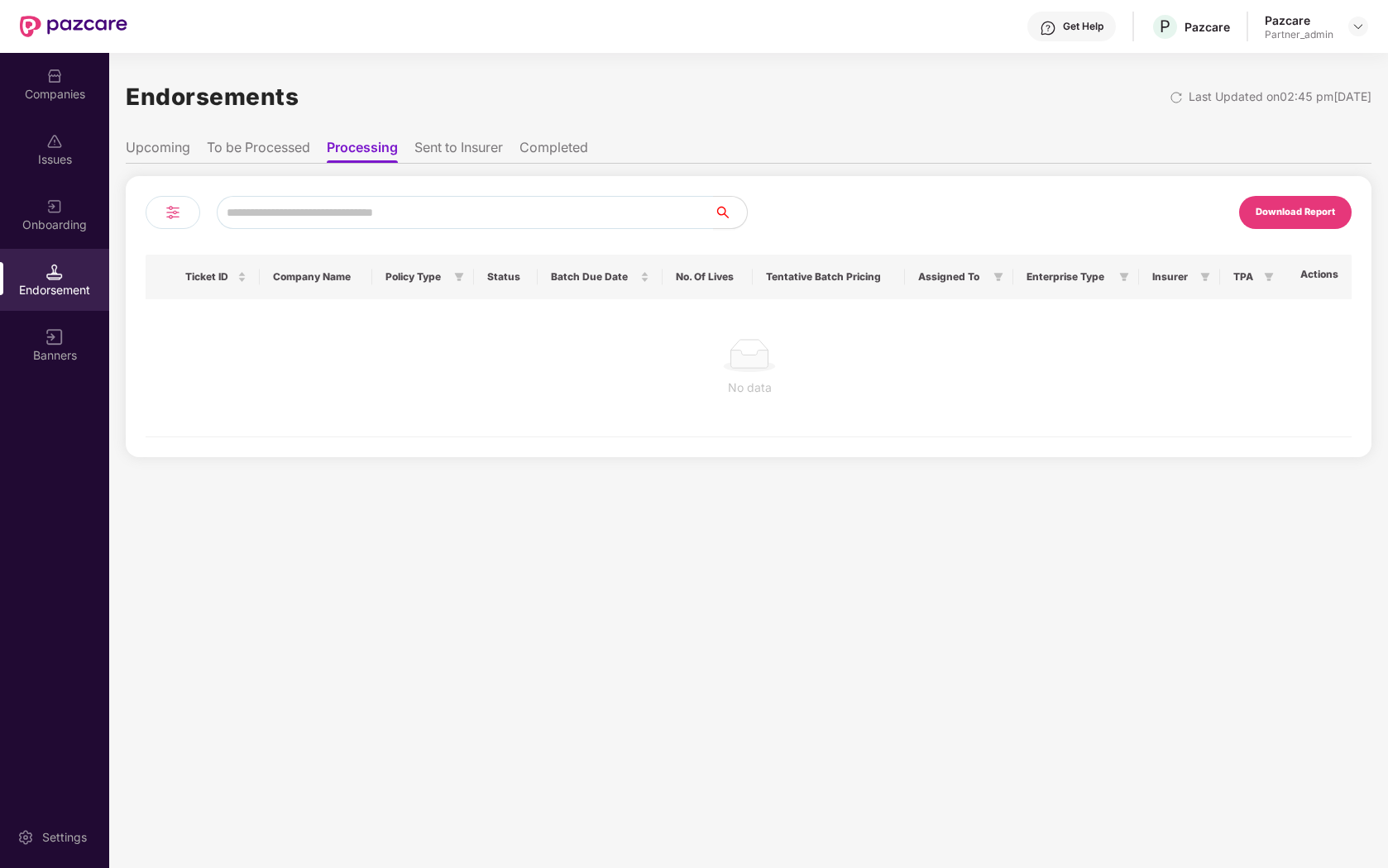
click at [278, 144] on li "To be Processed" at bounding box center [258, 151] width 104 height 24
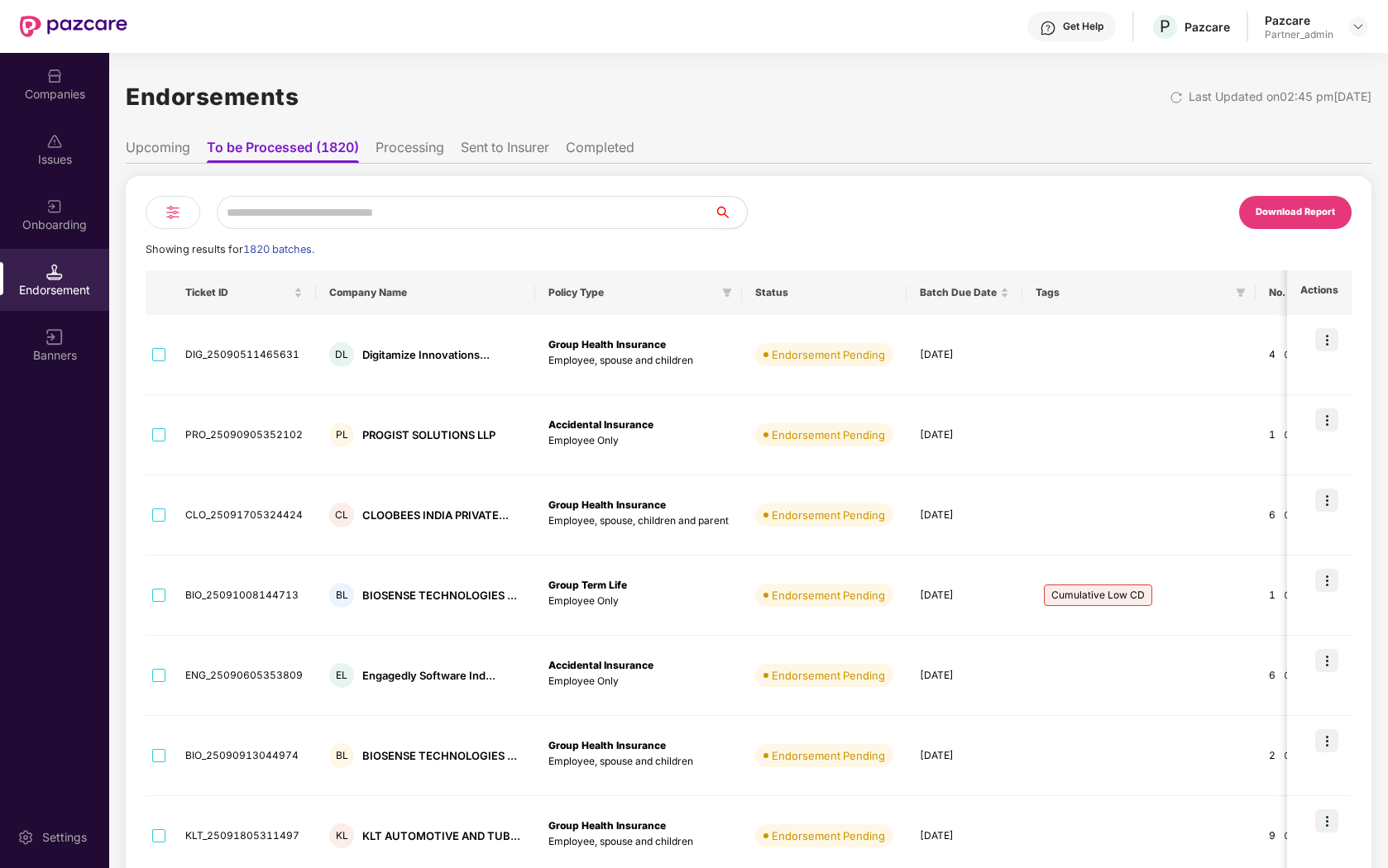
click at [161, 202] on div at bounding box center [173, 212] width 55 height 33
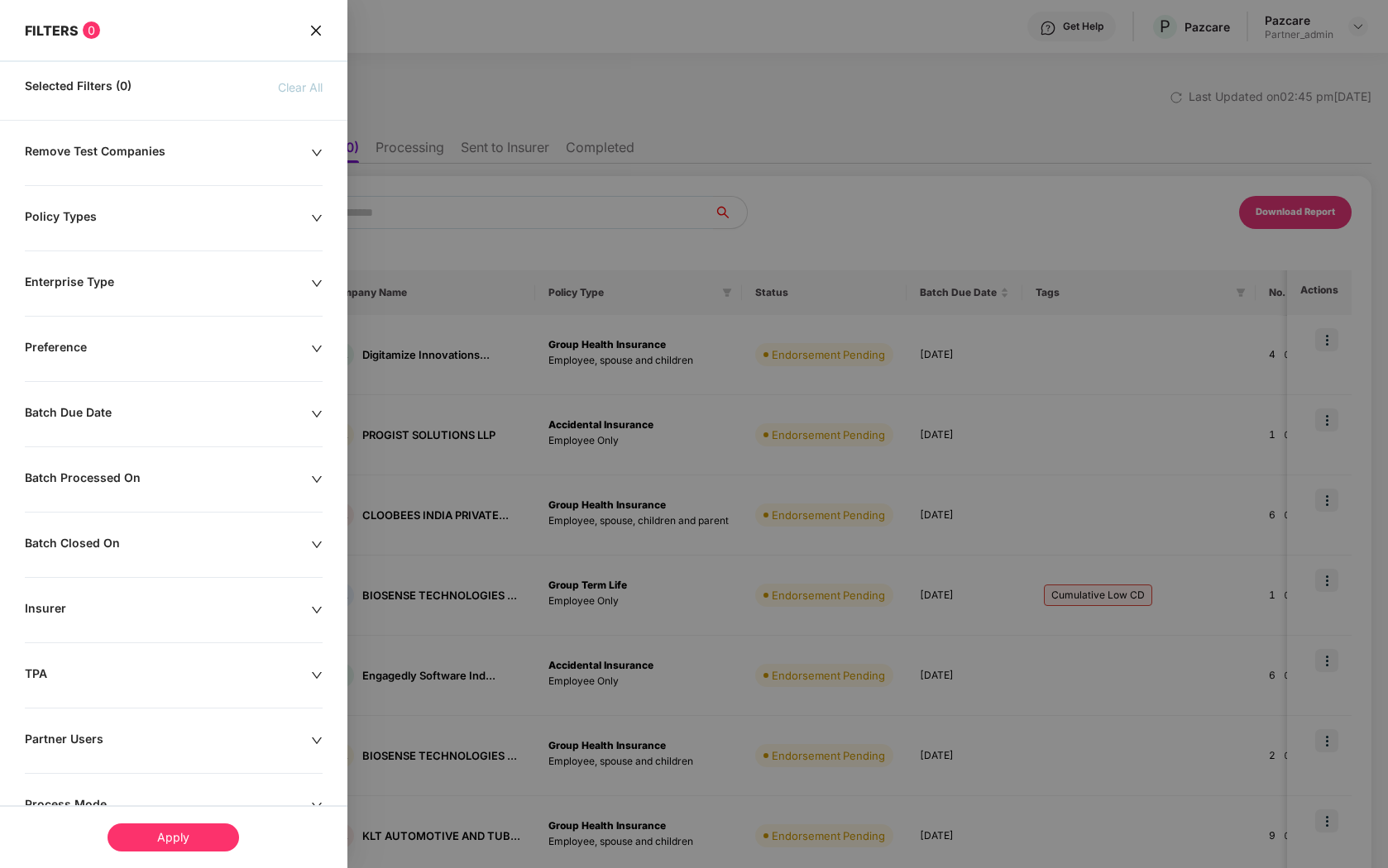
scroll to position [126, 0]
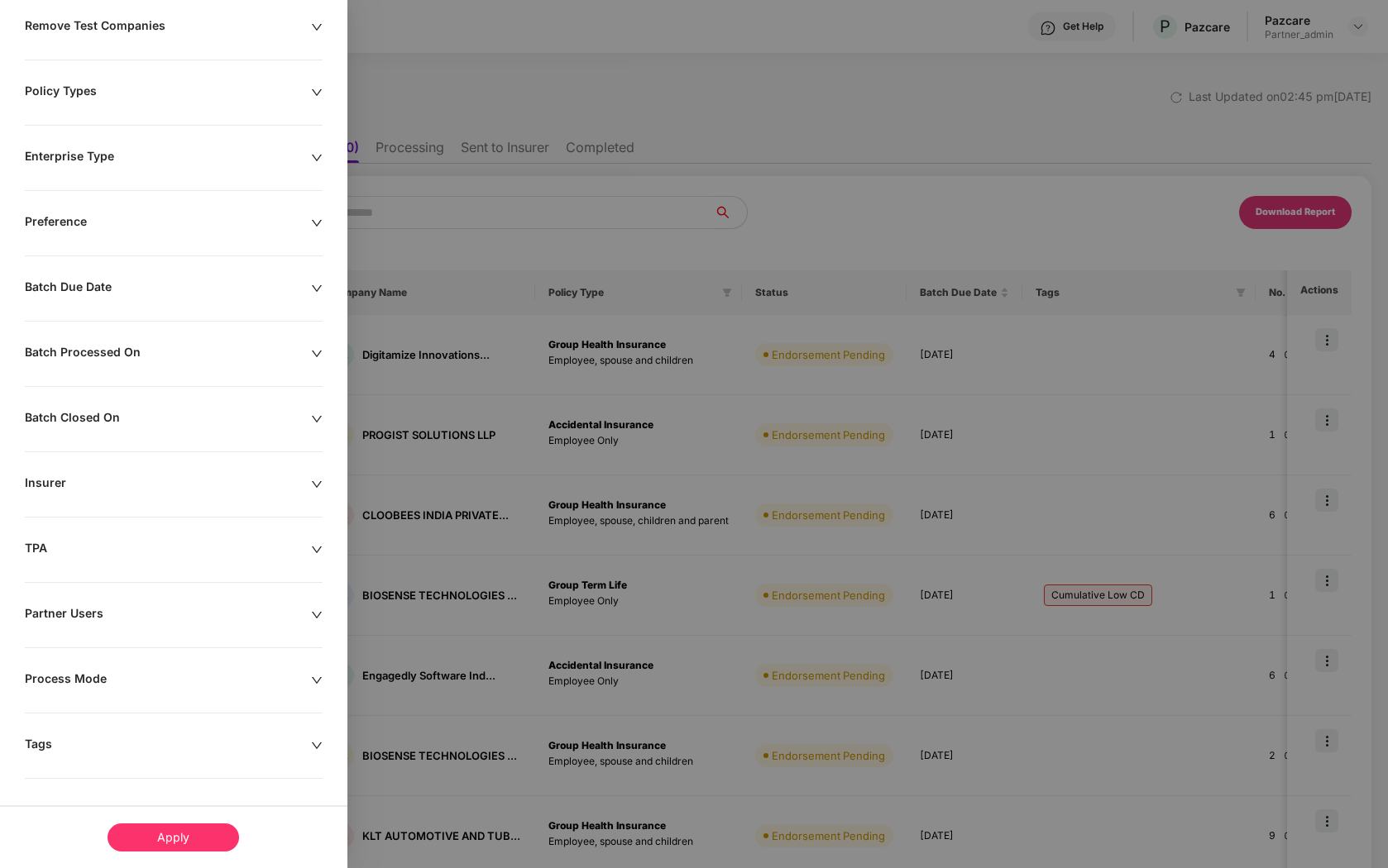
click at [210, 758] on div "Remove Test Companies Policy Types Enterprise Type Preference Batch Due Date Ba…" at bounding box center [174, 443] width 347 height 850
click at [292, 737] on div "Tags" at bounding box center [168, 746] width 286 height 18
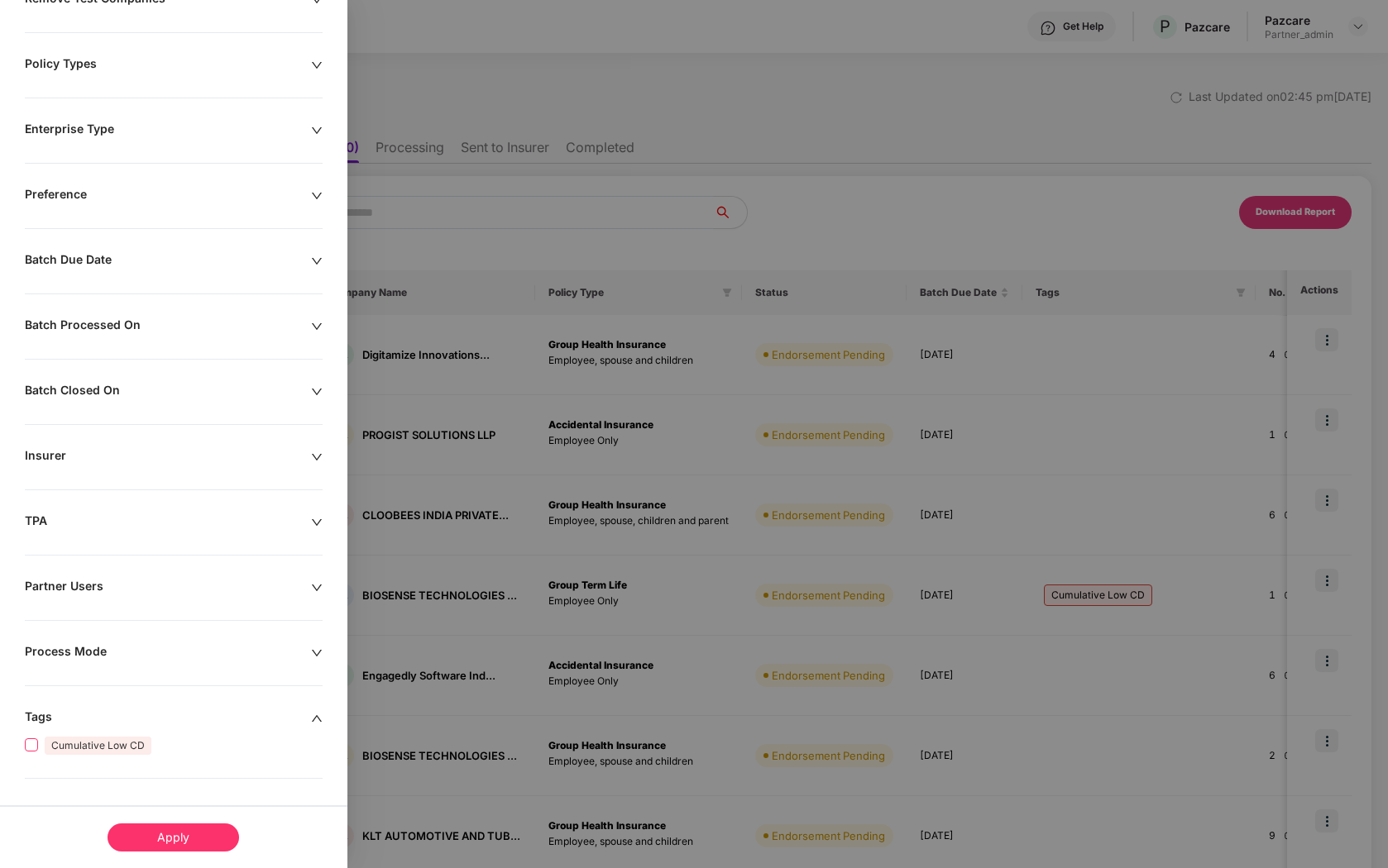
click at [90, 751] on span "Cumulative Low CD" at bounding box center [98, 746] width 107 height 18
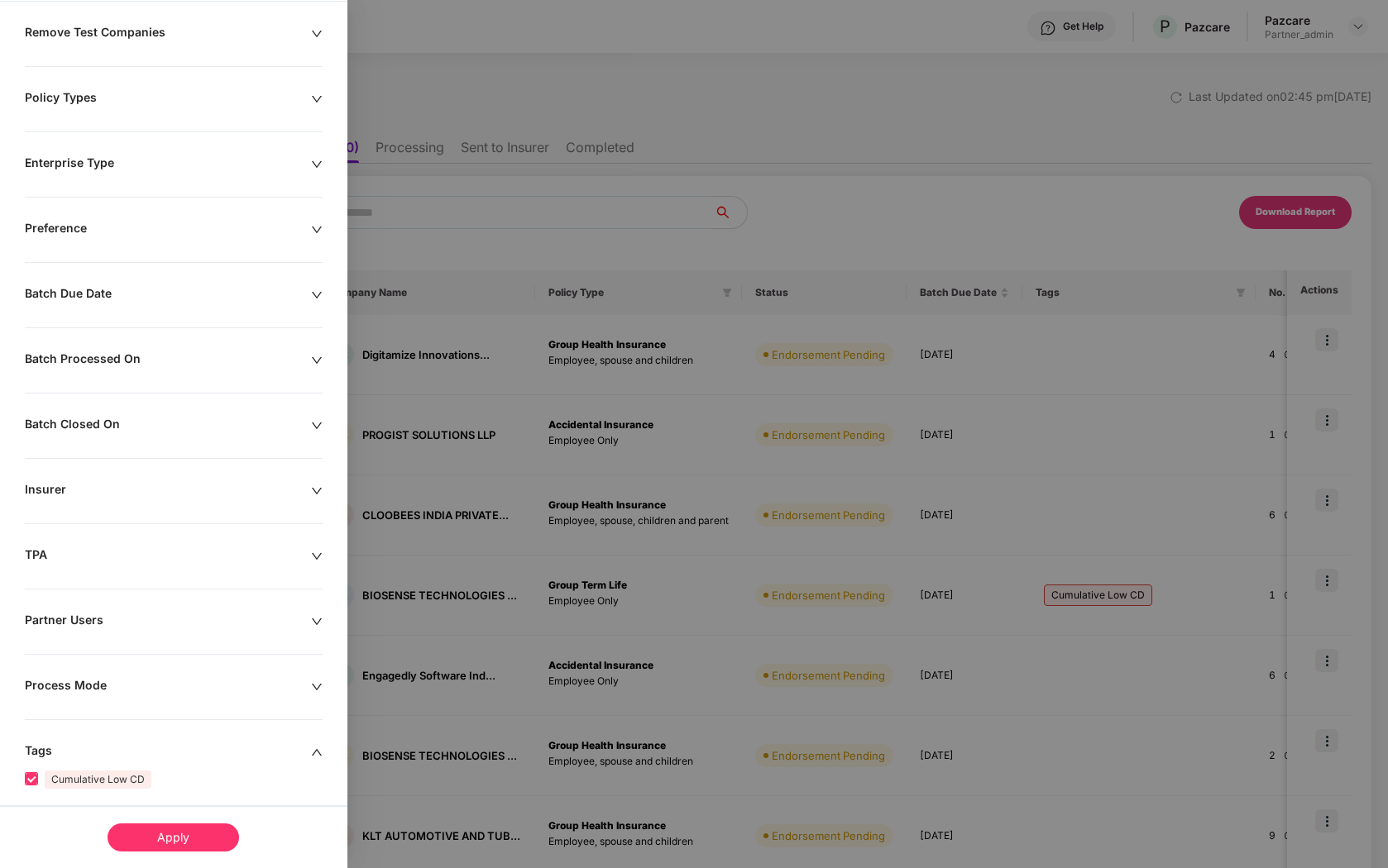
scroll to position [187, 0]
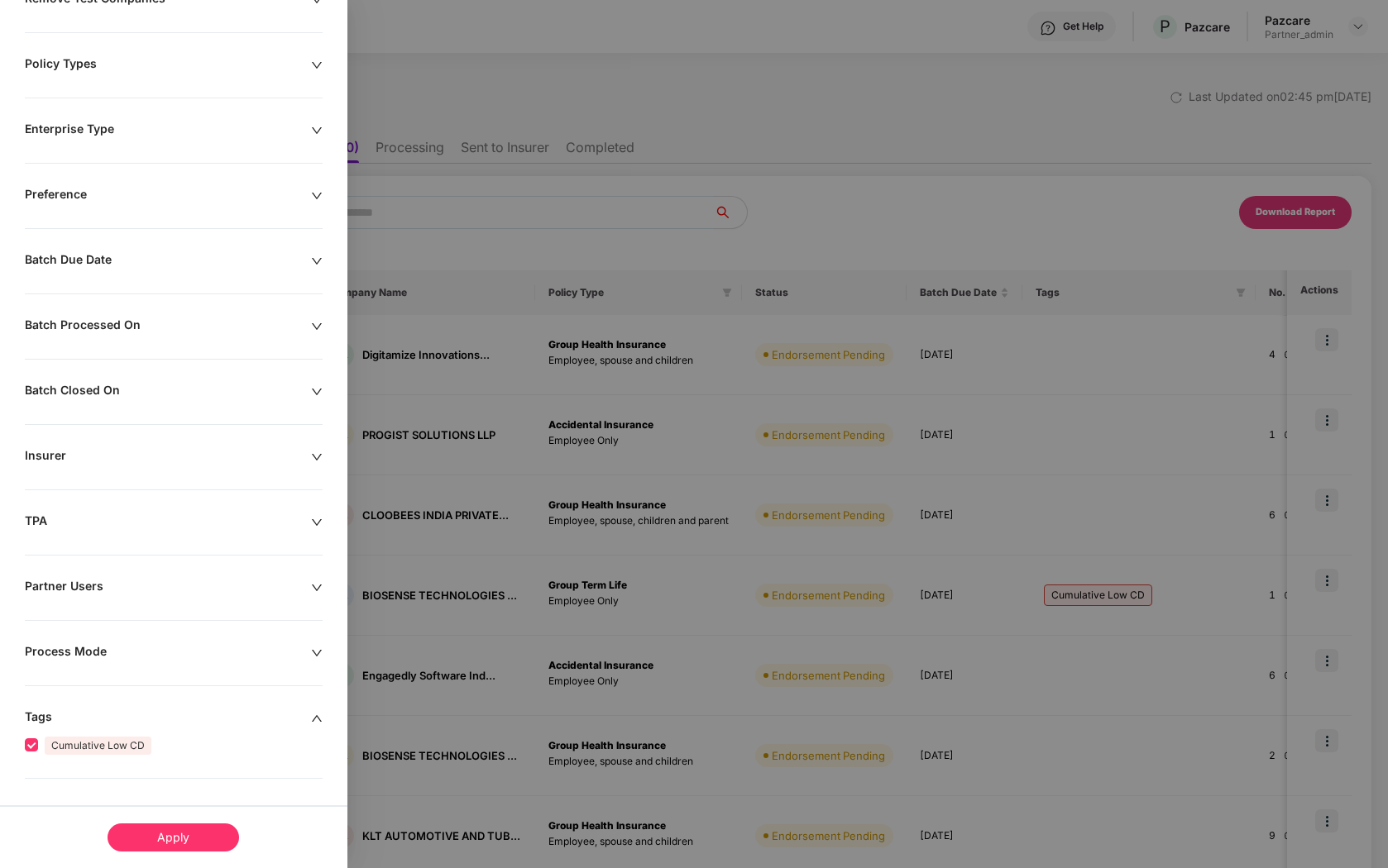
click at [156, 834] on div "Apply" at bounding box center [174, 838] width 132 height 28
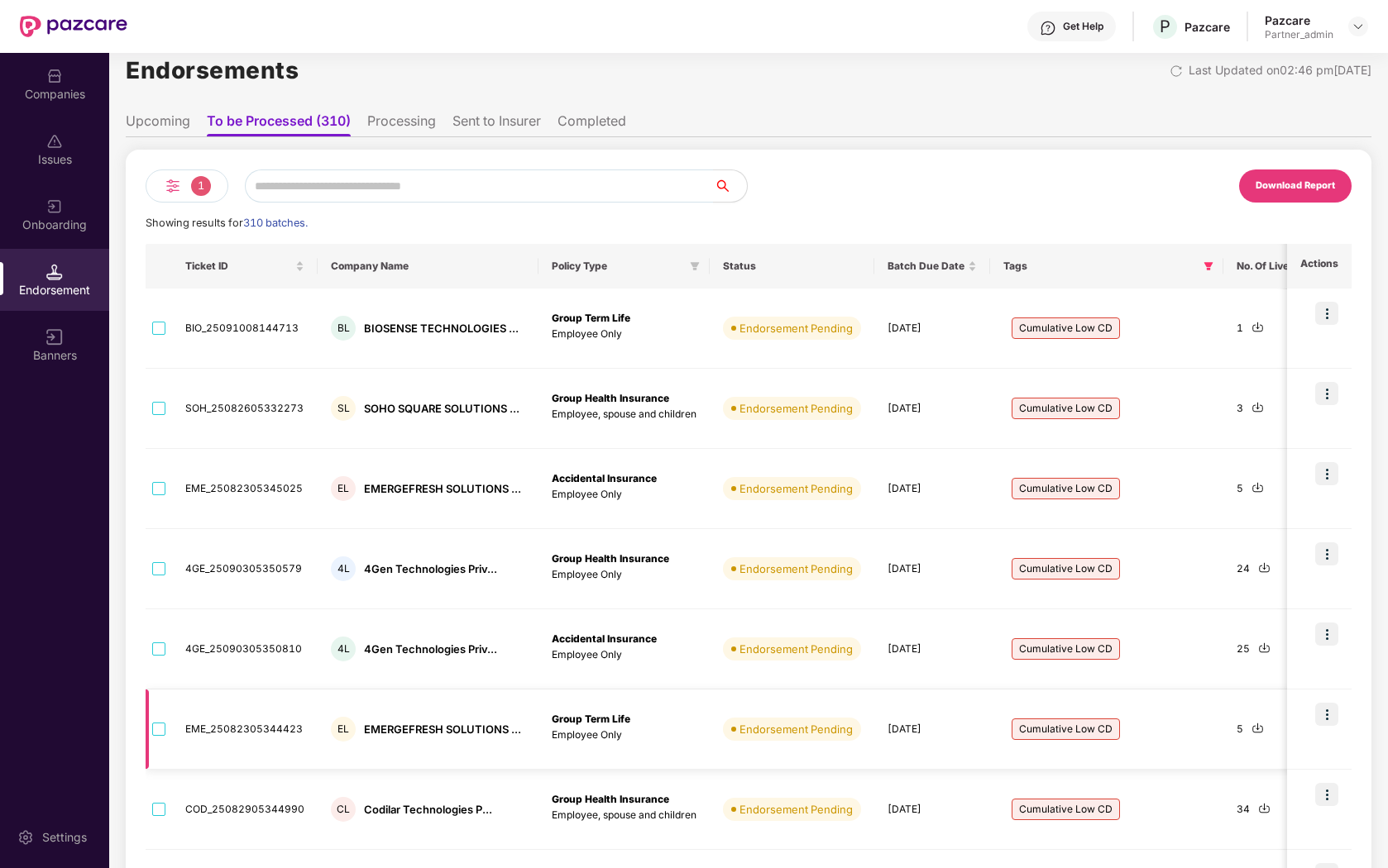
scroll to position [0, 0]
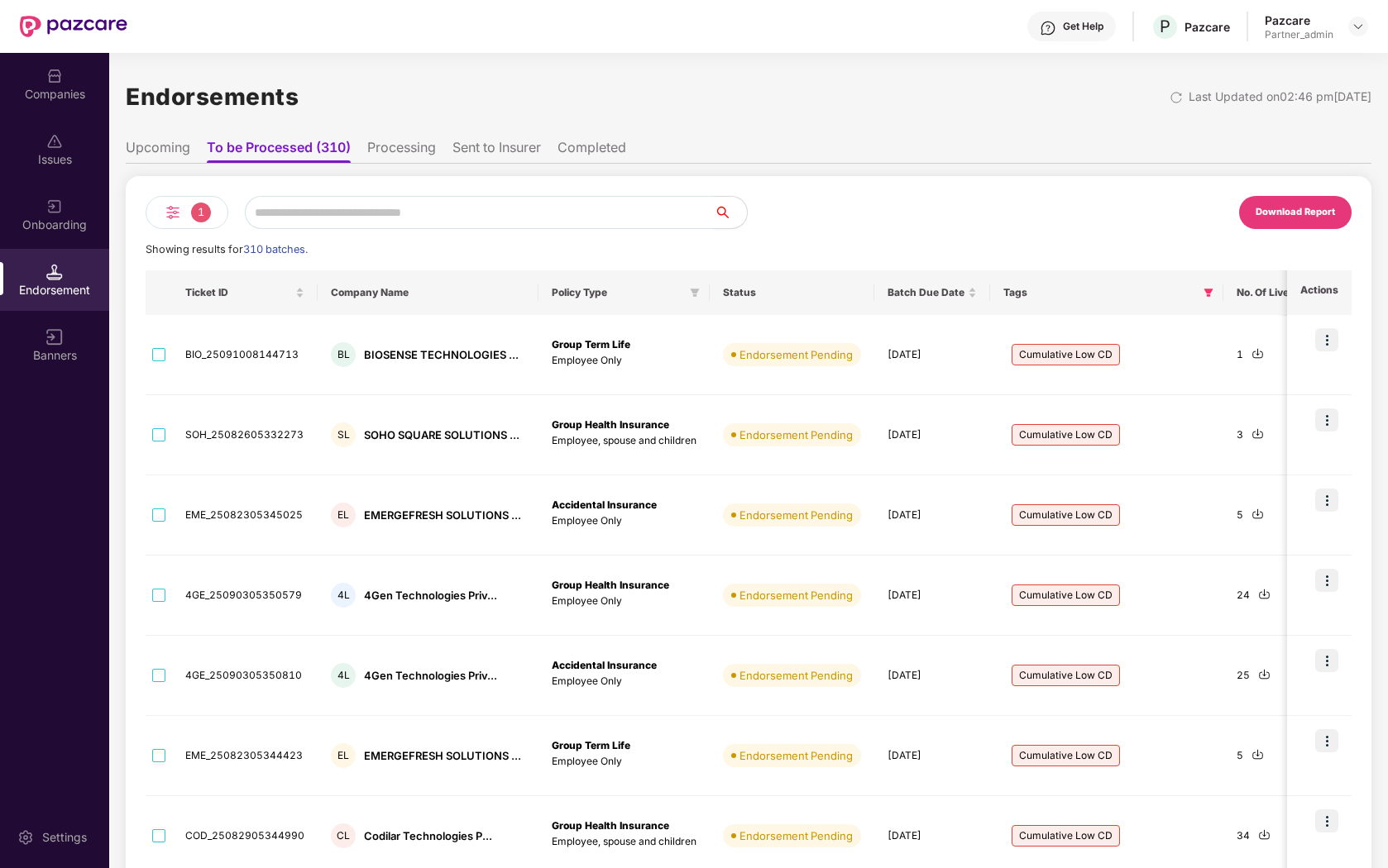
click at [188, 201] on div "1" at bounding box center [187, 212] width 83 height 33
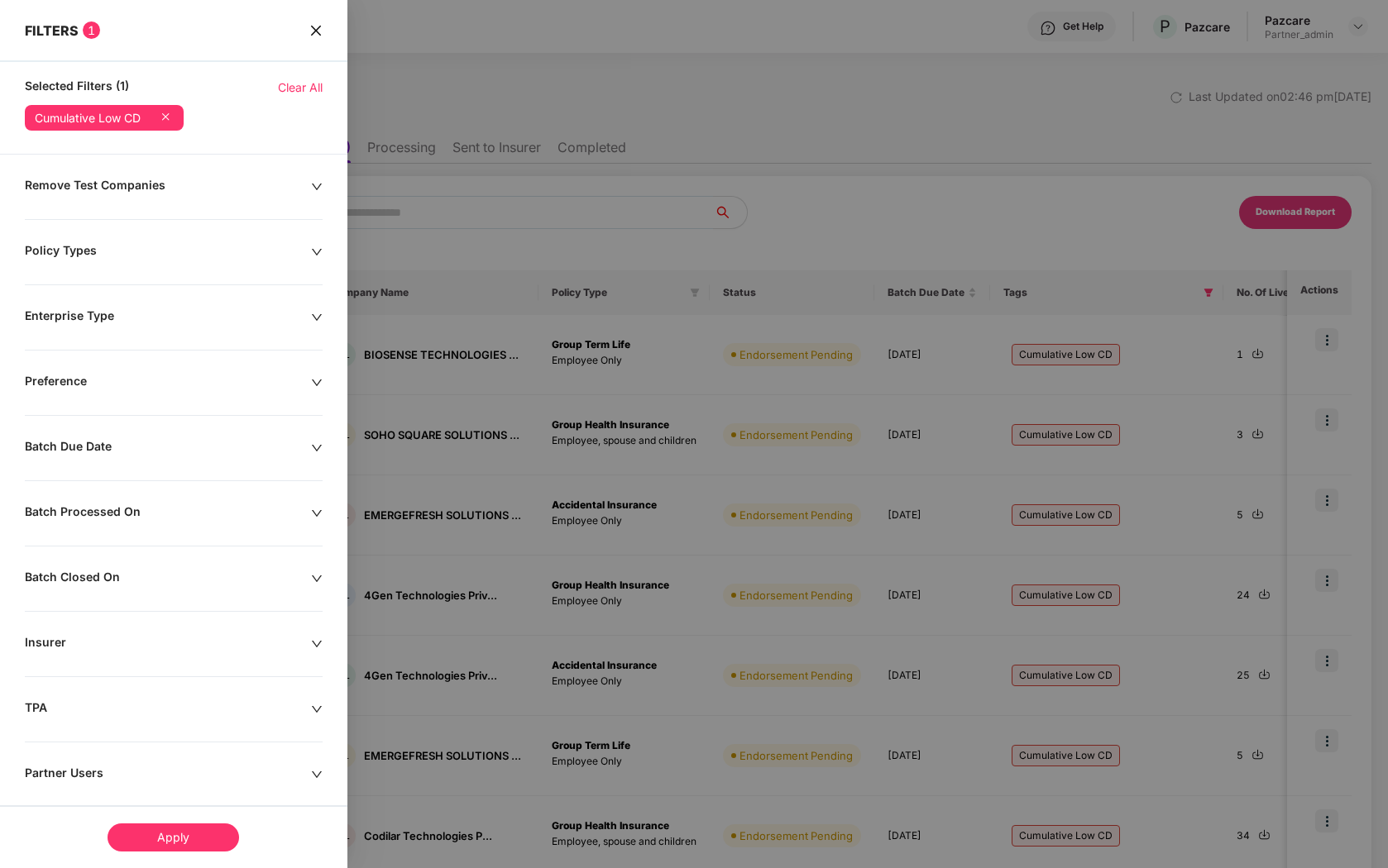
click at [310, 32] on icon "close" at bounding box center [315, 30] width 13 height 13
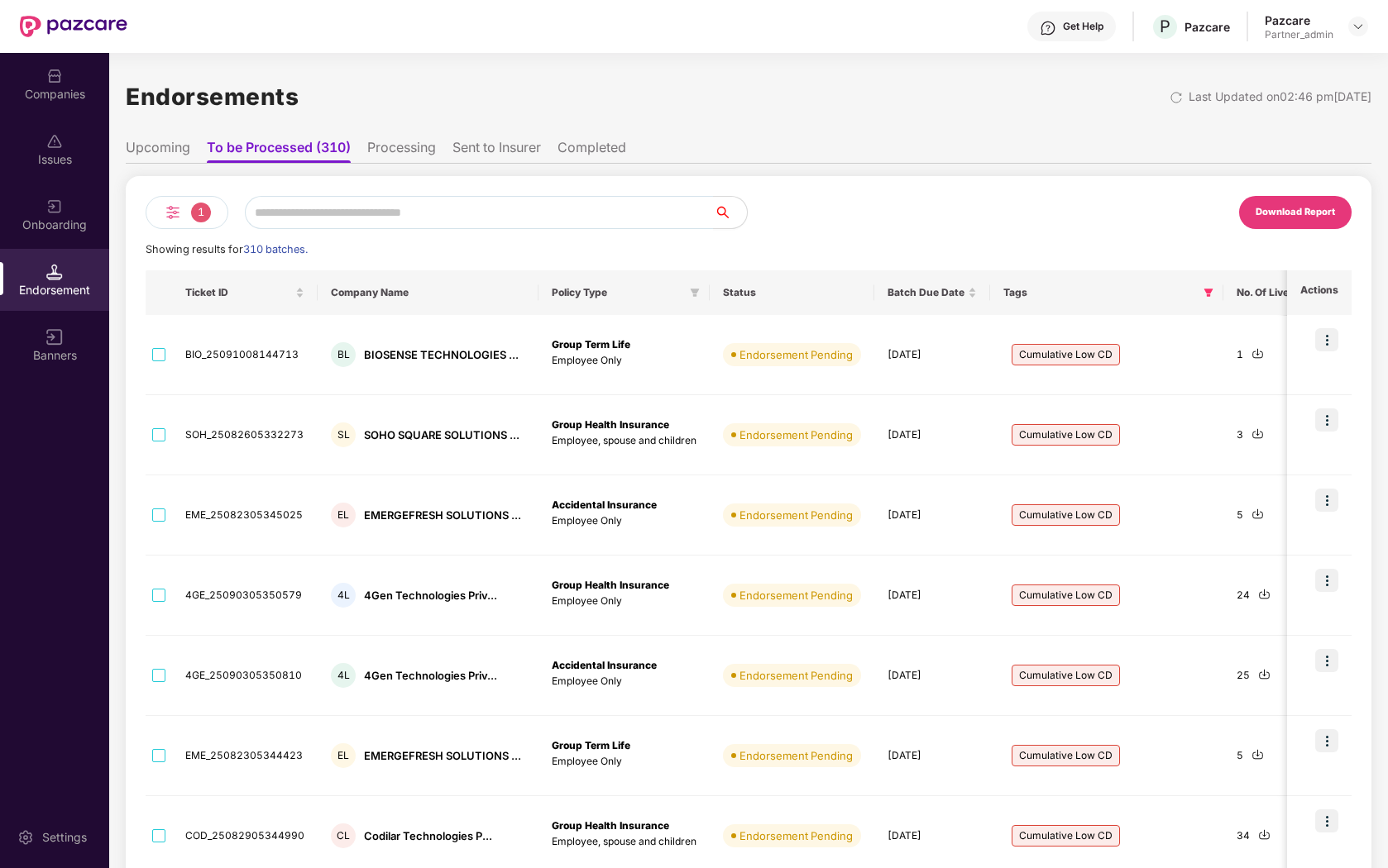
click at [169, 150] on li "Upcoming" at bounding box center [158, 151] width 65 height 24
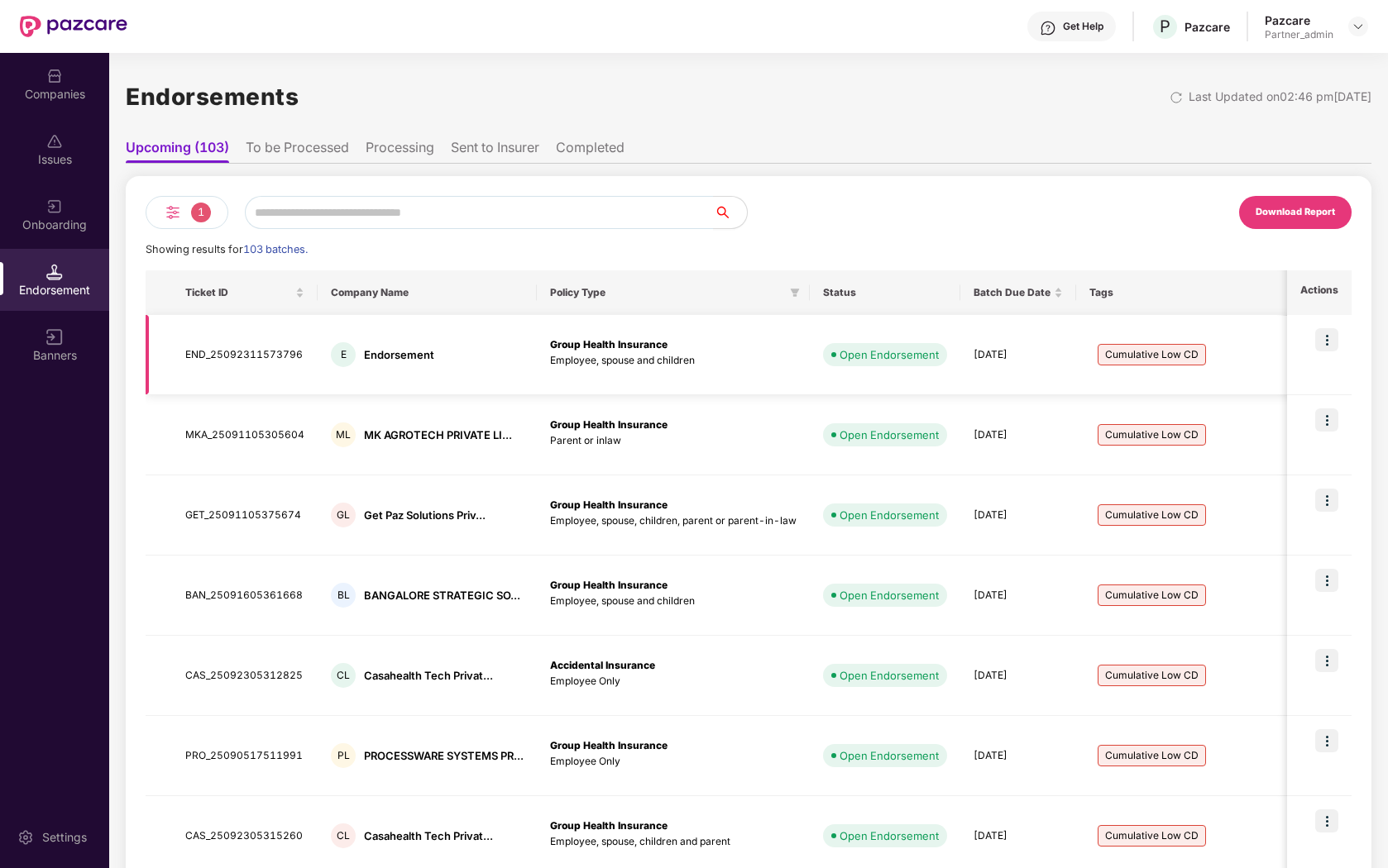
click at [379, 355] on div "Endorsement" at bounding box center [399, 355] width 70 height 16
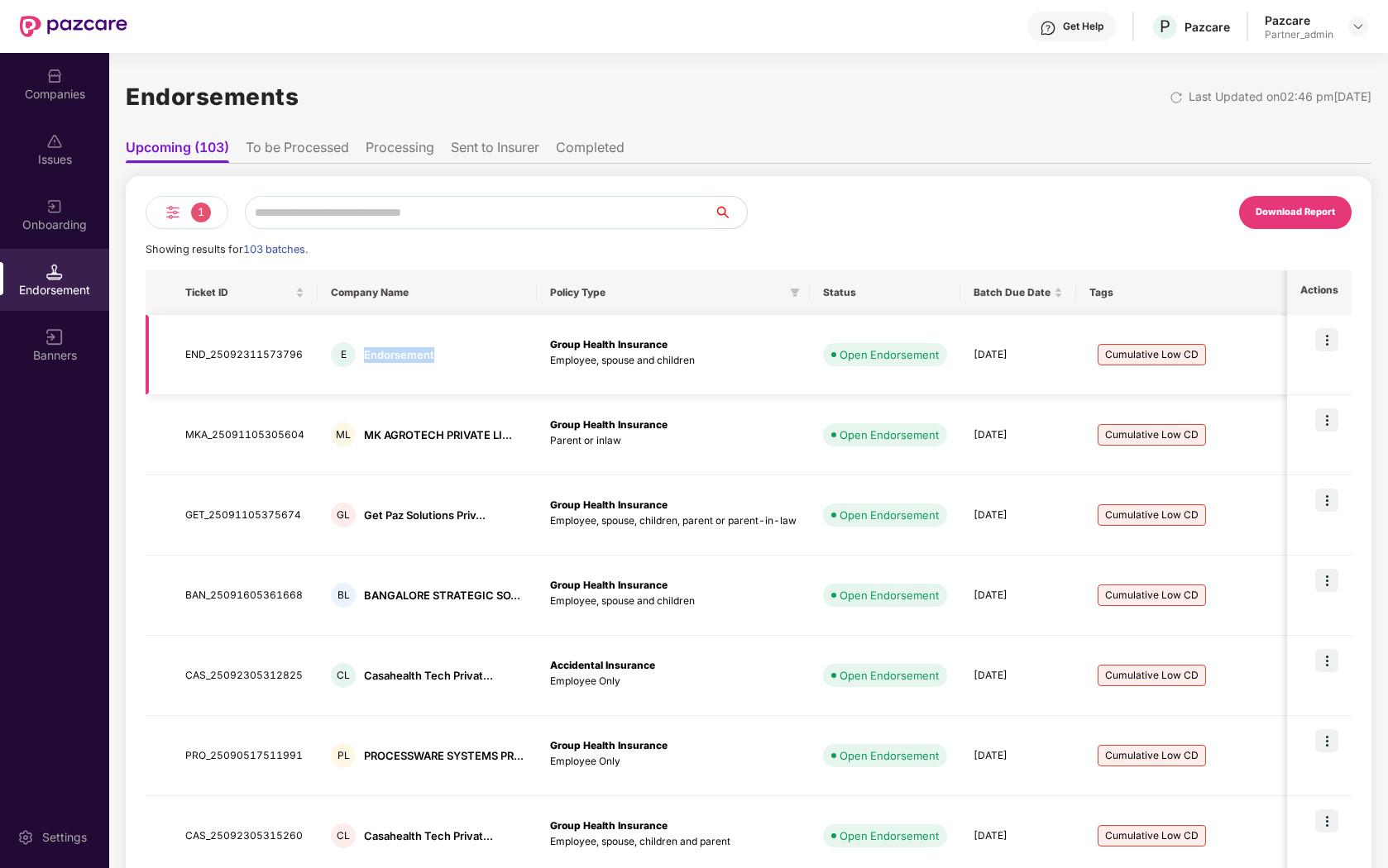
click at [455, 360] on div "E Endorsement" at bounding box center [427, 354] width 193 height 25
click at [201, 224] on div "1" at bounding box center [187, 212] width 83 height 33
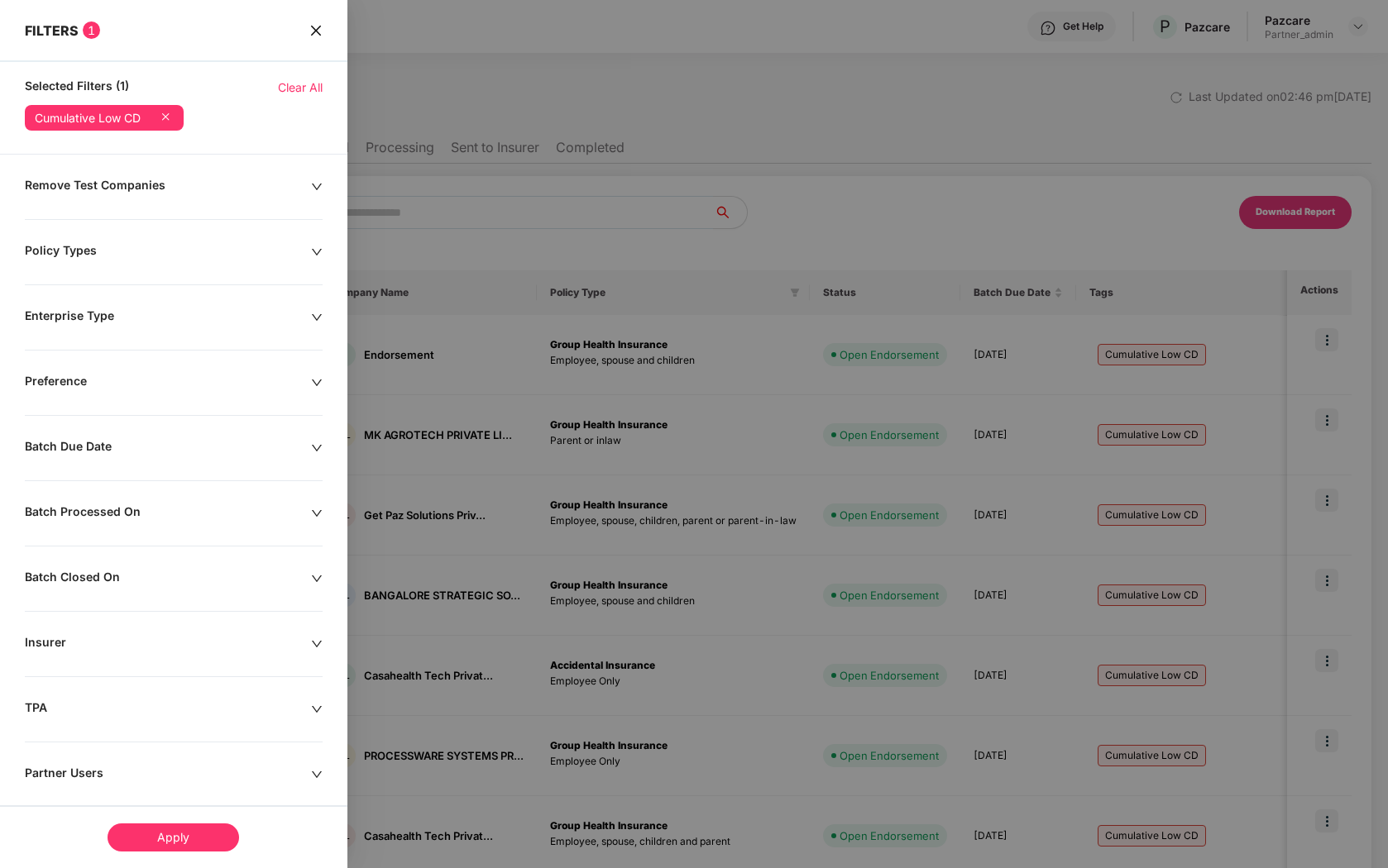
click at [170, 115] on icon at bounding box center [166, 117] width 17 height 17
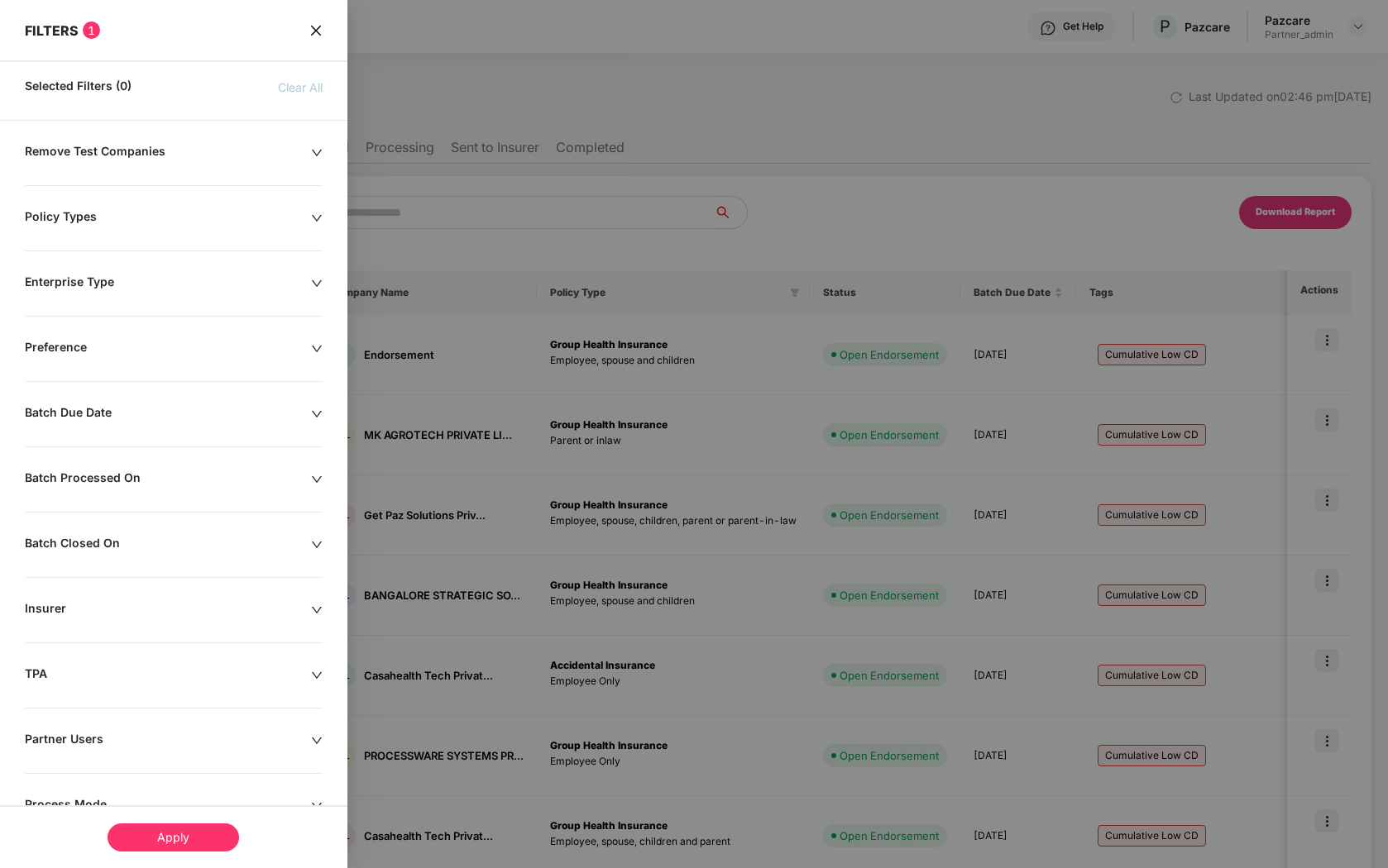
click at [207, 844] on div "Apply" at bounding box center [174, 838] width 132 height 28
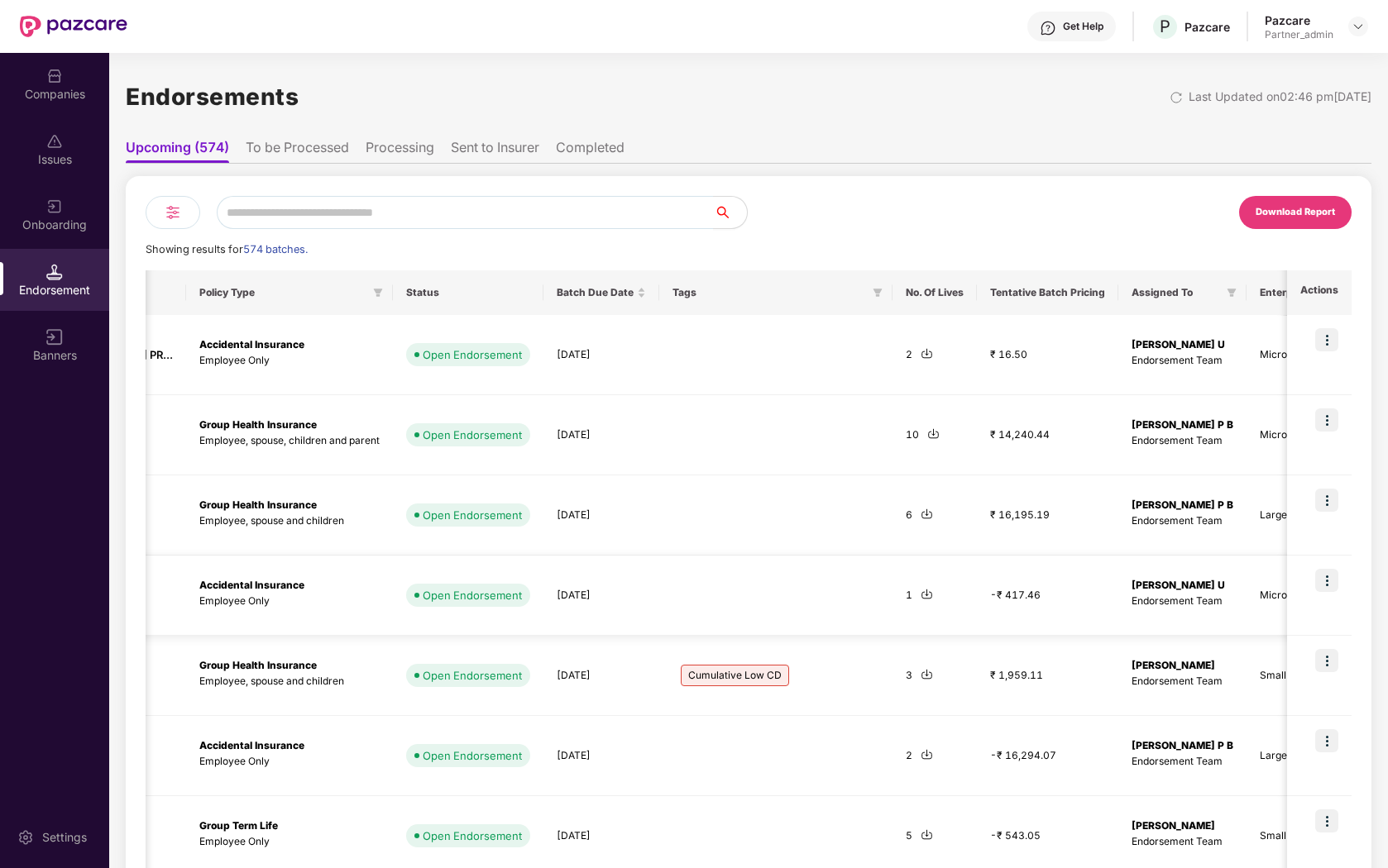
scroll to position [0, 418]
